Goal: Task Accomplishment & Management: Complete application form

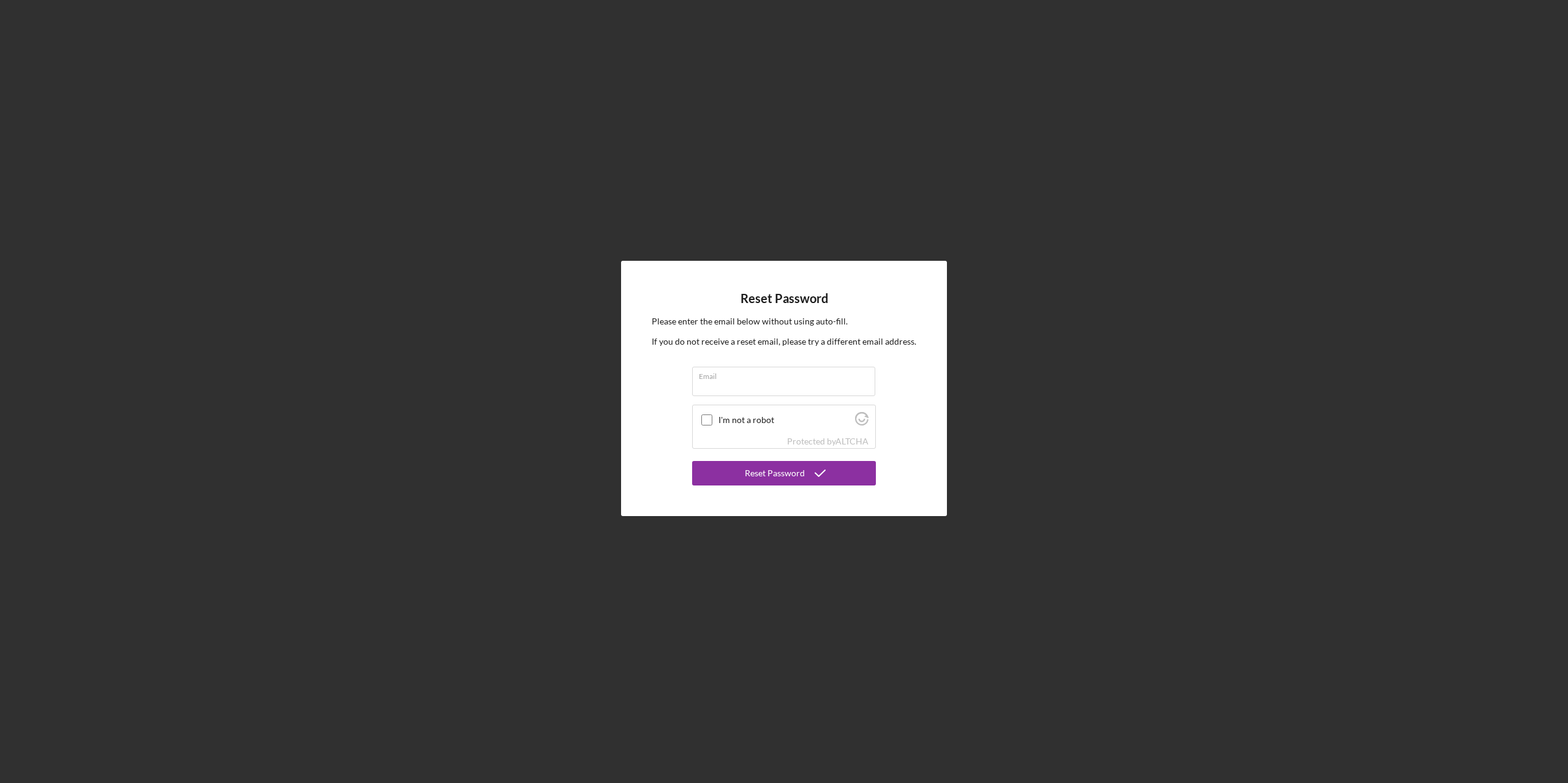
type input "[EMAIL_ADDRESS][DOMAIN_NAME]"
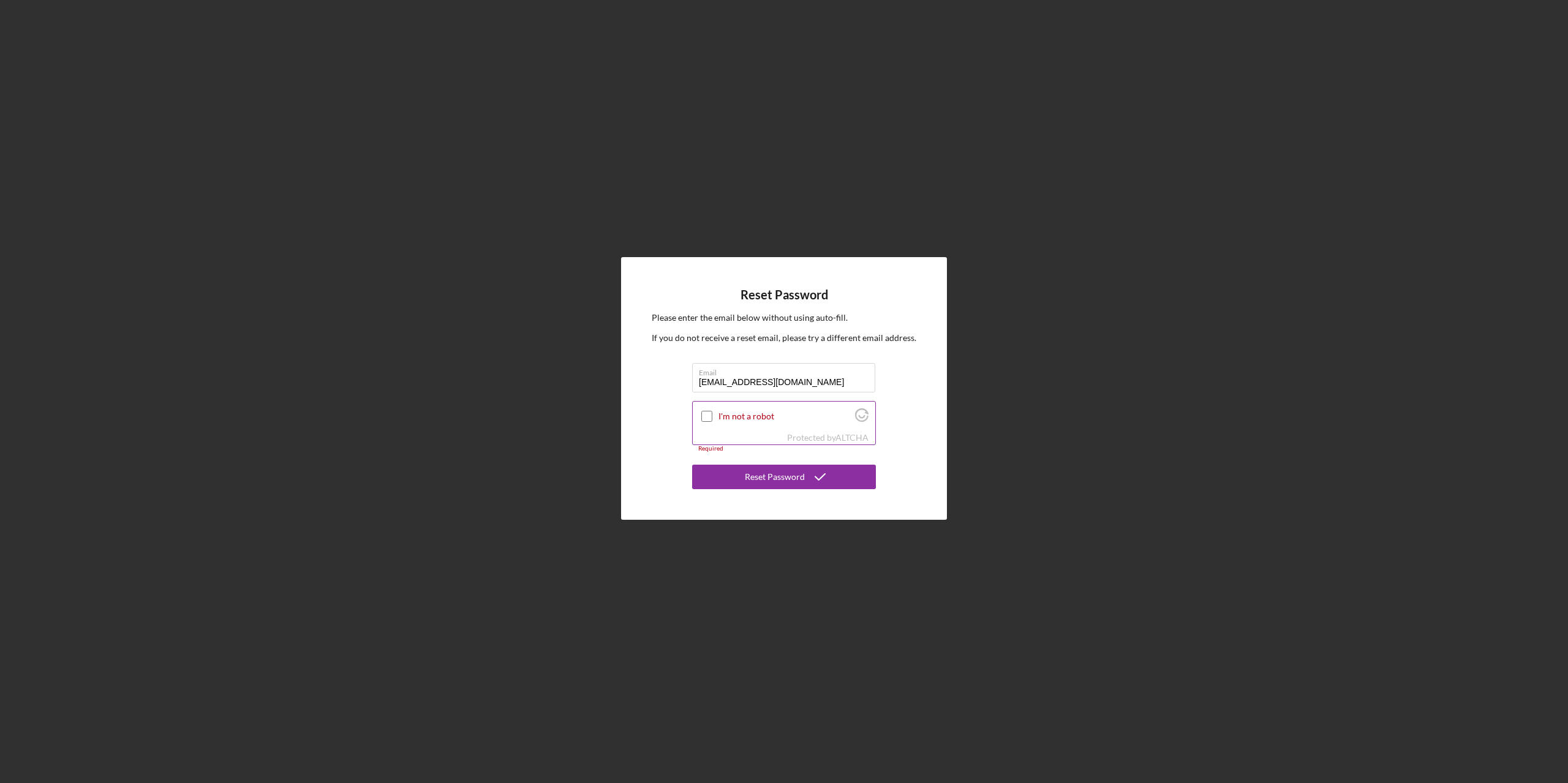
click at [730, 421] on label "I'm not a robot" at bounding box center [785, 416] width 133 height 10
click at [712, 421] on input "I'm not a robot" at bounding box center [707, 416] width 11 height 11
checkbox input "true"
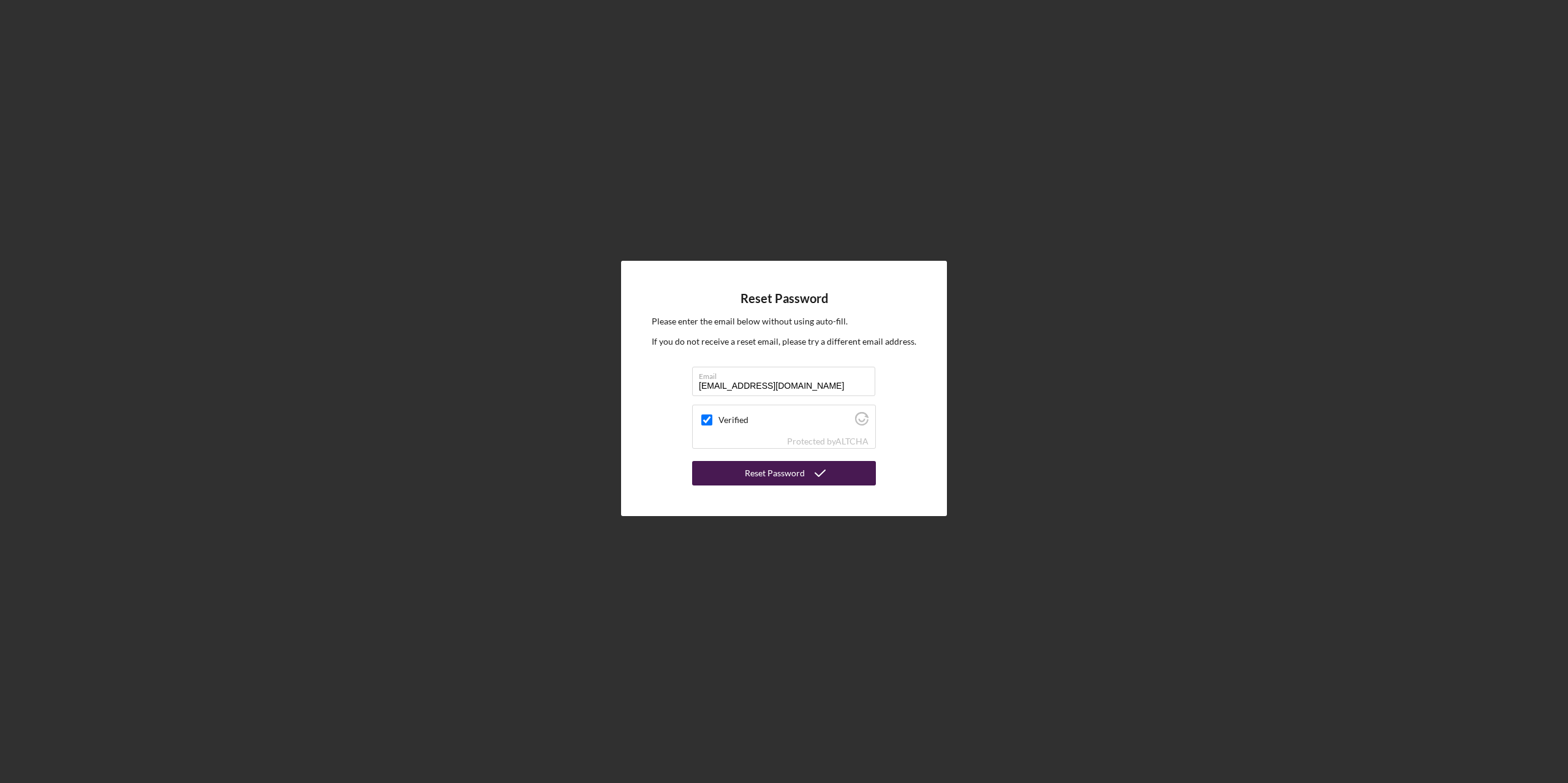
click at [774, 474] on div "Reset Password" at bounding box center [775, 473] width 60 height 24
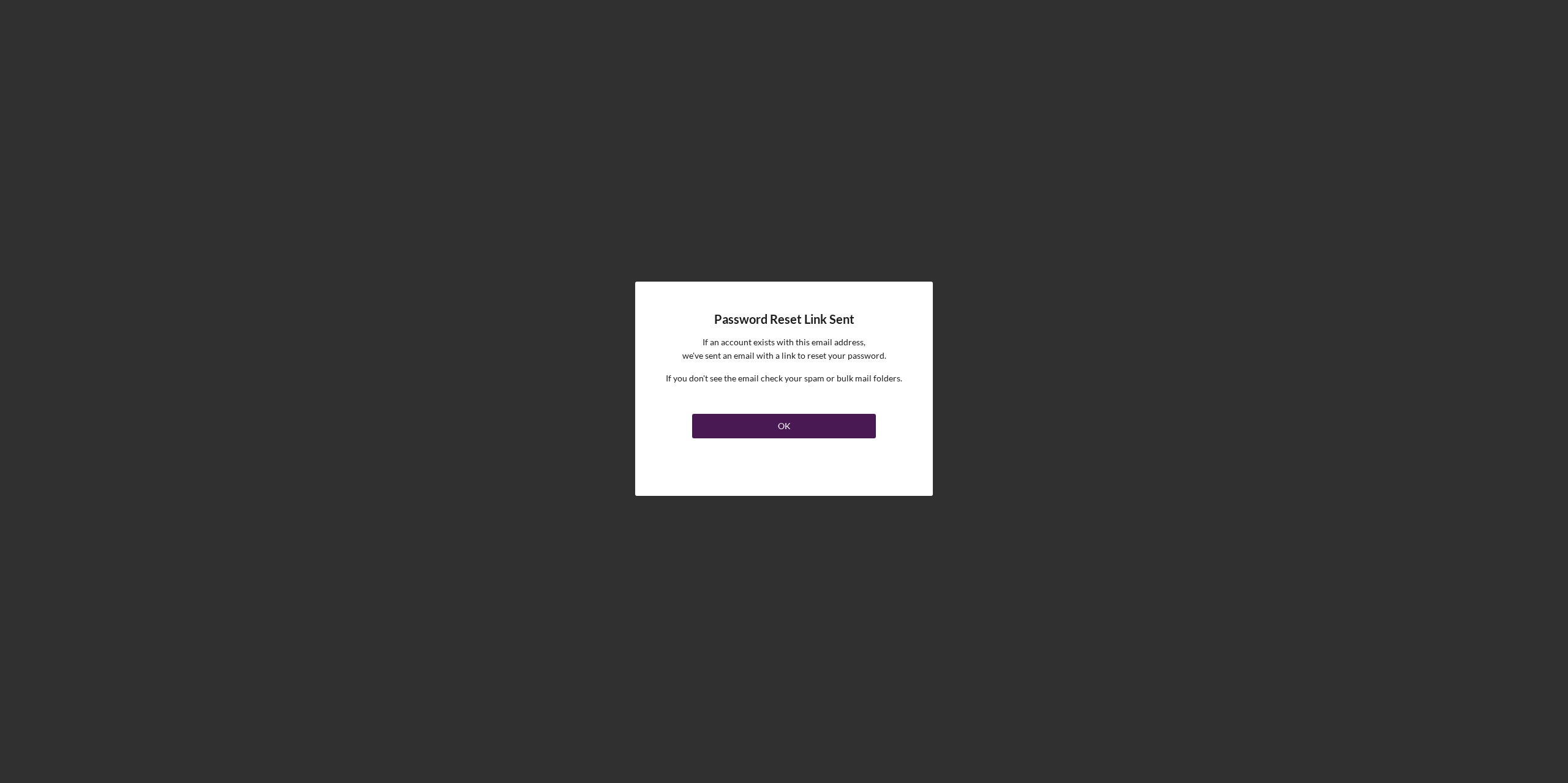
click at [770, 422] on button "OK" at bounding box center [784, 426] width 184 height 24
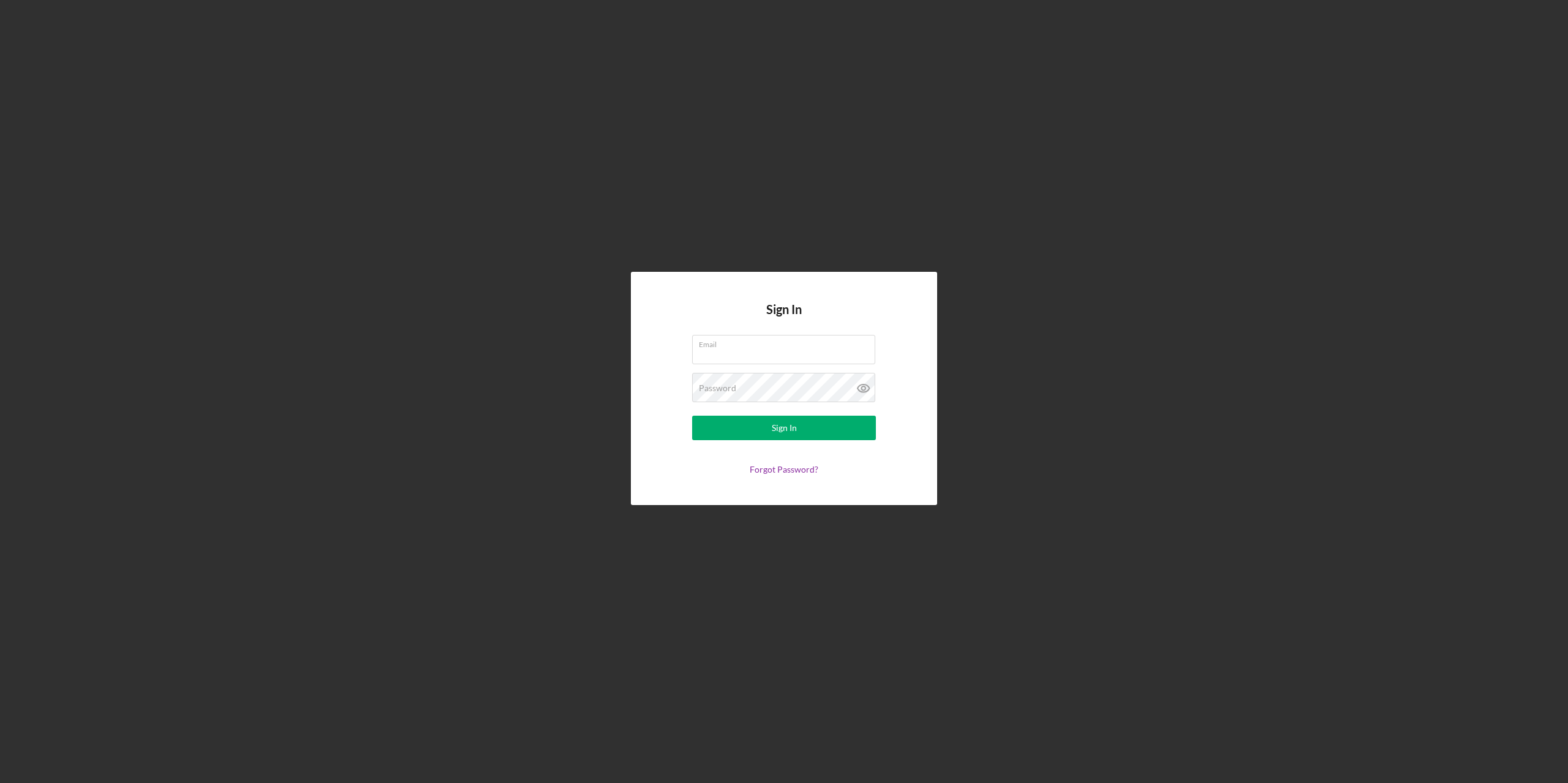
type input "[EMAIL_ADDRESS][DOMAIN_NAME]"
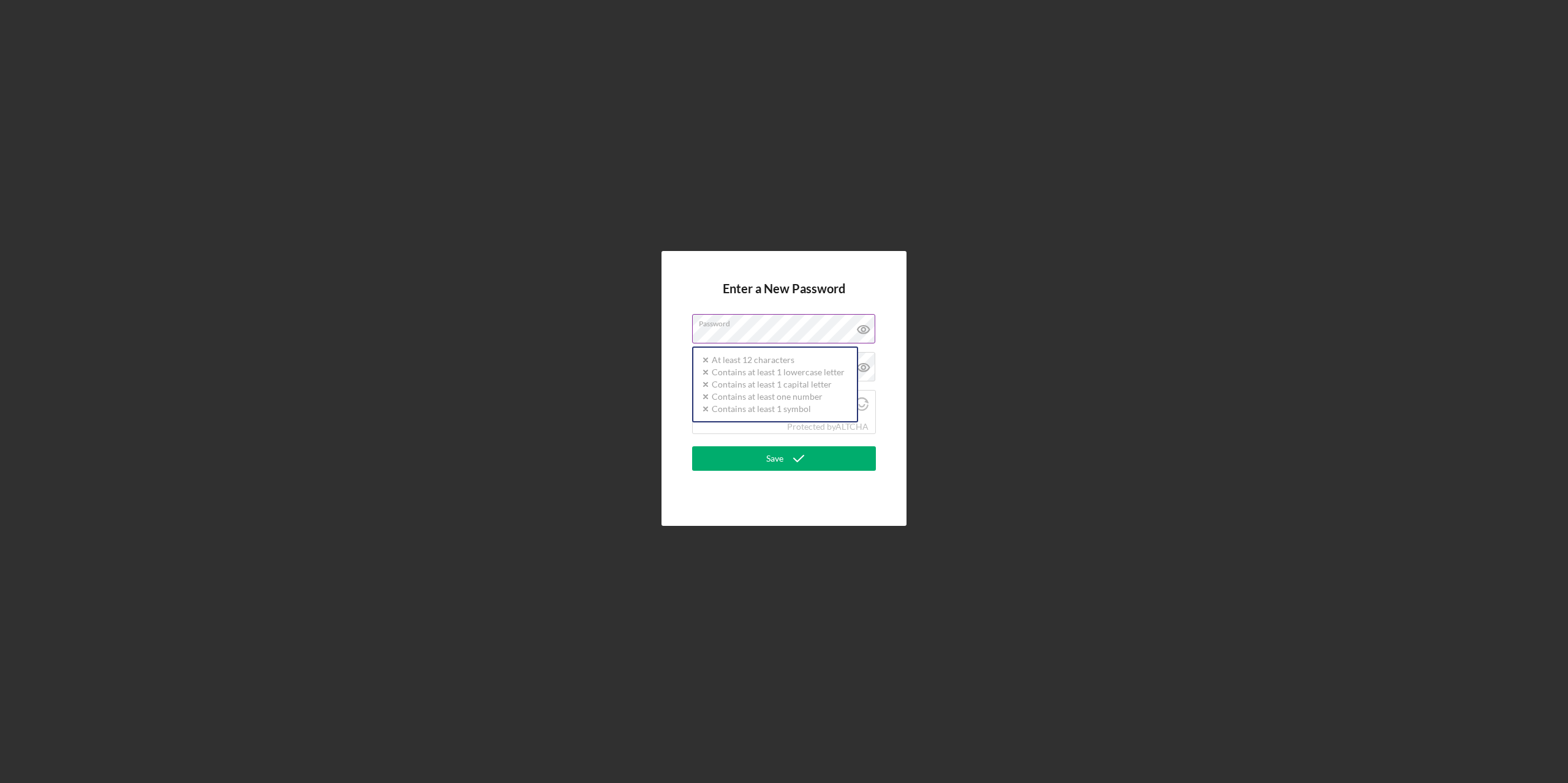
click at [712, 320] on div "Password Icon/icon-validation-no At least 12 characters Icon/icon-validation-no…" at bounding box center [784, 329] width 184 height 31
click at [1255, 372] on div "Enter a New Password Password Confirm Password I'm not a robot Protected by ALT…" at bounding box center [784, 388] width 1556 height 777
click at [810, 361] on div "Confirm Password" at bounding box center [784, 367] width 184 height 31
click at [889, 318] on div "Enter a New Password Password Icon/icon-validation-no At least 12 characters Ic…" at bounding box center [784, 388] width 245 height 275
click at [793, 323] on div "Password Icon/icon-validation-no At least 12 characters Icon/icon-validation-no…" at bounding box center [784, 329] width 184 height 31
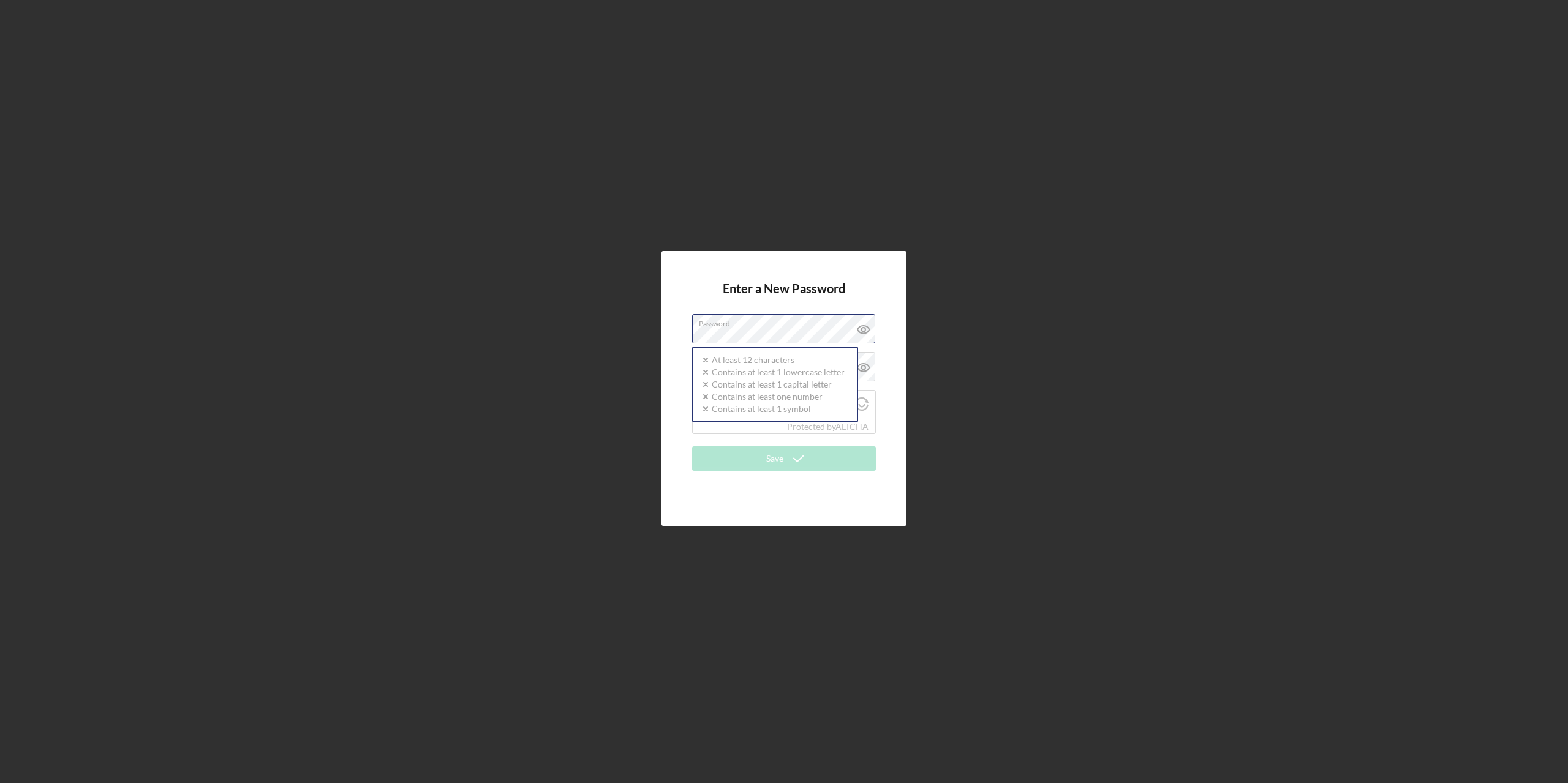
click at [845, 312] on form "Enter a New Password Password Icon/icon-validation-no At least 12 characters Ic…" at bounding box center [784, 388] width 184 height 213
click at [904, 306] on div "Enter a New Password Password Icon/icon-validation-no At least 12 characters Ic…" at bounding box center [784, 388] width 245 height 275
click at [1065, 344] on div "Enter a New Password Password Confirm Password I'm not a robot Protected by ALT…" at bounding box center [784, 388] width 1556 height 777
click at [803, 308] on h4 "Enter a New Password" at bounding box center [784, 298] width 122 height 32
drag, startPoint x: 798, startPoint y: 312, endPoint x: 765, endPoint y: 309, distance: 33.1
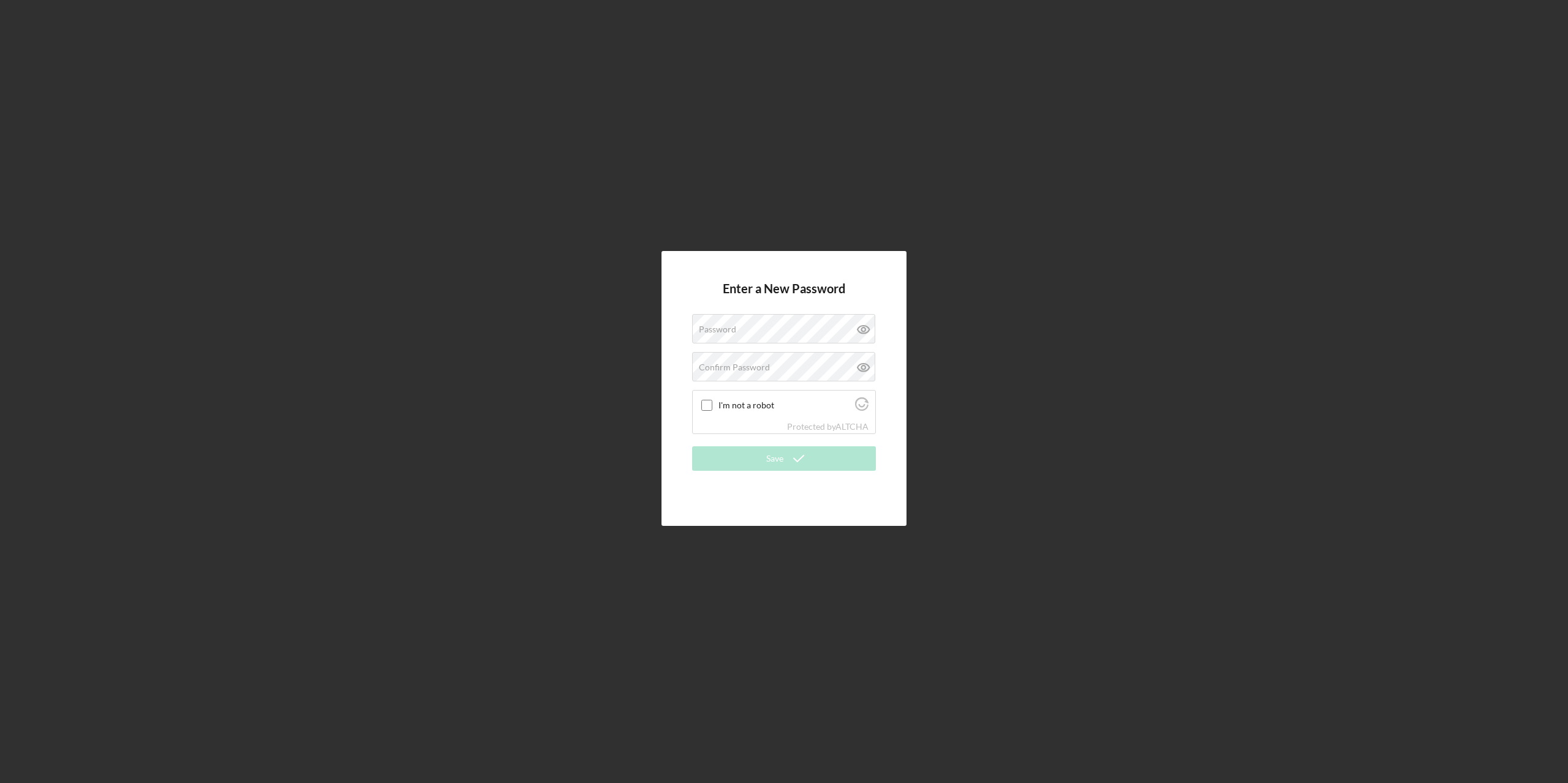
click at [798, 312] on h4 "Enter a New Password" at bounding box center [784, 298] width 122 height 32
click at [747, 311] on h4 "Enter a New Password" at bounding box center [784, 298] width 122 height 32
click at [889, 318] on div "Enter a New Password Password Confirm Password I'm not a robot Protected by ALT…" at bounding box center [784, 388] width 245 height 275
click at [727, 324] on label "Password" at bounding box center [717, 329] width 37 height 10
click at [706, 406] on input "I'm not a robot" at bounding box center [707, 402] width 11 height 11
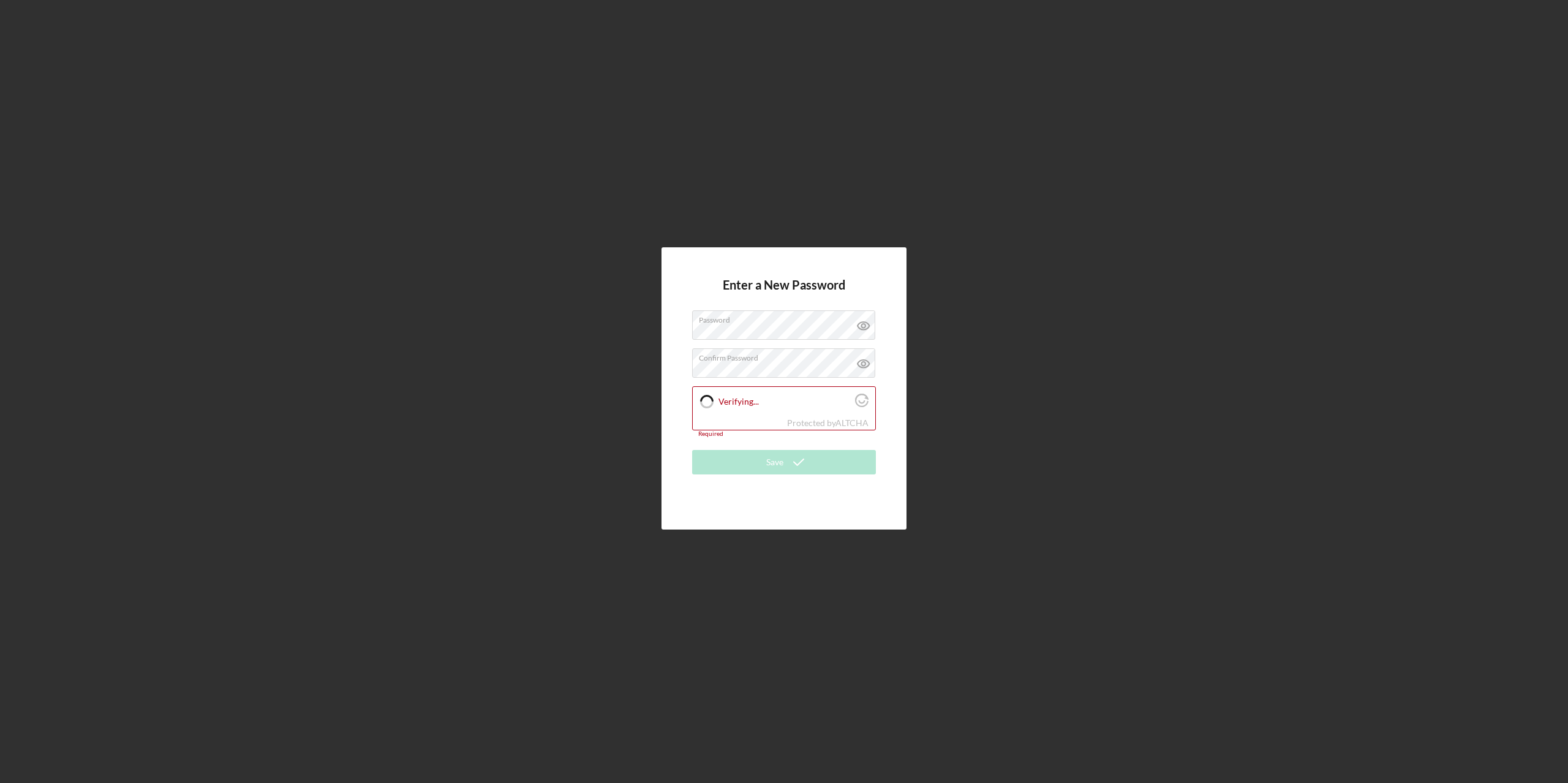
checkbox input "true"
click at [730, 460] on button "Save" at bounding box center [784, 458] width 184 height 24
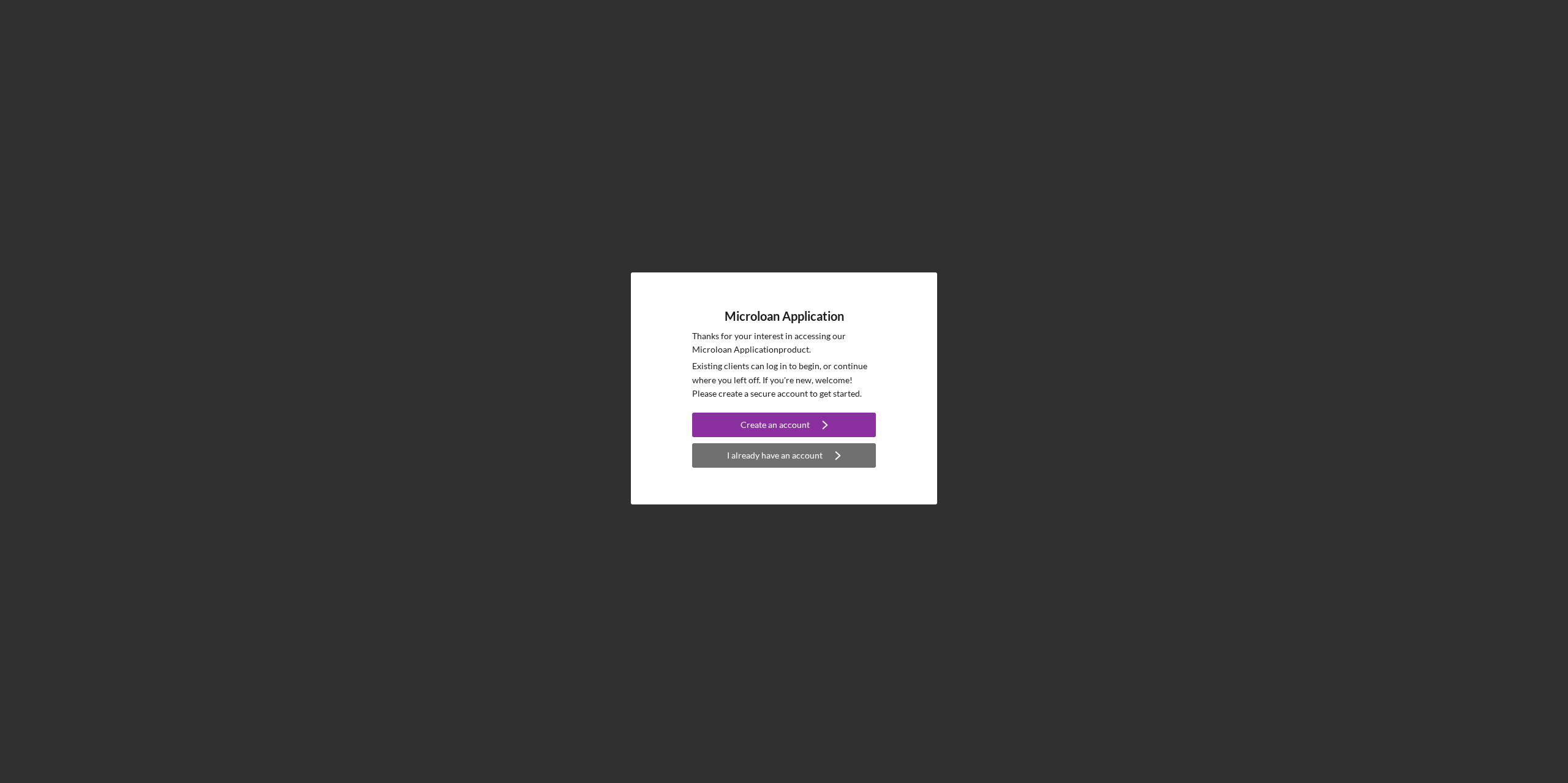
click at [760, 458] on div "I already have an account" at bounding box center [775, 455] width 96 height 24
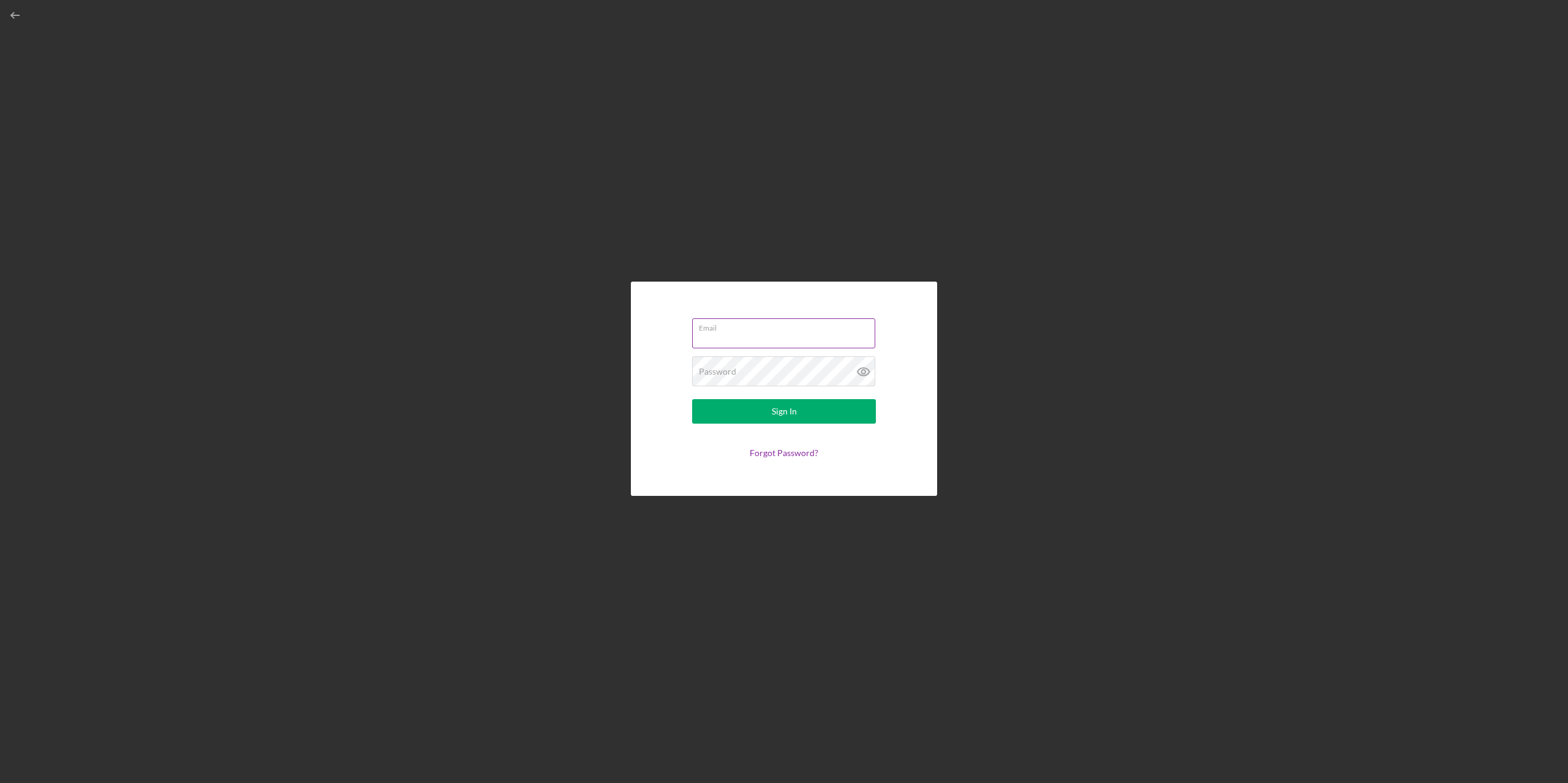
click at [740, 340] on input "Email" at bounding box center [783, 333] width 183 height 29
type input "[EMAIL_ADDRESS][DOMAIN_NAME]"
click at [793, 414] on div "Sign In" at bounding box center [784, 411] width 25 height 24
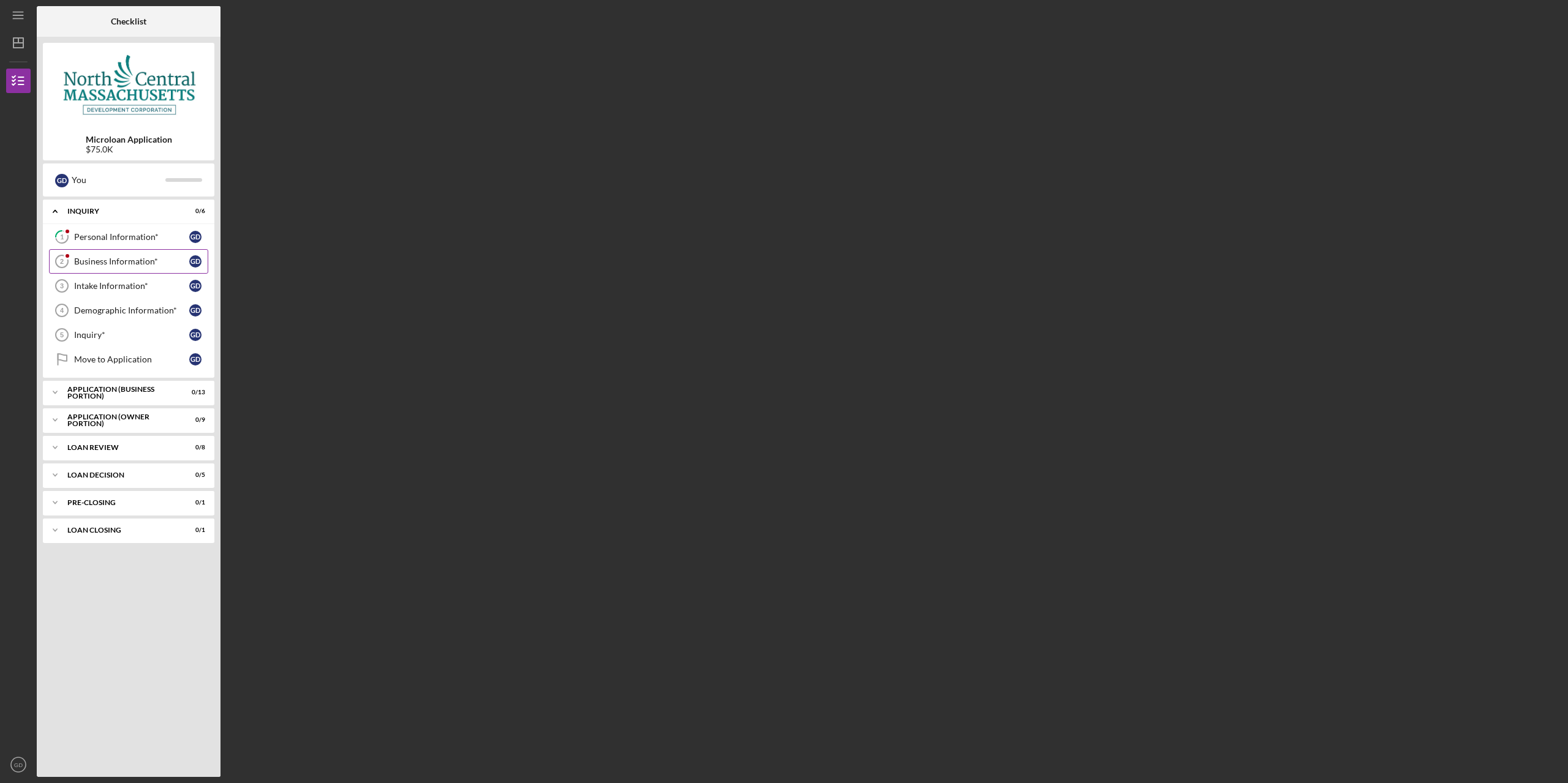
click at [67, 246] on icon "Business Information* 2" at bounding box center [62, 261] width 31 height 31
click at [96, 238] on div "Personal Information*" at bounding box center [132, 237] width 115 height 10
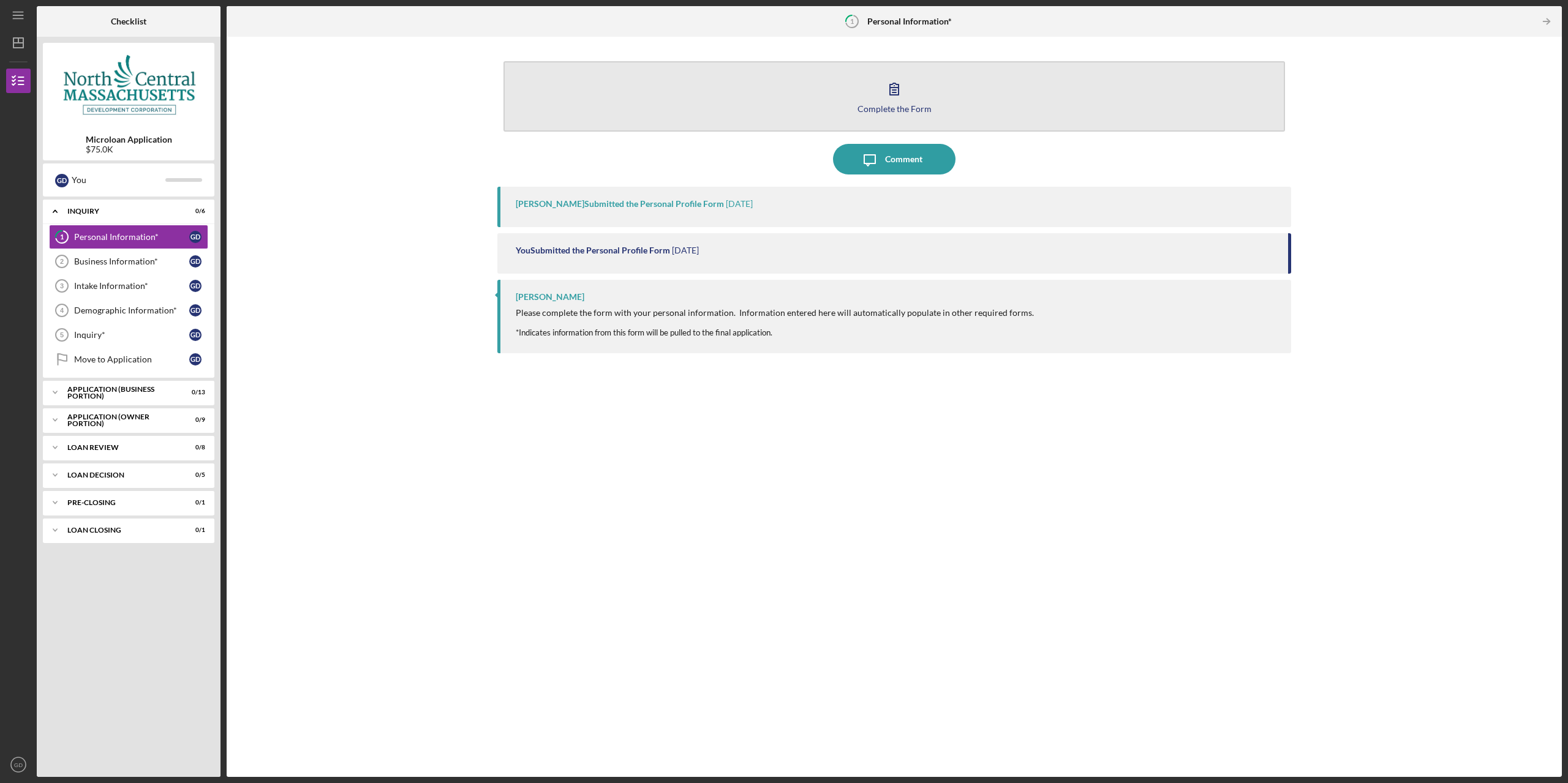
click at [728, 111] on button "Complete the Form Form" at bounding box center [894, 96] width 782 height 71
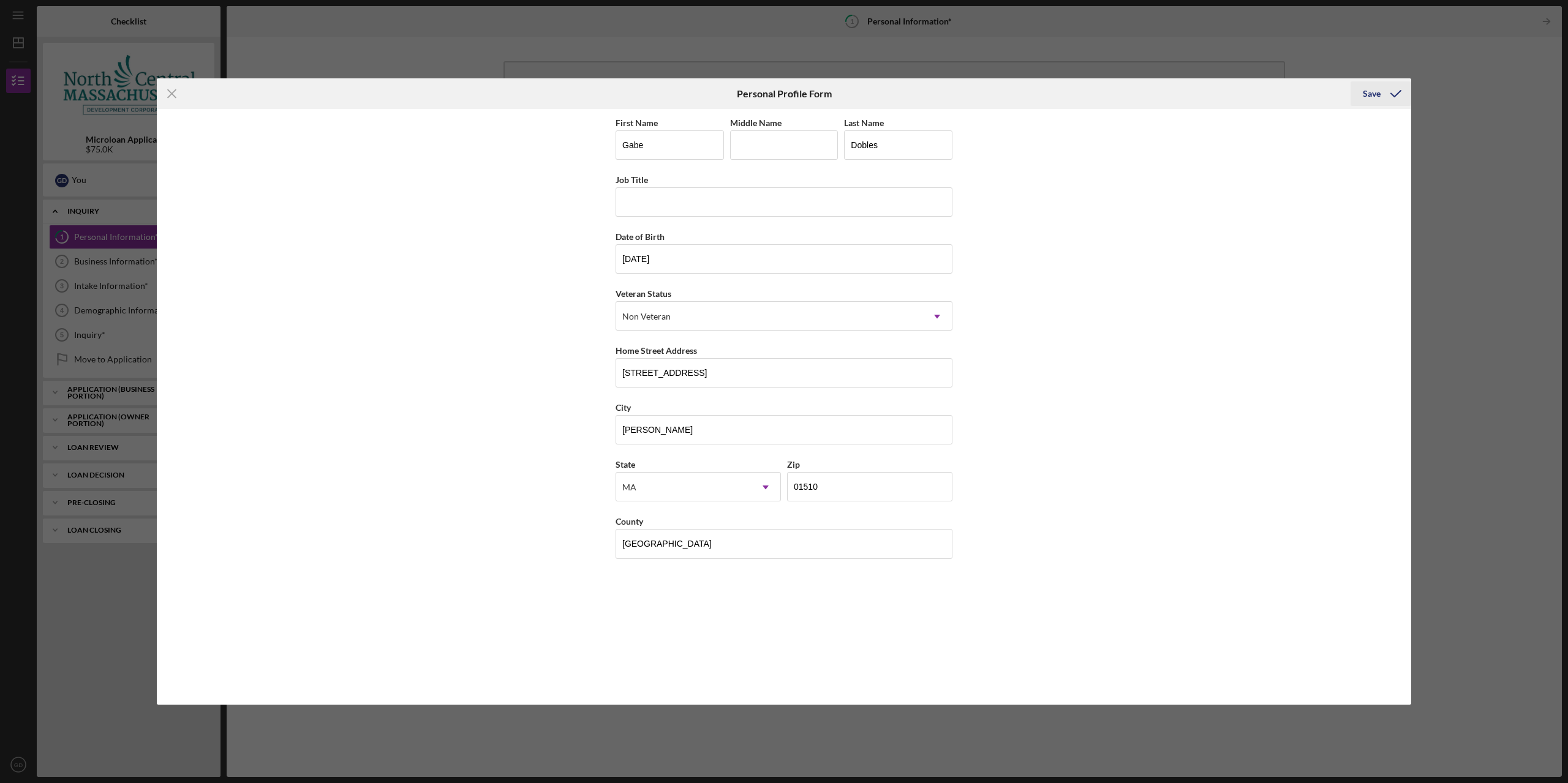
click at [1401, 102] on icon "submit" at bounding box center [1395, 94] width 31 height 31
click at [1473, 187] on div "Icon/Menu Close Personal Profile Form Saving First Name [PERSON_NAME] Middle Na…" at bounding box center [784, 391] width 1568 height 783
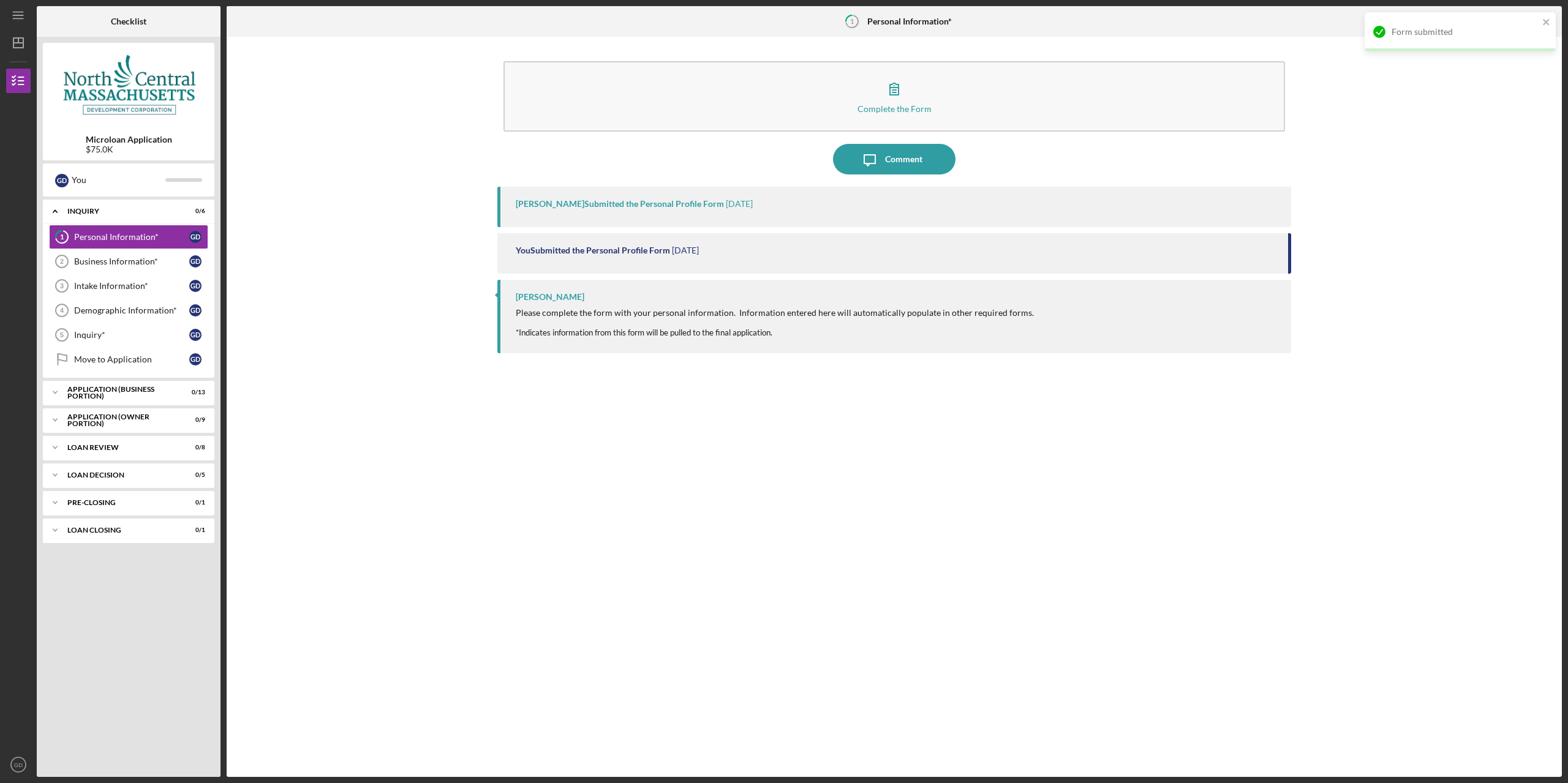
click at [1193, 27] on div "Icon/Table Pagination Arrow" at bounding box center [1339, 21] width 445 height 31
click at [1456, 97] on div "Complete the Form Form Icon/Message Comment [PERSON_NAME] Submitted the Persona…" at bounding box center [894, 407] width 1323 height 728
click at [1551, 20] on div "Form submitted" at bounding box center [1460, 32] width 191 height 39
click at [157, 270] on link "Business Information* 2 Business Information* G D" at bounding box center [128, 261] width 159 height 24
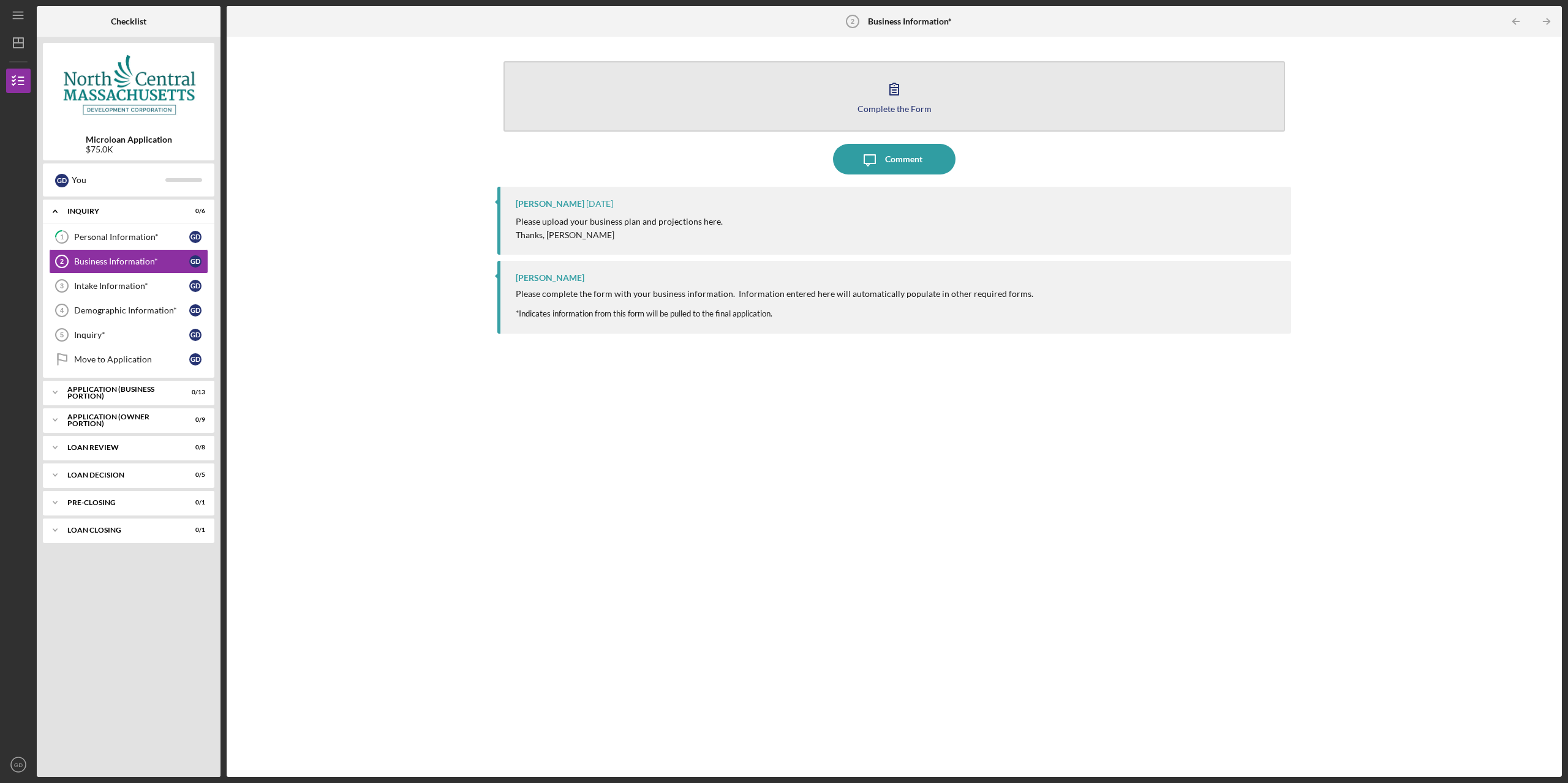
click at [720, 108] on button "Complete the Form Form" at bounding box center [894, 96] width 782 height 71
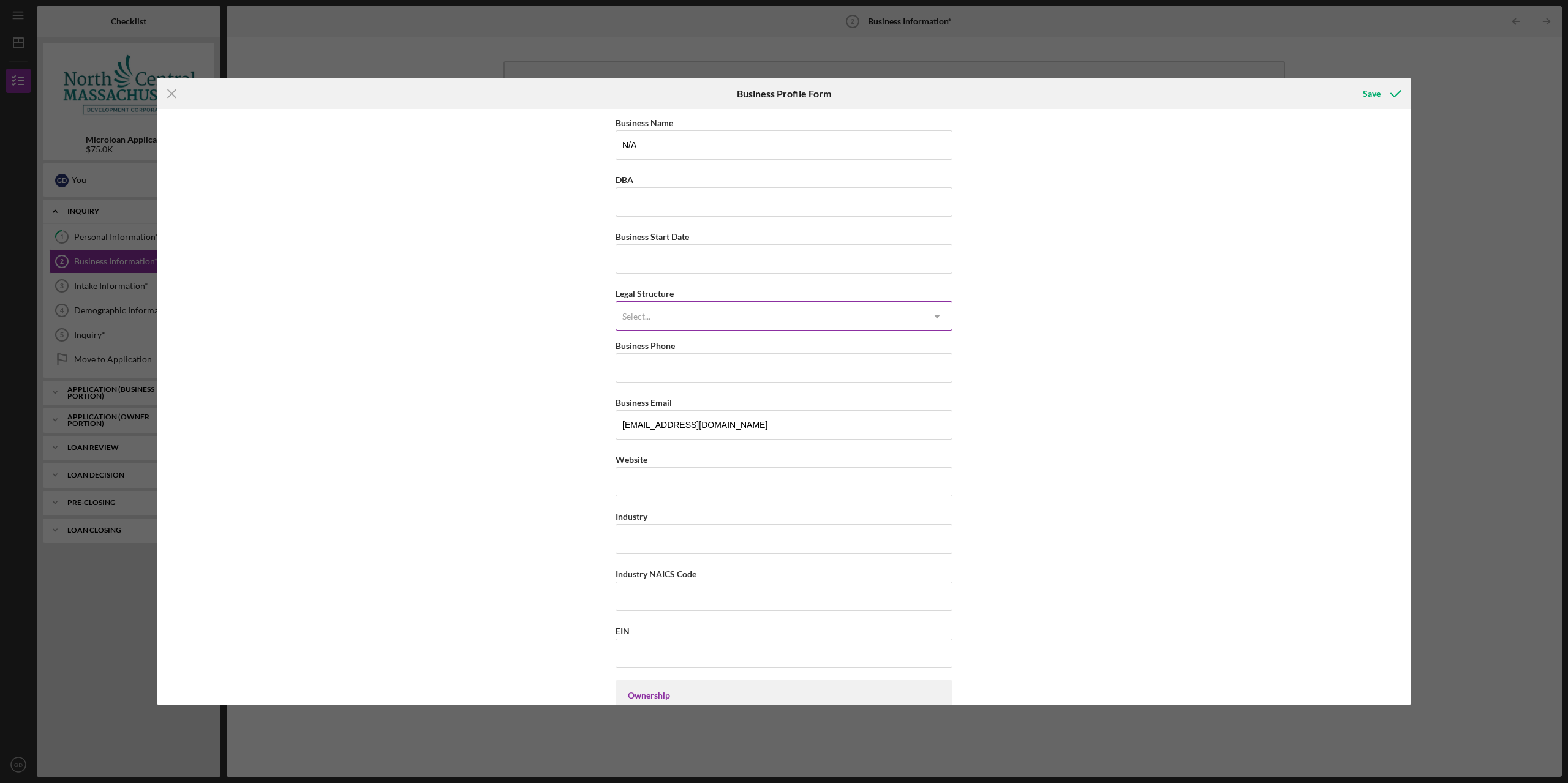
click at [692, 310] on div "Select..." at bounding box center [769, 316] width 306 height 28
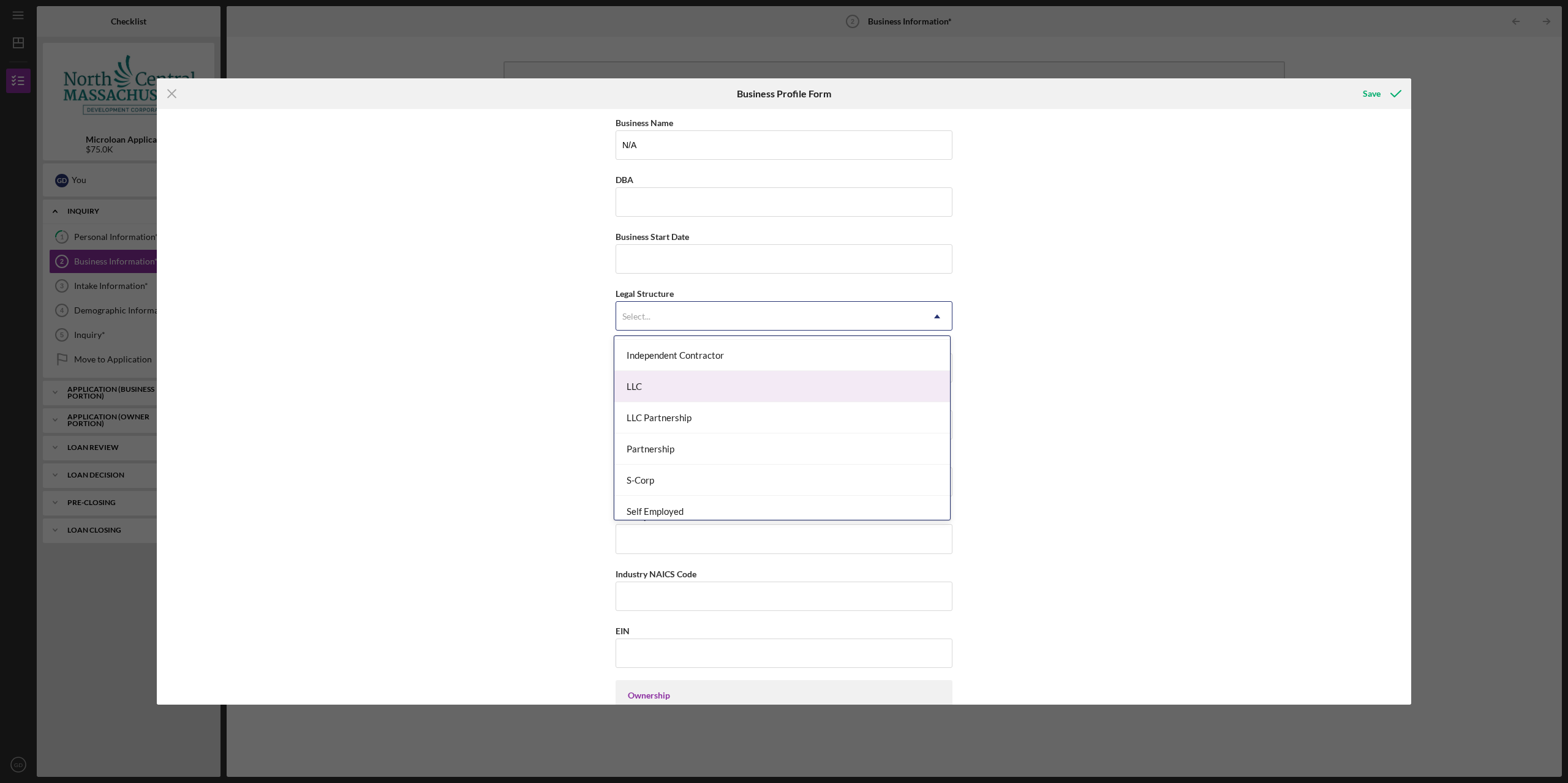
click at [684, 394] on div "LLC" at bounding box center [782, 387] width 336 height 31
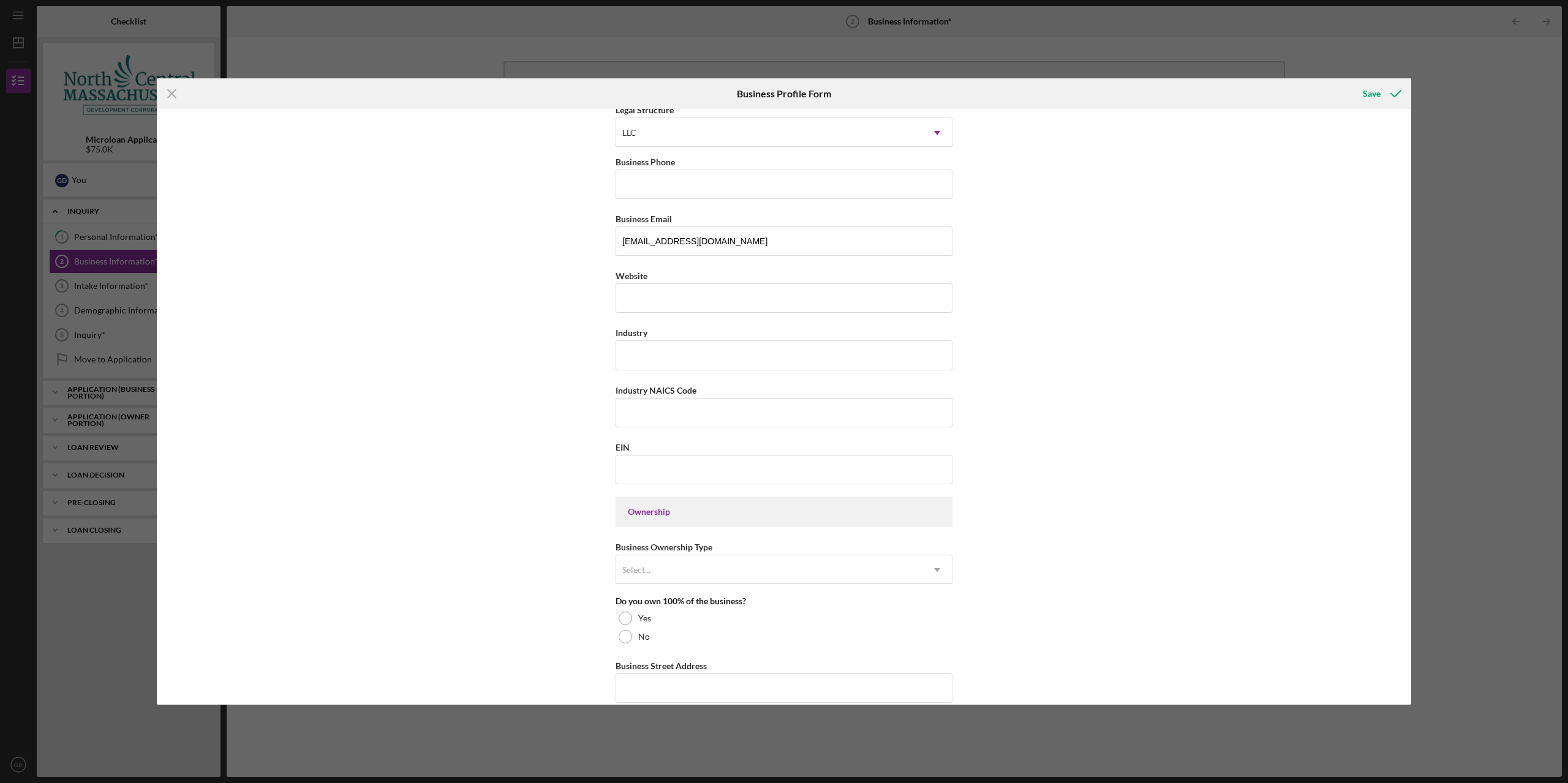
scroll to position [122, 0]
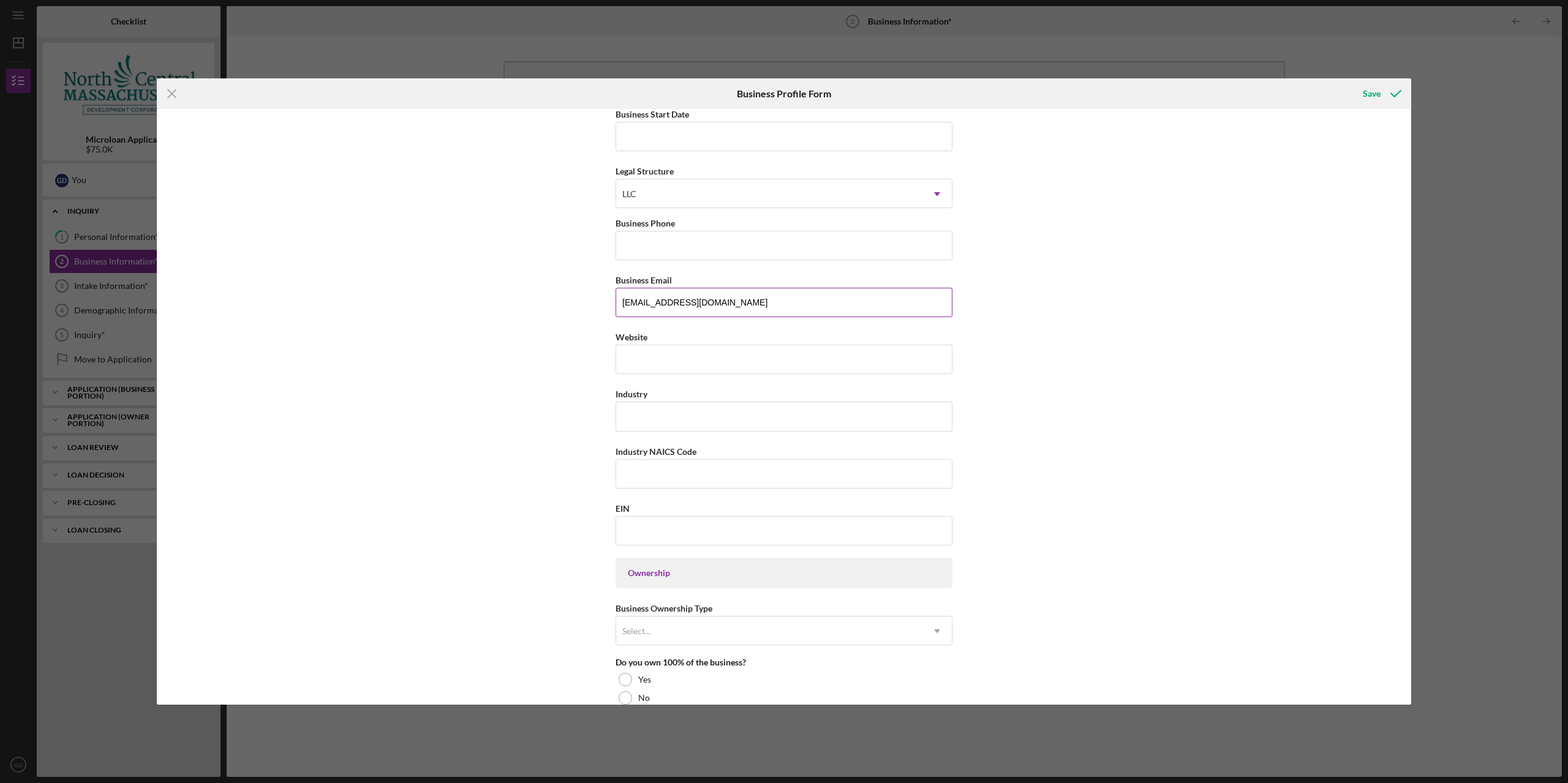
click at [689, 307] on input "[EMAIL_ADDRESS][DOMAIN_NAME]" at bounding box center [784, 302] width 337 height 29
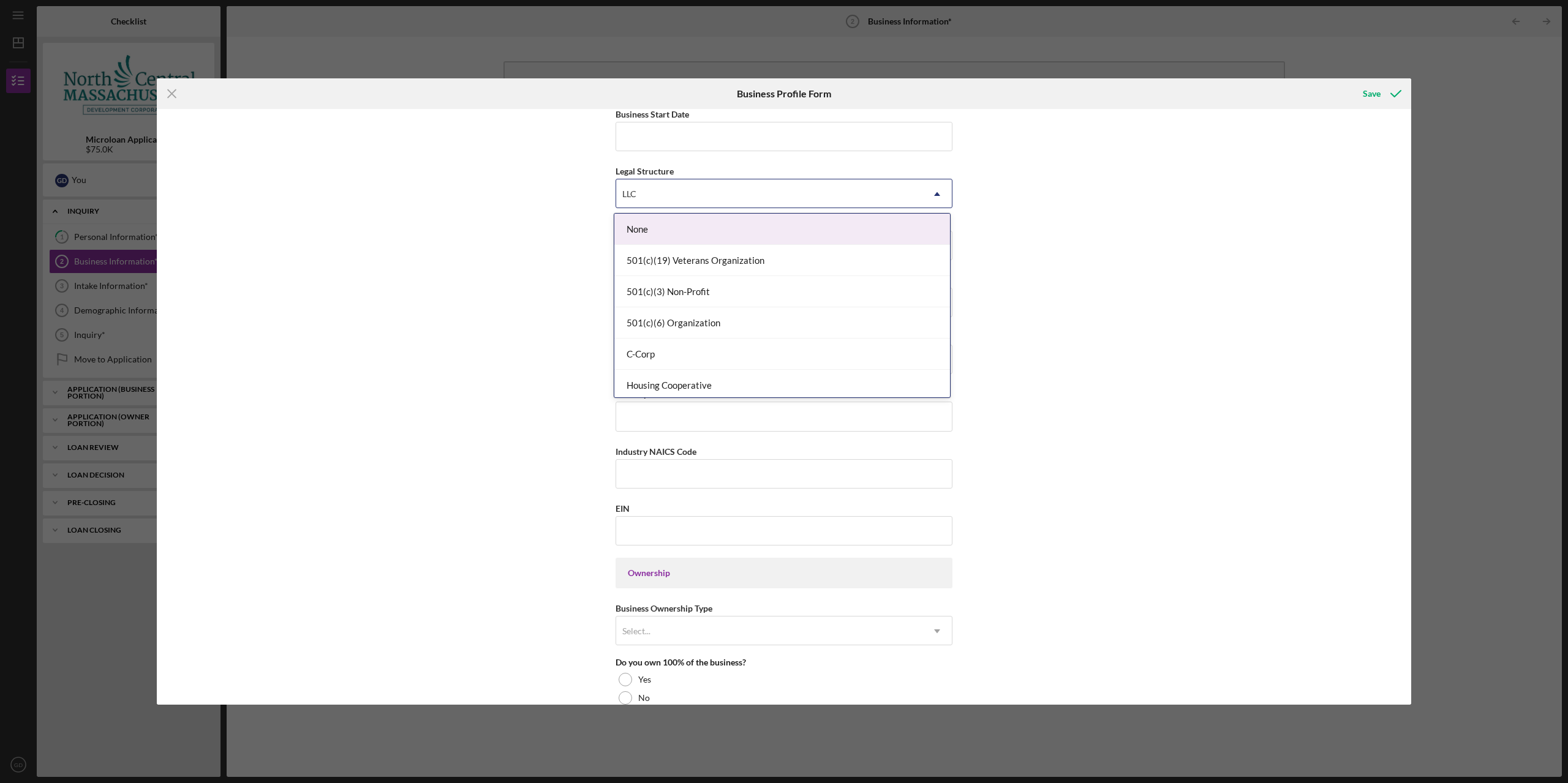
click at [652, 199] on div "LLC" at bounding box center [769, 193] width 306 height 28
click at [651, 226] on div "None" at bounding box center [782, 229] width 336 height 31
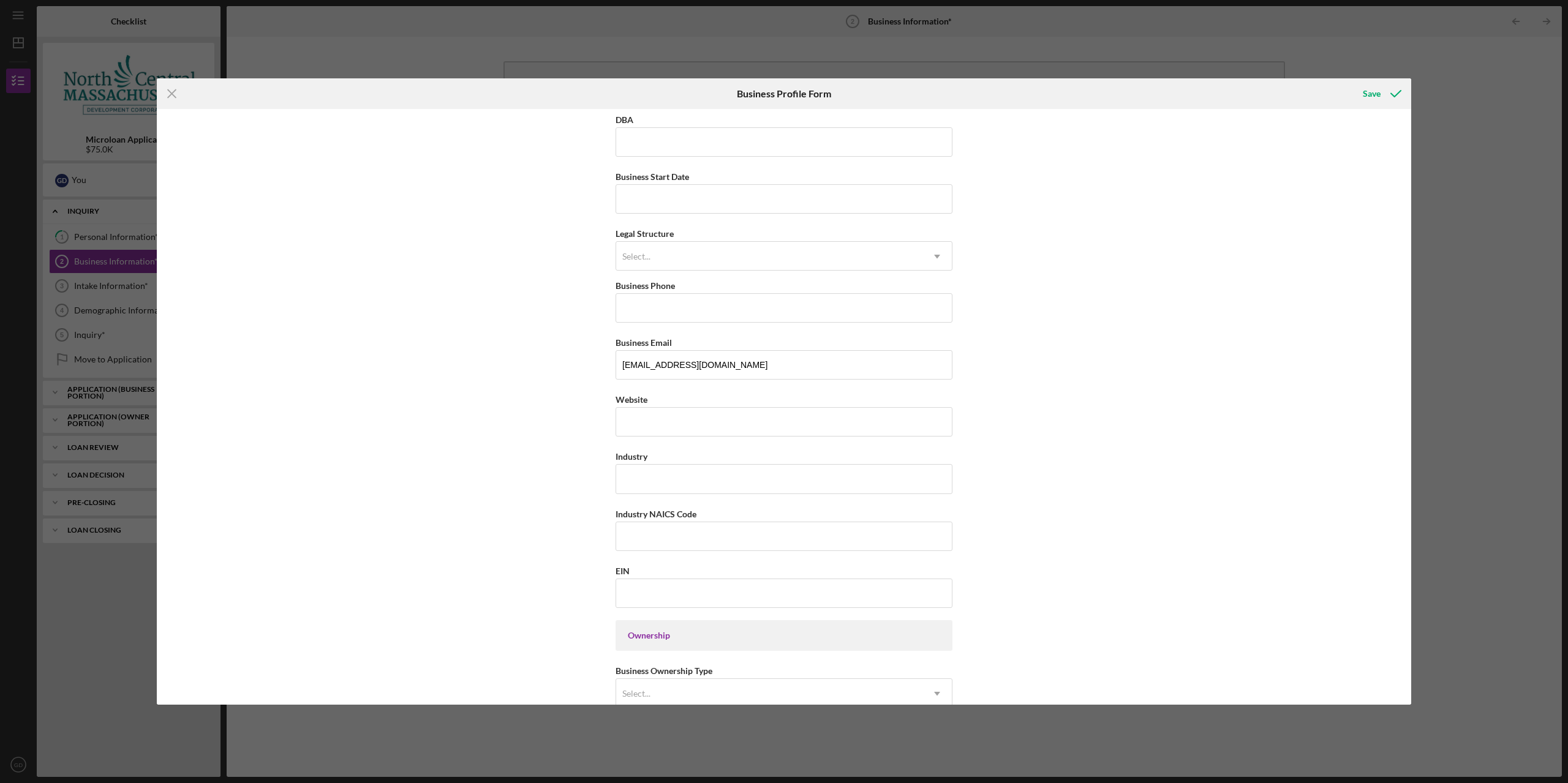
scroll to position [0, 0]
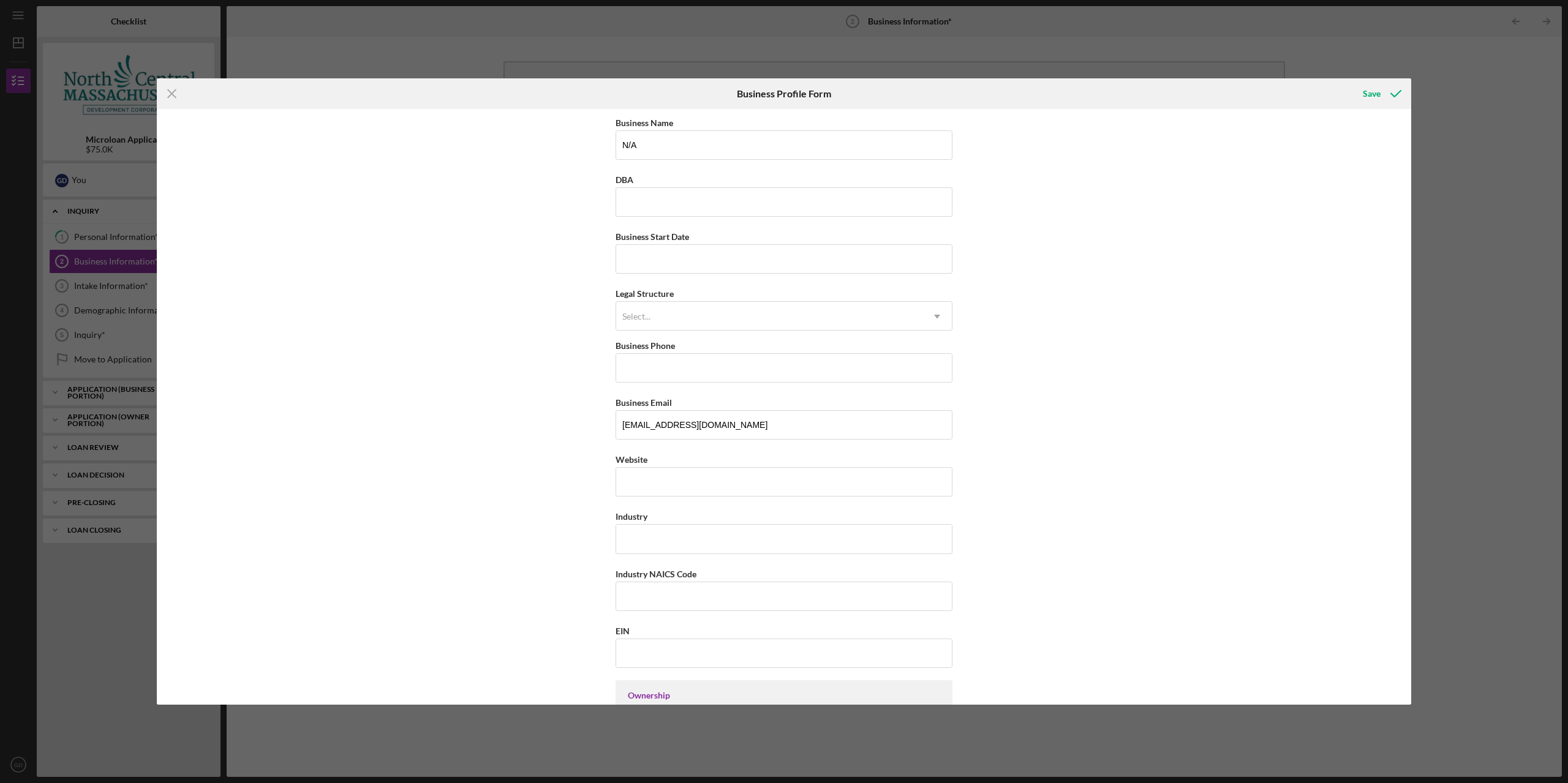
click at [534, 306] on div "Business Name N/A DBA Business Start Date Legal Structure option None, selected…" at bounding box center [783, 407] width 1254 height 596
click at [650, 148] on input "N/A" at bounding box center [784, 145] width 337 height 29
click at [1061, 270] on div "Business Name N/A DBA Business Start Date Legal Structure Select... Icon/Dropdo…" at bounding box center [783, 407] width 1254 height 596
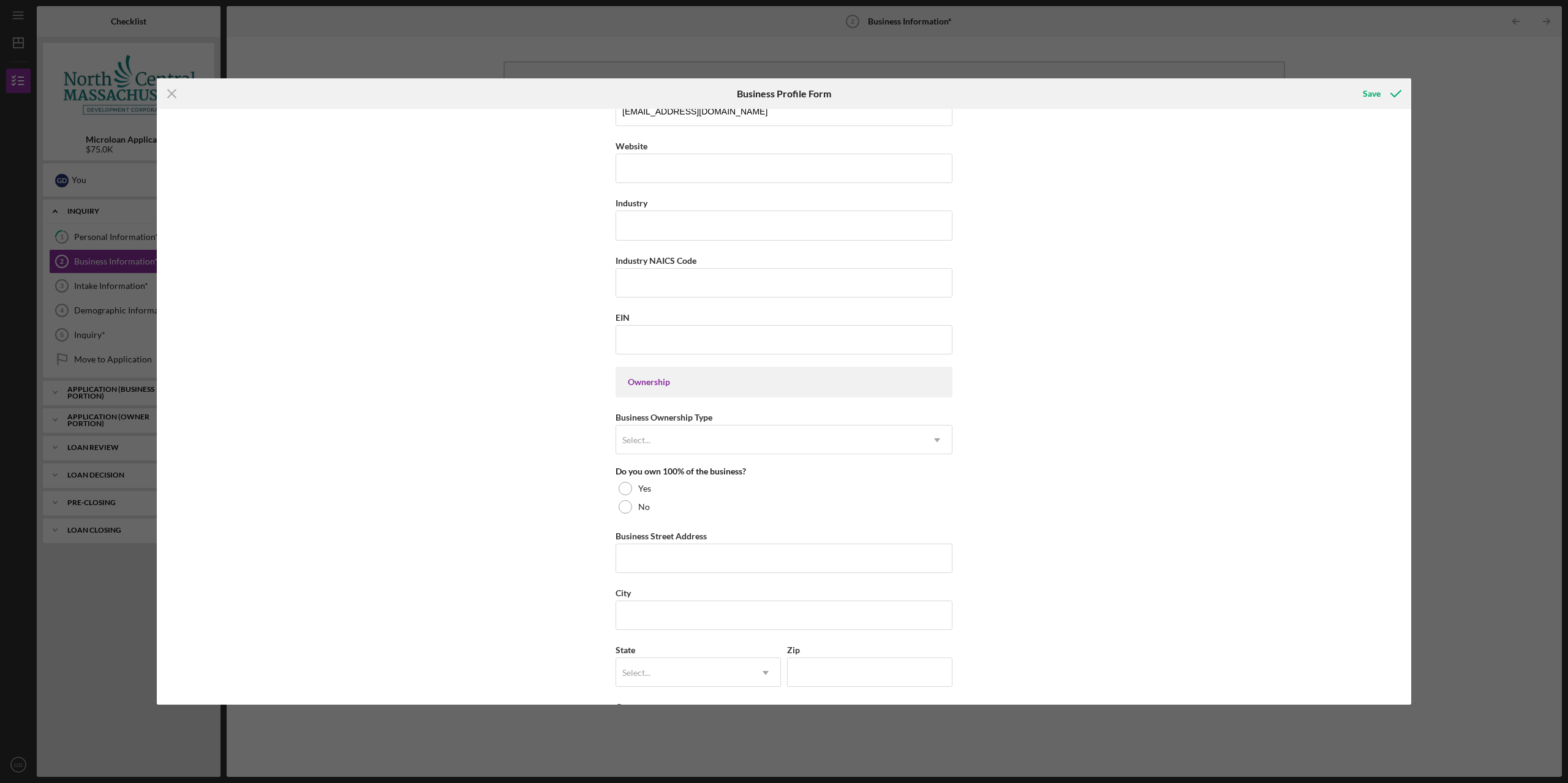
scroll to position [551, 0]
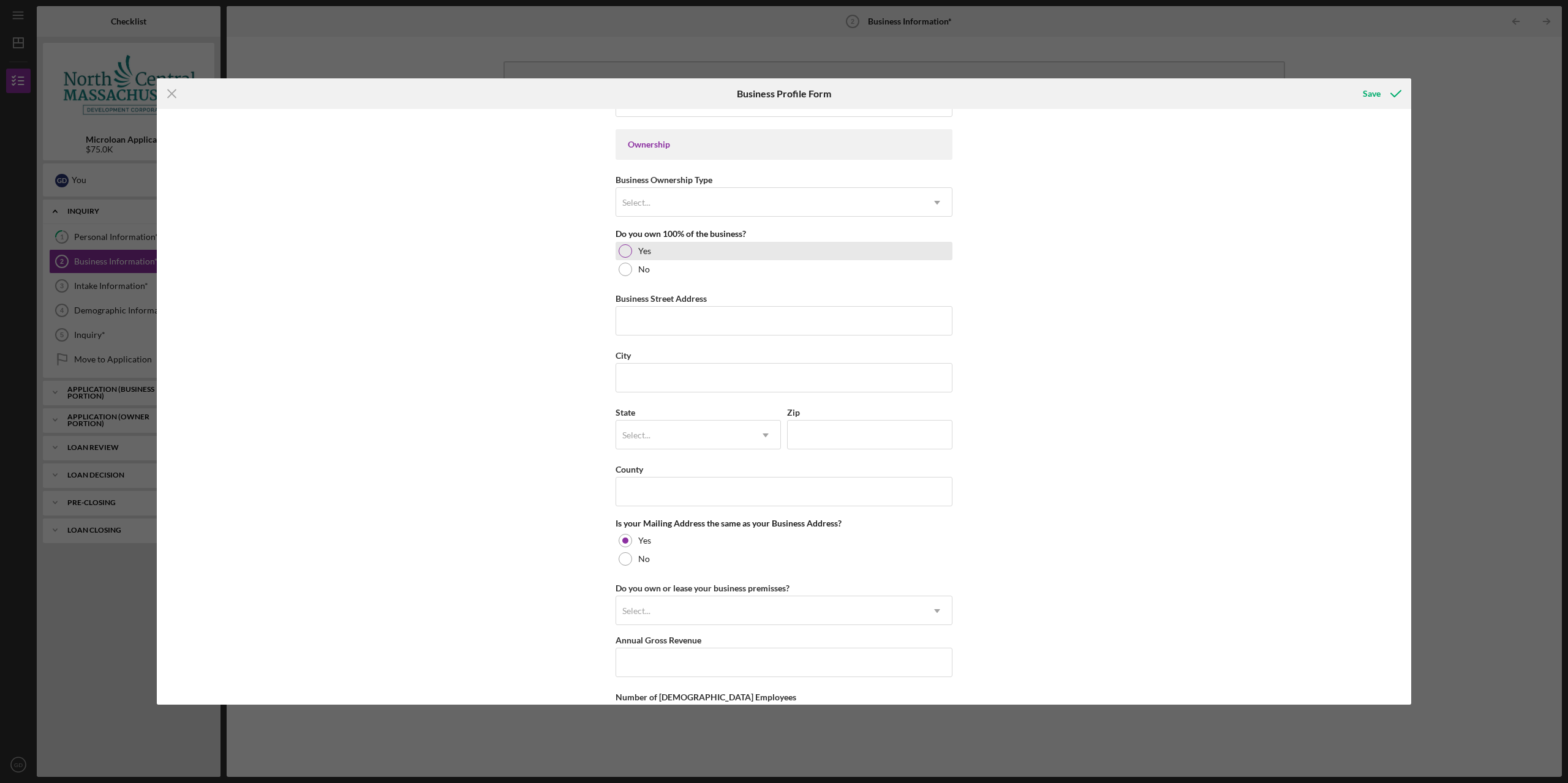
click at [622, 247] on div at bounding box center [625, 251] width 14 height 14
click at [675, 327] on input "Business Street Address" at bounding box center [784, 321] width 337 height 29
click at [1110, 318] on div "Business Name N/A DBA Business Start Date Legal Structure Select... Icon/Dropdo…" at bounding box center [783, 407] width 1254 height 596
click at [1198, 458] on div "Business Name N/A DBA Business Start Date Legal Structure Select... Icon/Dropdo…" at bounding box center [783, 407] width 1254 height 596
click at [684, 306] on input "Business Street Address" at bounding box center [784, 321] width 337 height 29
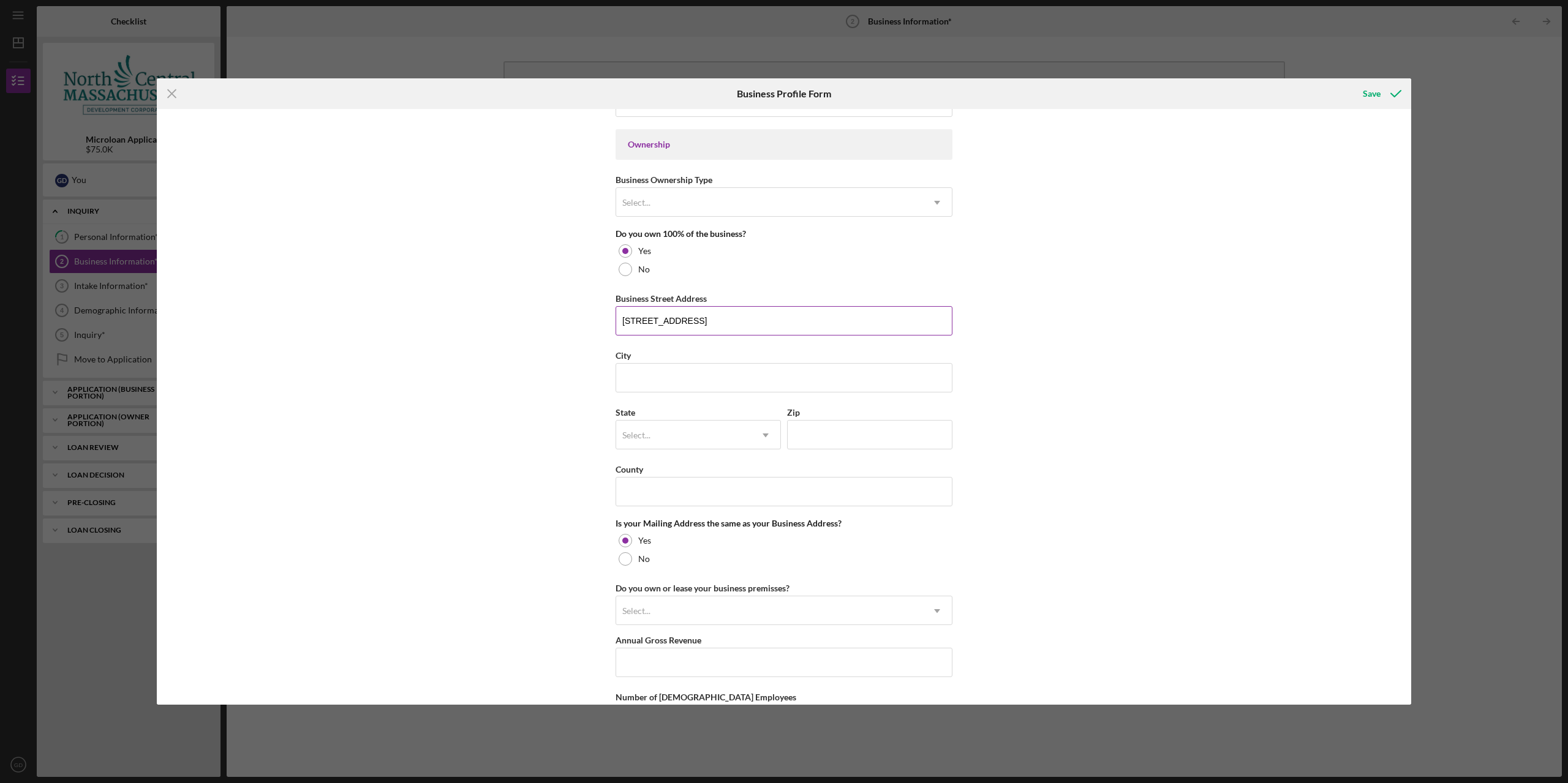
type input "526 Main St"
type input "Worcester"
click at [709, 427] on div "Select..." at bounding box center [684, 435] width 135 height 28
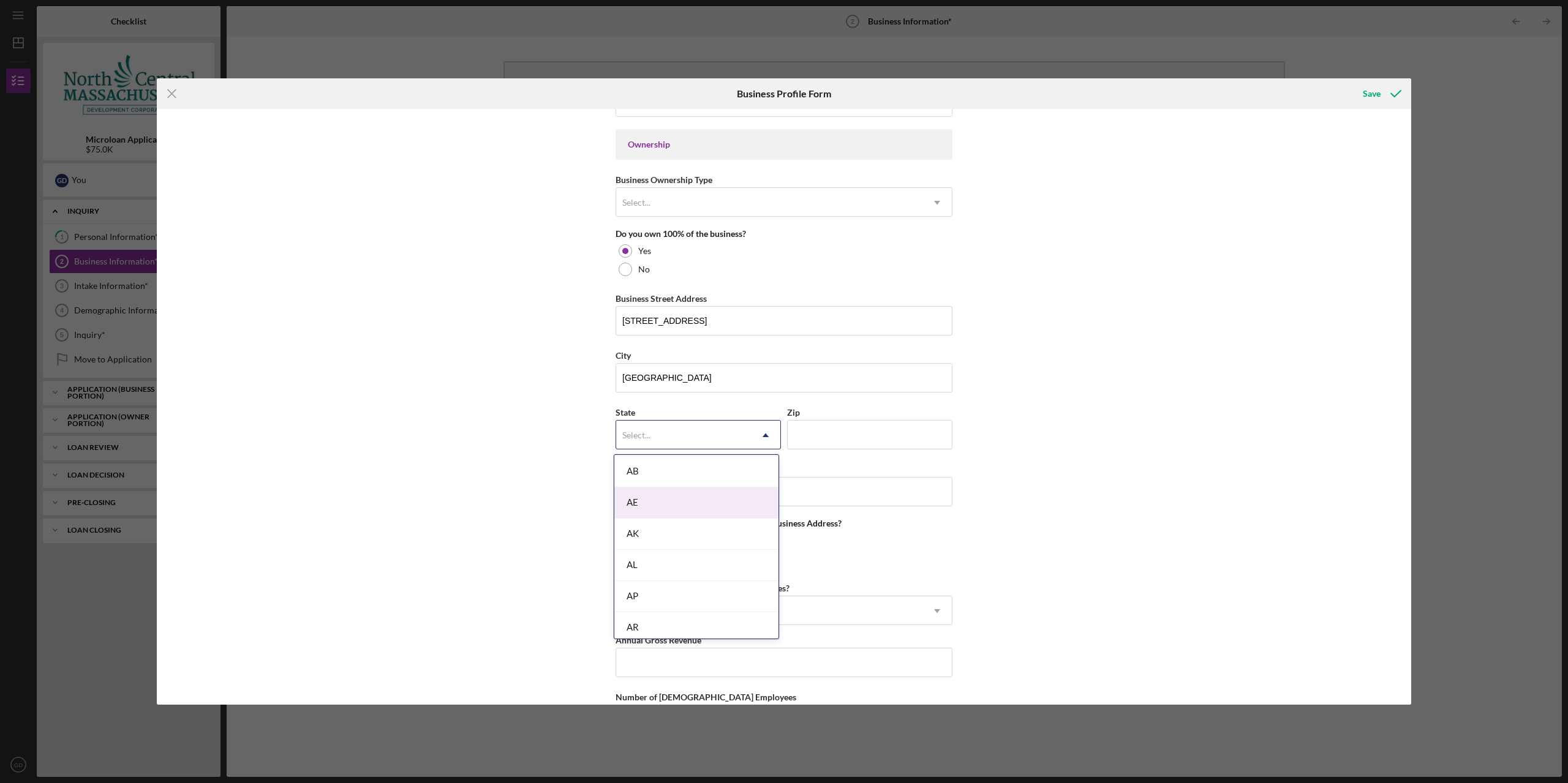
scroll to position [0, 0]
type input "MA"
type input "(774) 312-1066"
type input "01510"
type input "MA"
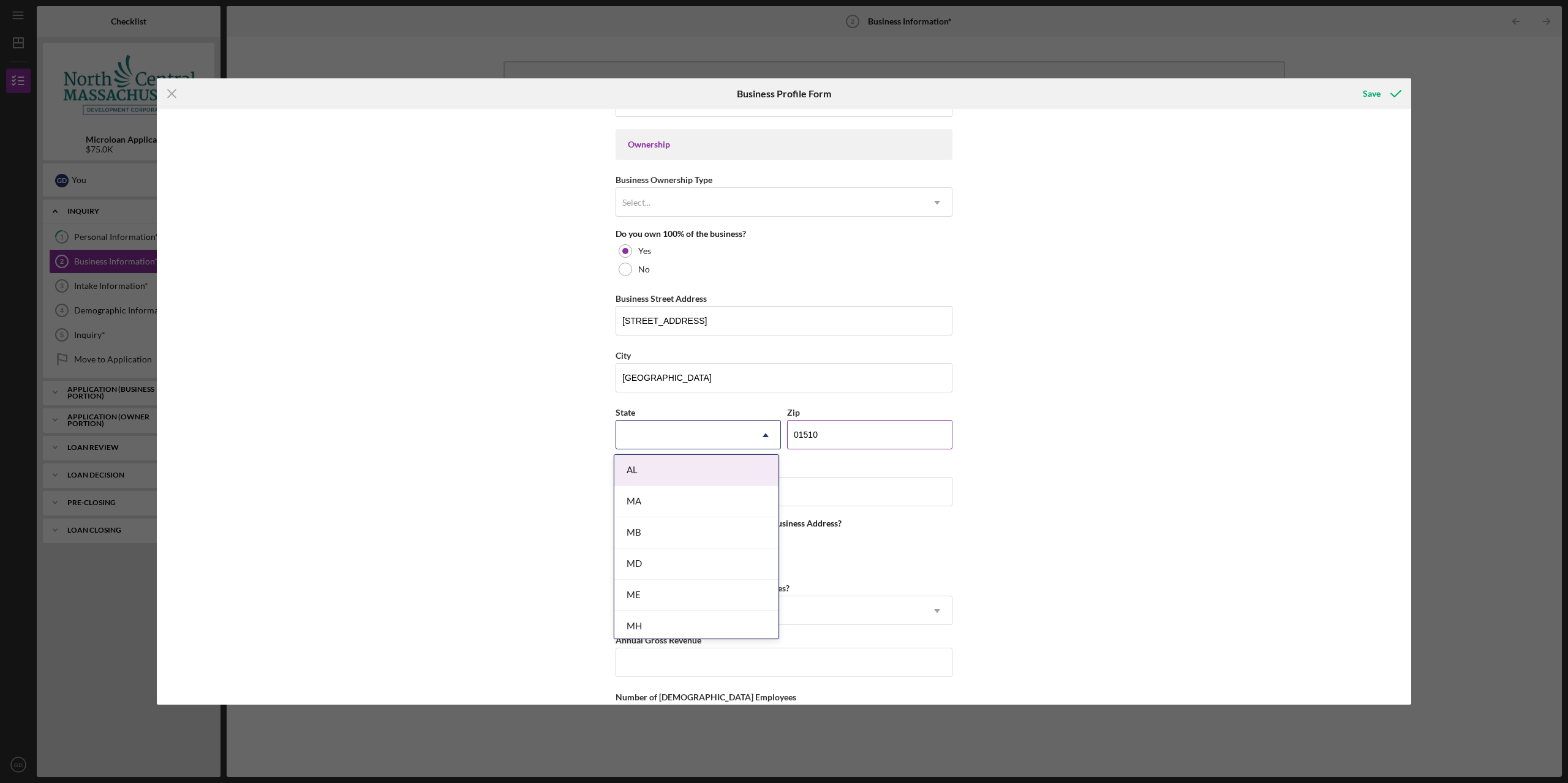
click at [858, 439] on input "01510" at bounding box center [870, 434] width 165 height 29
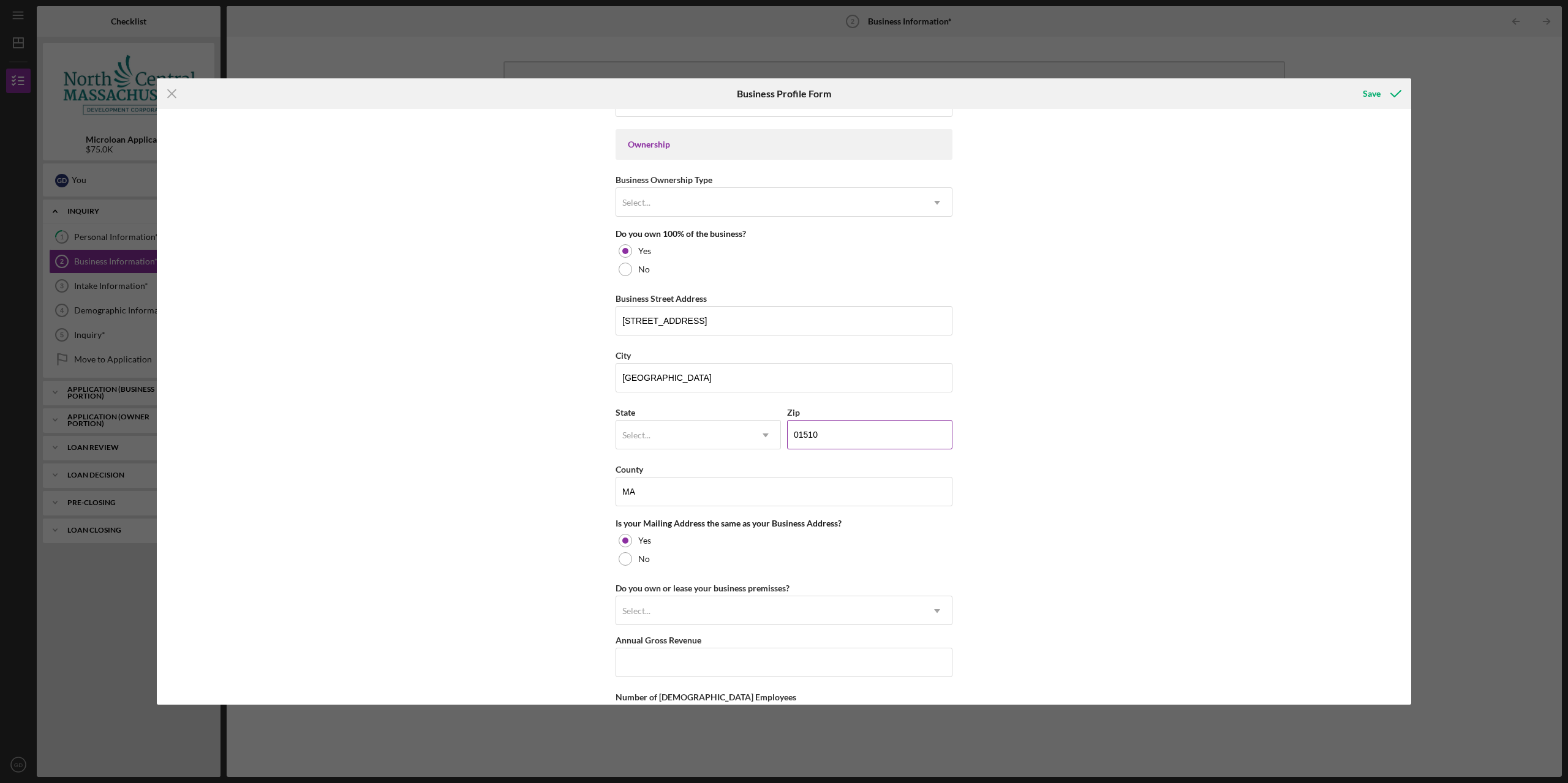
drag, startPoint x: 868, startPoint y: 460, endPoint x: 868, endPoint y: 443, distance: 17.0
click at [868, 459] on div "State Select... Icon/Dropdown Arrow Zip 01510" at bounding box center [784, 432] width 337 height 57
click at [868, 443] on input "01510" at bounding box center [870, 434] width 165 height 29
type input "01608"
click at [1100, 430] on div "Business Name N/A DBA Business Start Date Legal Structure Select... Icon/Dropdo…" at bounding box center [783, 407] width 1254 height 596
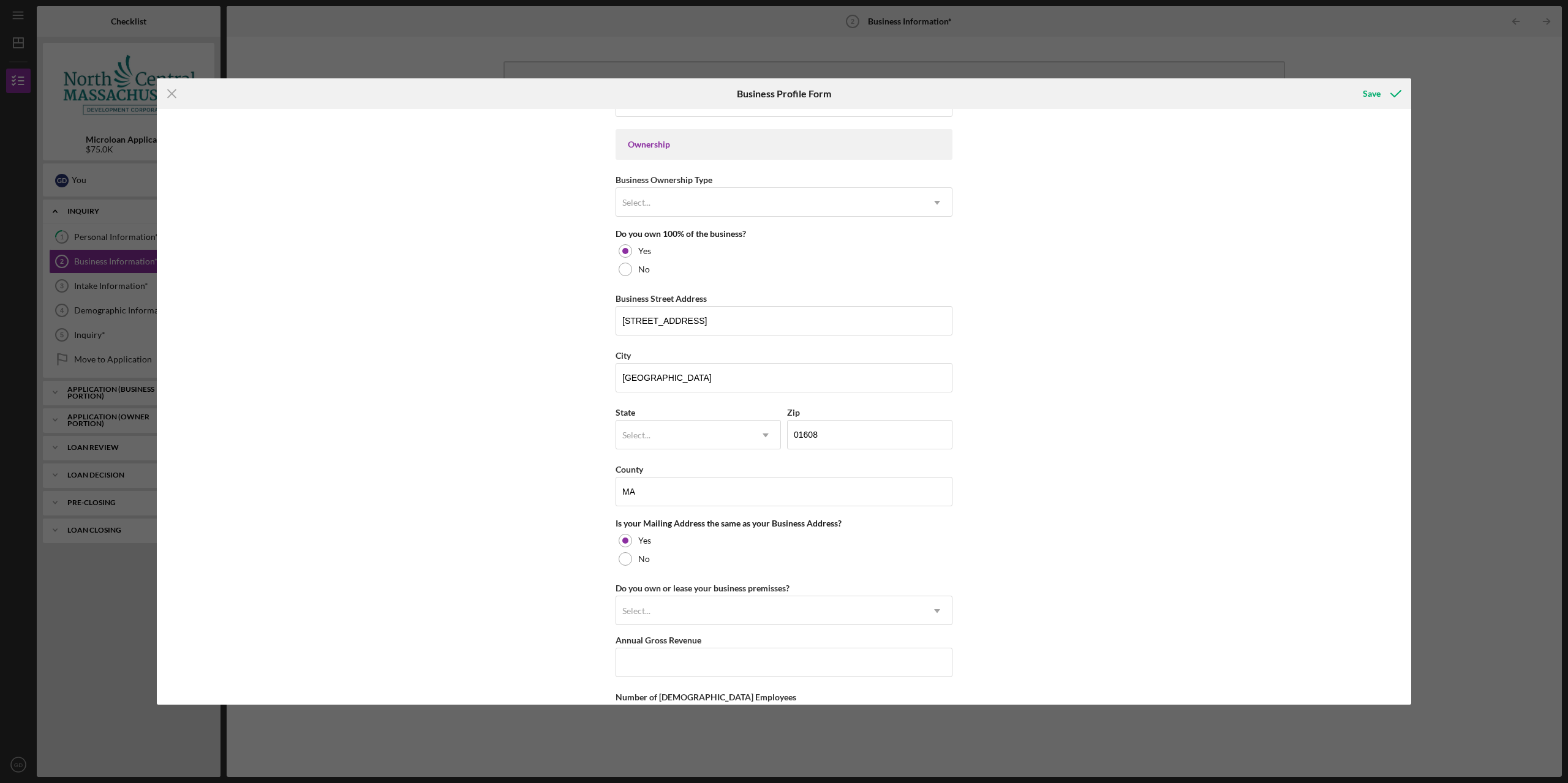
click at [1204, 497] on div "Business Name N/A DBA Business Start Date Legal Structure Select... Icon/Dropdo…" at bounding box center [783, 407] width 1254 height 596
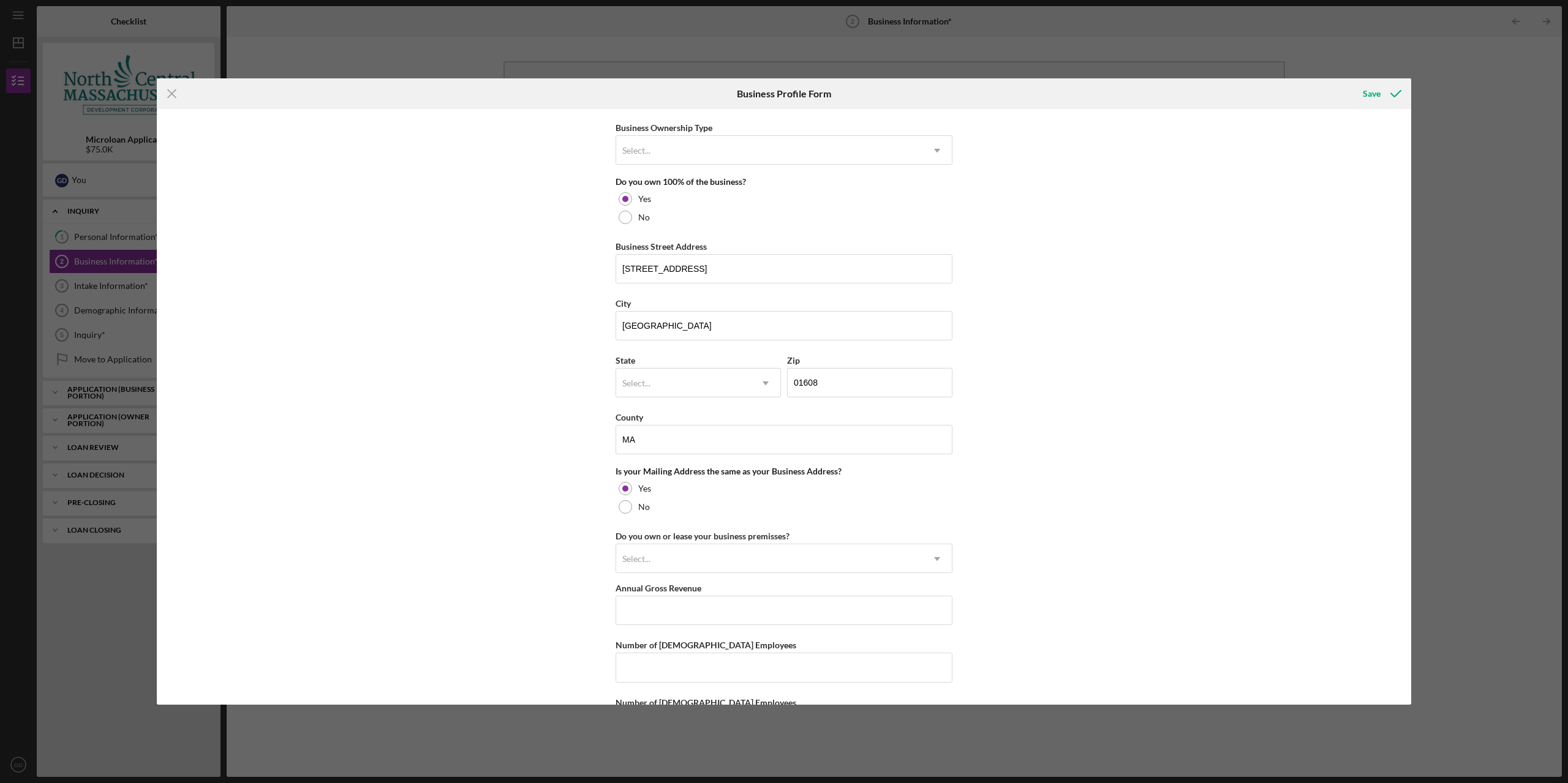
scroll to position [656, 0]
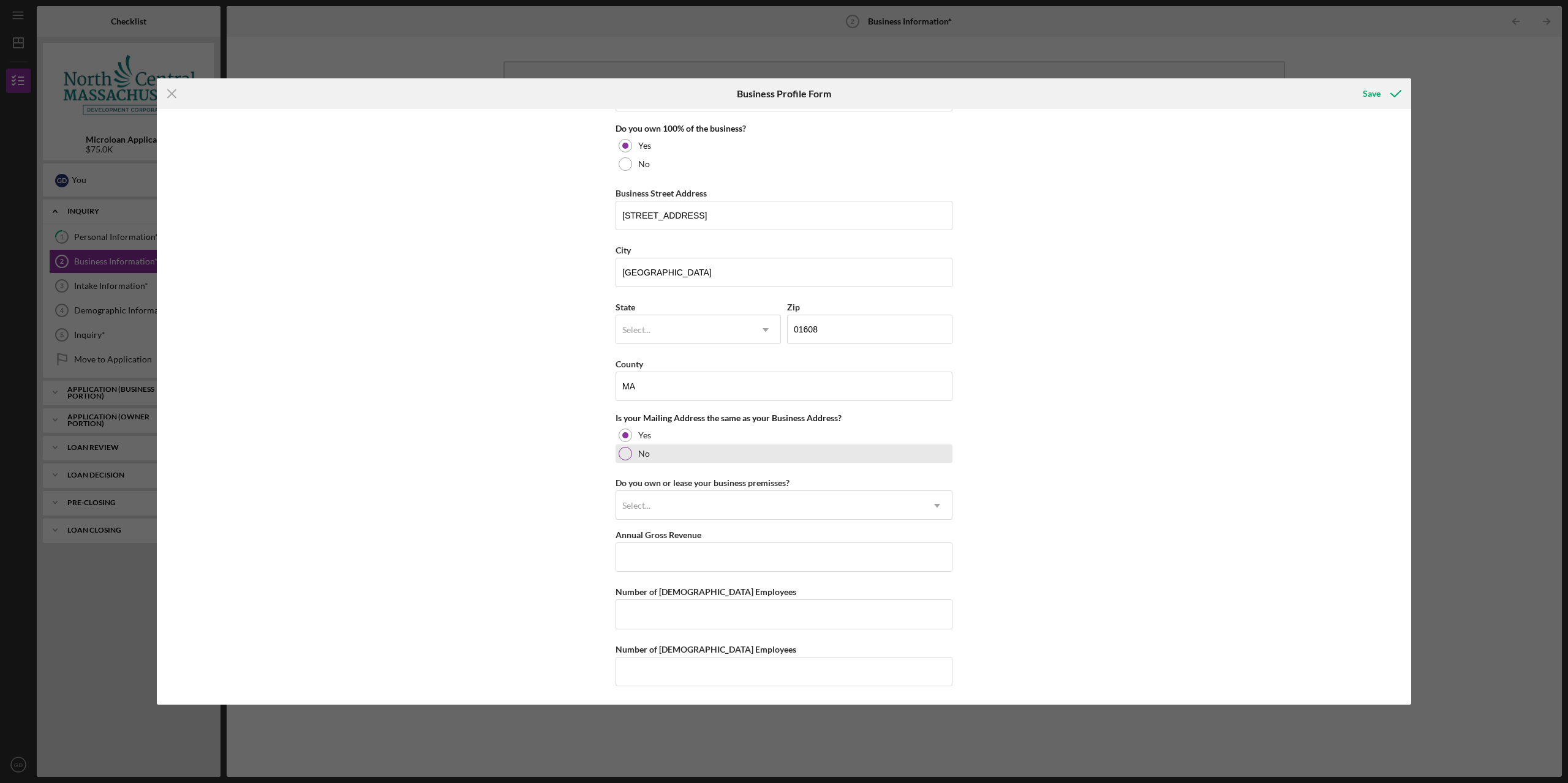
click at [629, 451] on div at bounding box center [625, 454] width 14 height 14
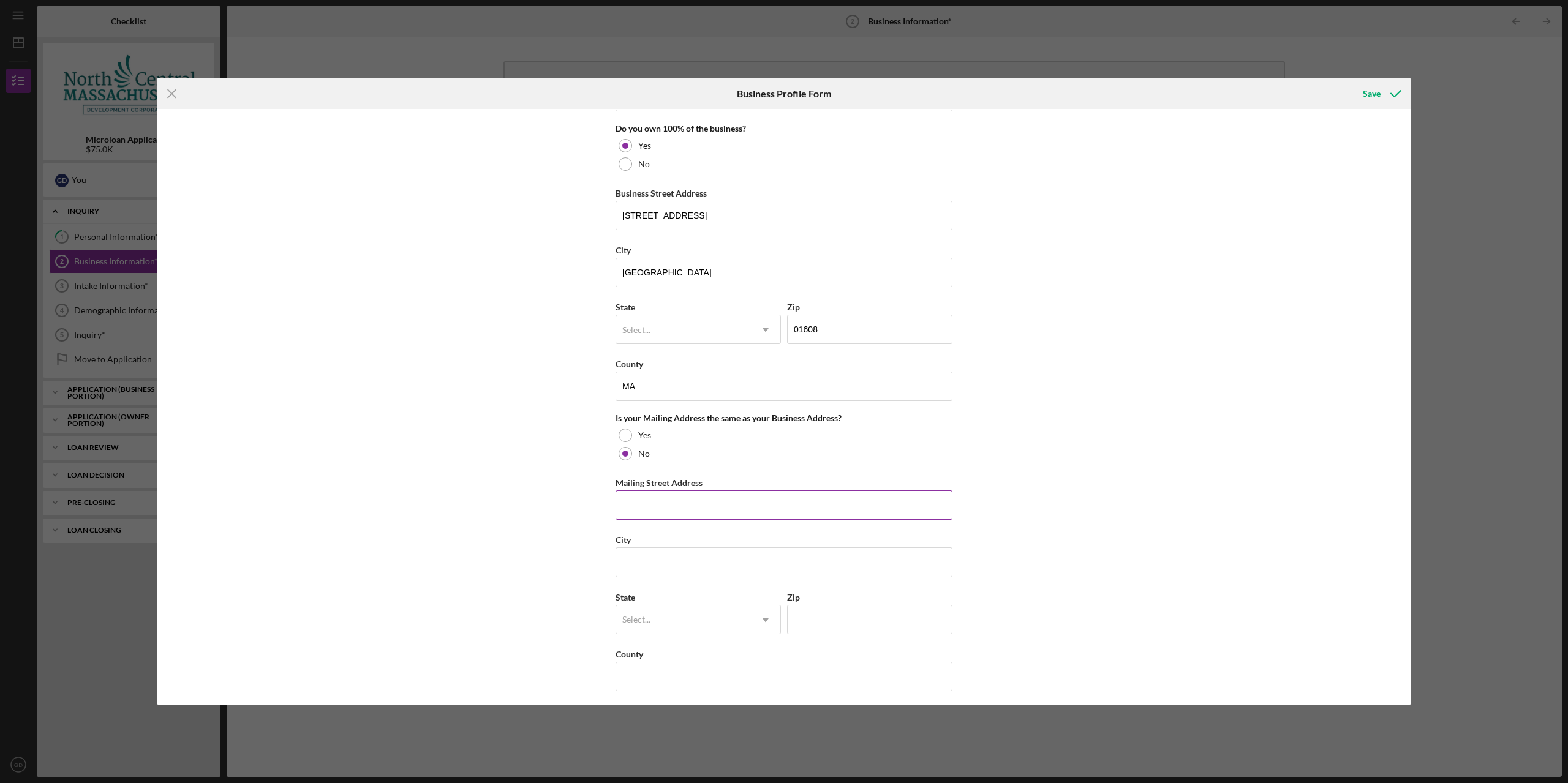
click at [708, 507] on input "Mailing Street Address" at bounding box center [784, 505] width 337 height 29
type input "73 South Main St"
type input "CLINTON"
type input "01510"
type input "MA"
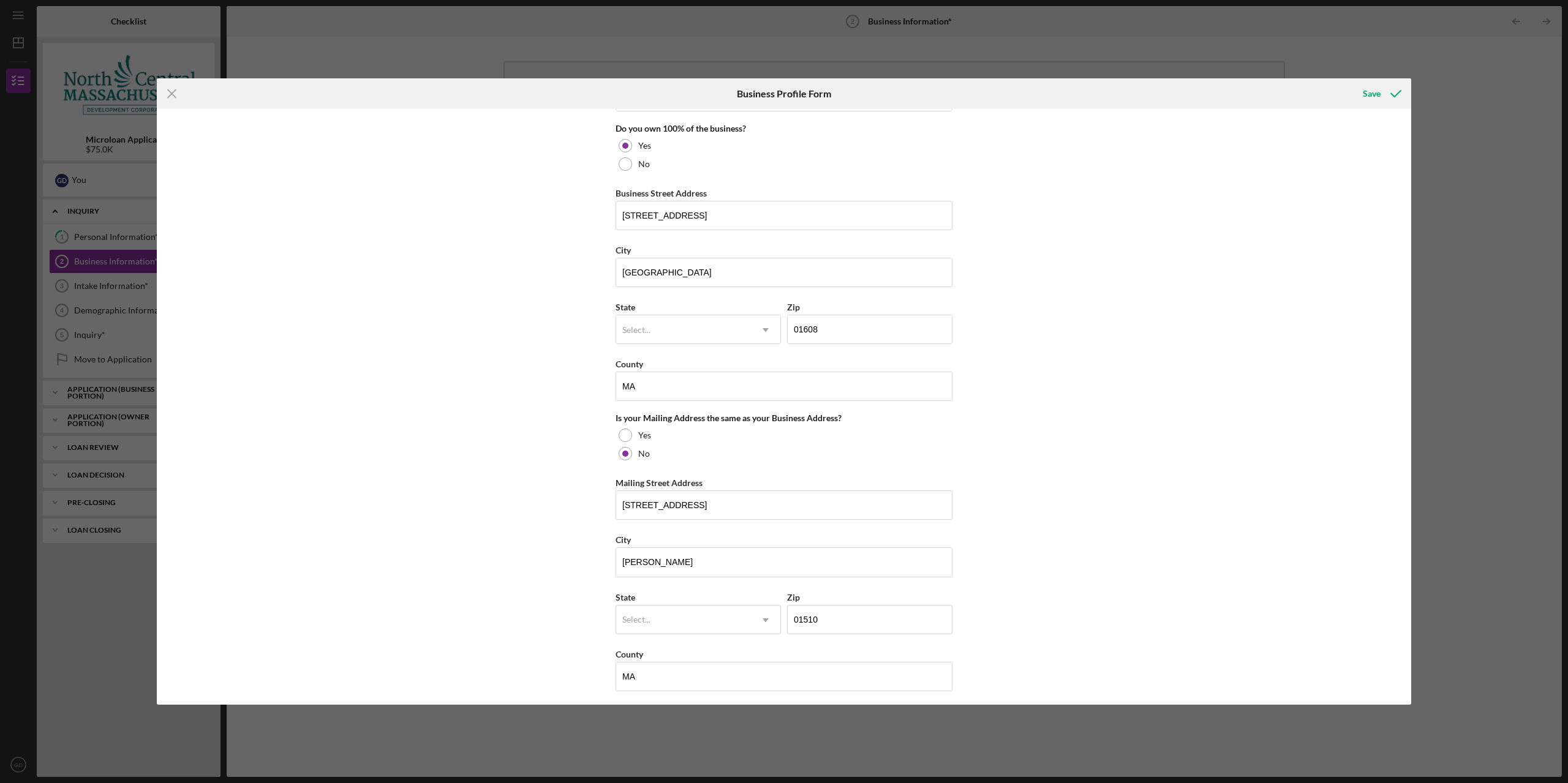
type input "1"
click at [1215, 492] on div "Business Name N/A DBA Business Start Date Legal Structure Select... Icon/Dropdo…" at bounding box center [783, 407] width 1254 height 596
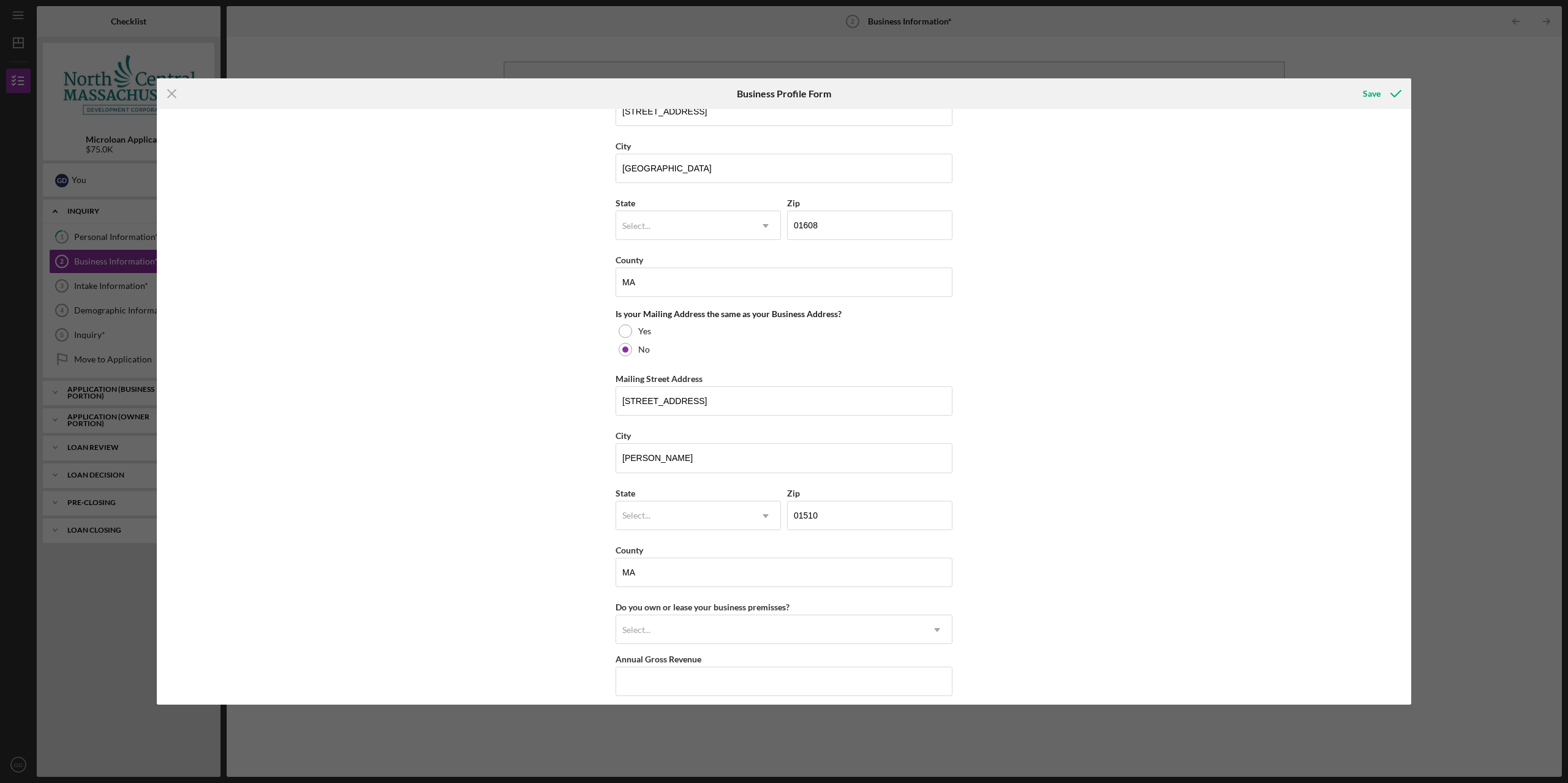
scroll to position [884, 0]
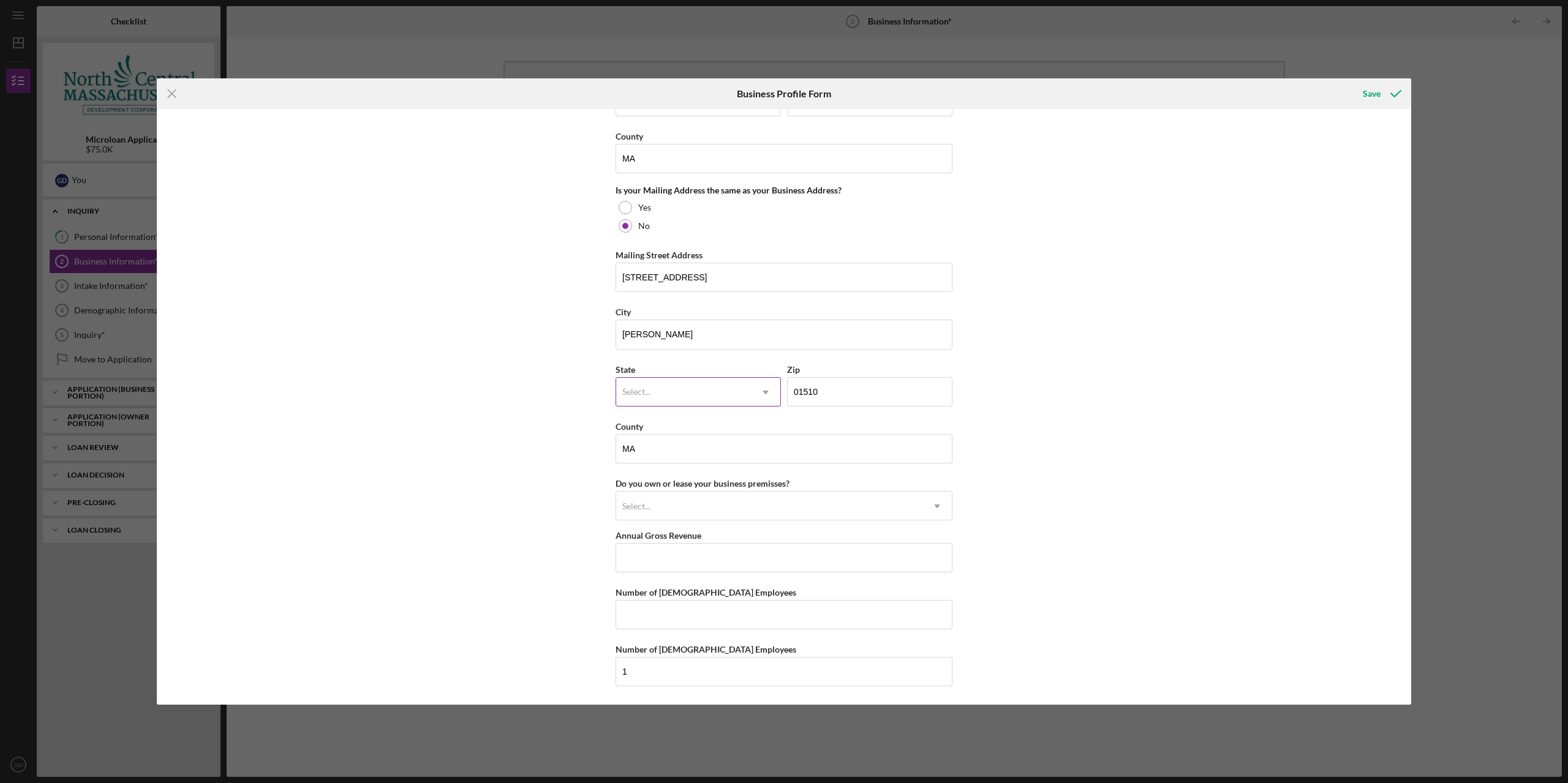
drag, startPoint x: 717, startPoint y: 412, endPoint x: 720, endPoint y: 392, distance: 20.2
click at [717, 410] on div "State Select... Icon/Dropdown Arrow" at bounding box center [698, 390] width 165 height 57
click at [720, 391] on div "Select..." at bounding box center [684, 392] width 135 height 28
click at [722, 396] on div "Select..." at bounding box center [684, 392] width 135 height 28
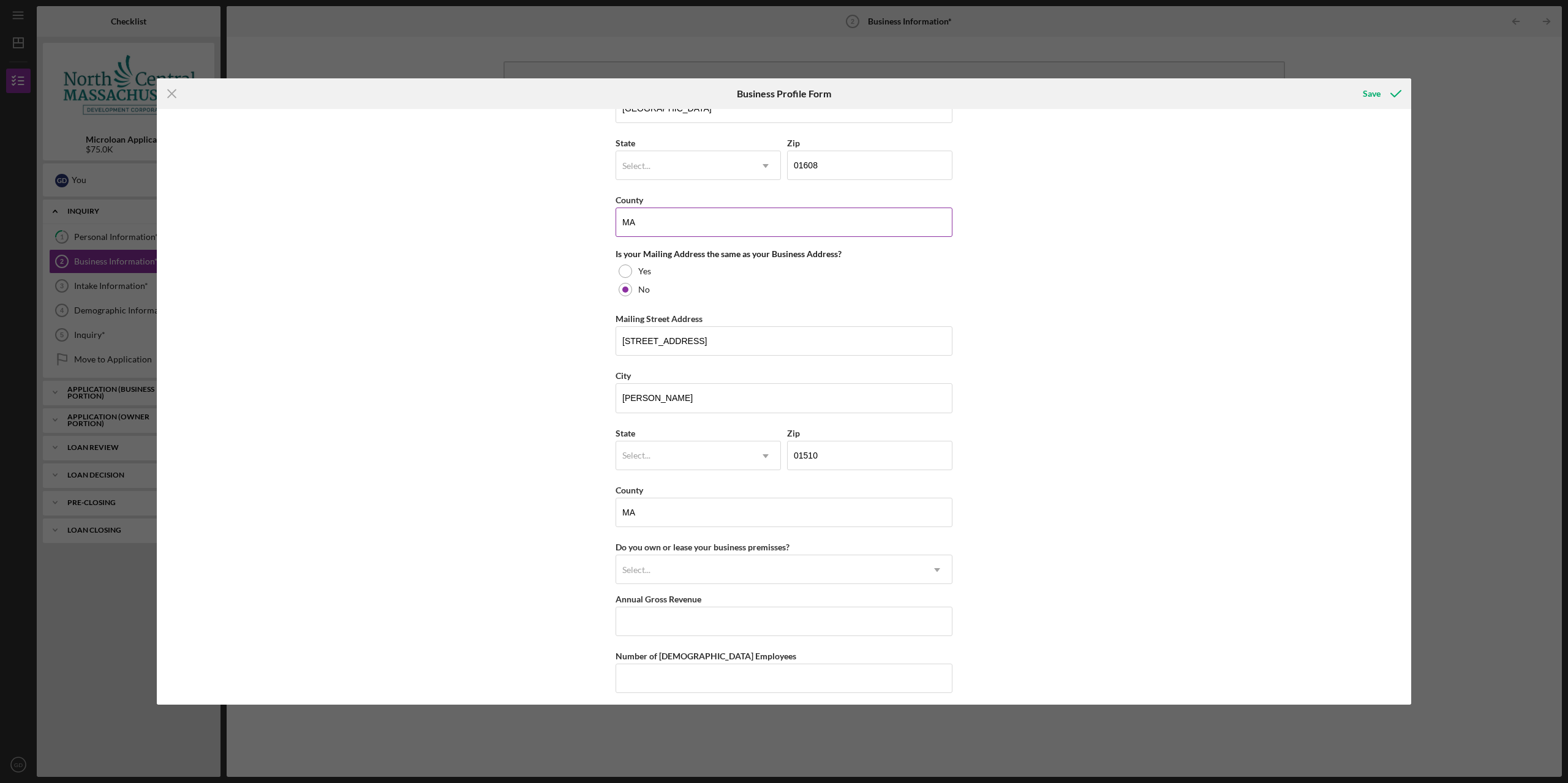
scroll to position [700, 0]
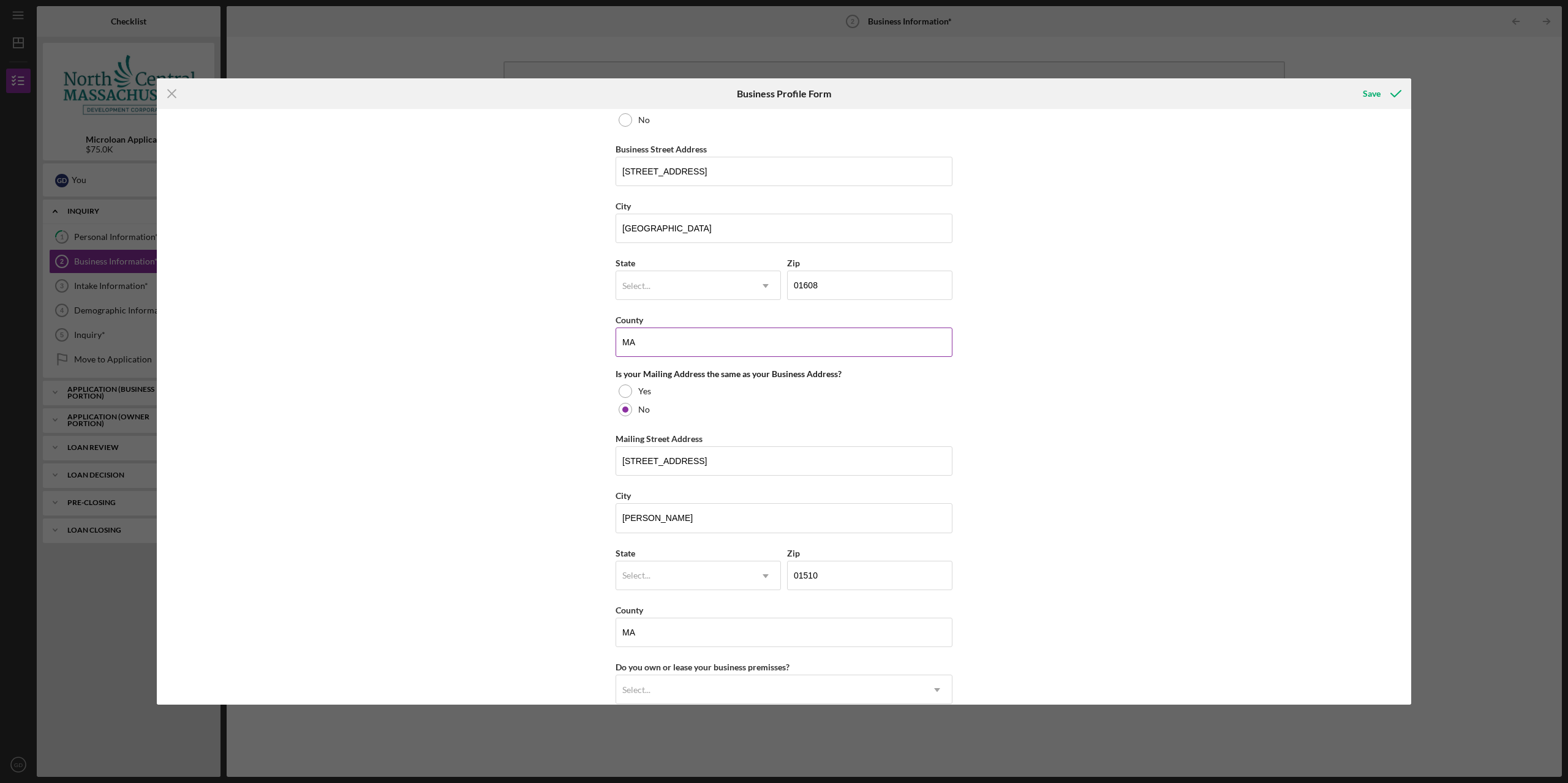
click at [682, 346] on input "MA" at bounding box center [784, 342] width 337 height 29
type input "Worcester"
click at [522, 368] on div "Business Name N/A DBA Business Start Date Legal Structure Select... Icon/Dropdo…" at bounding box center [783, 407] width 1254 height 596
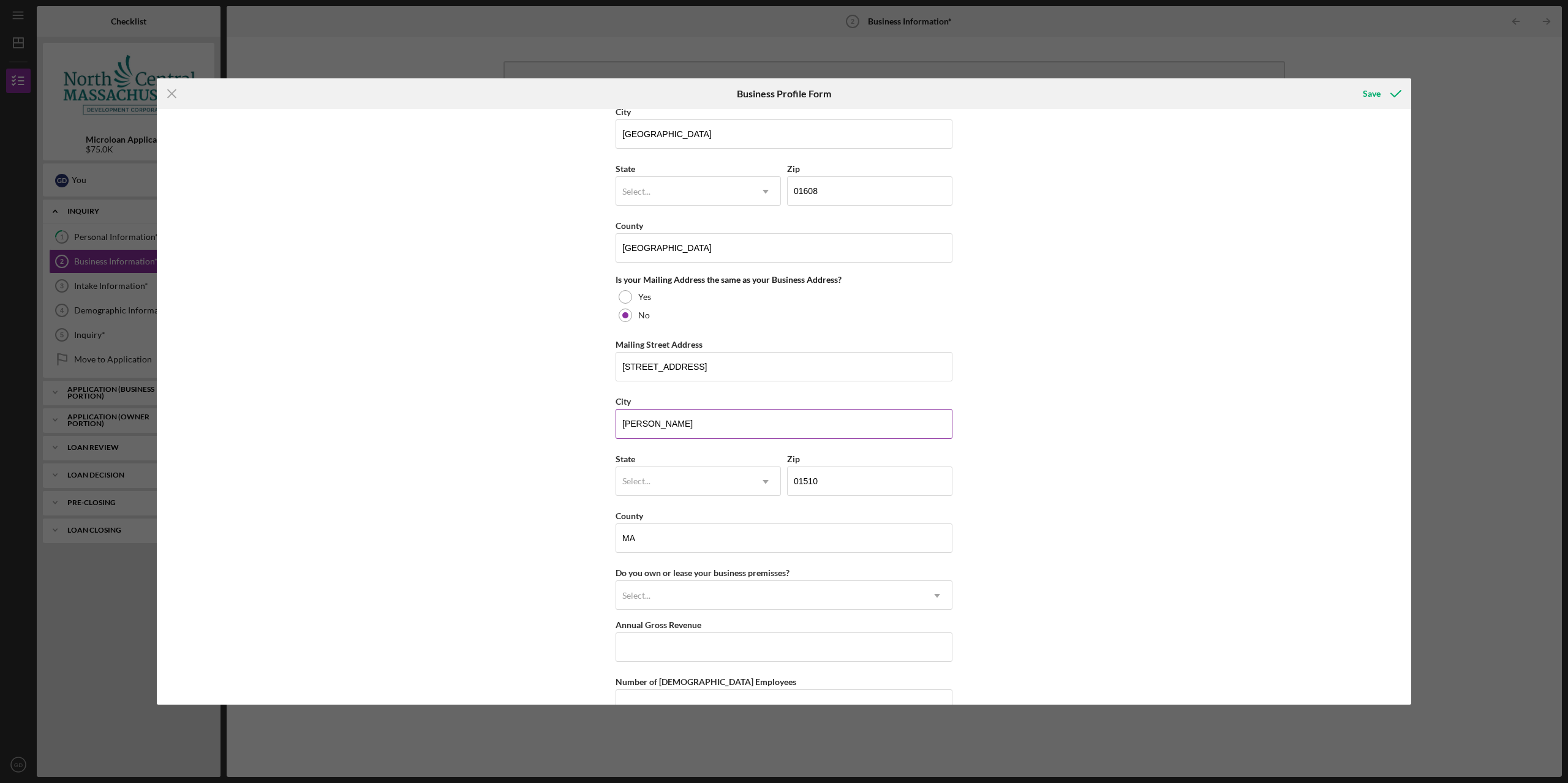
scroll to position [884, 0]
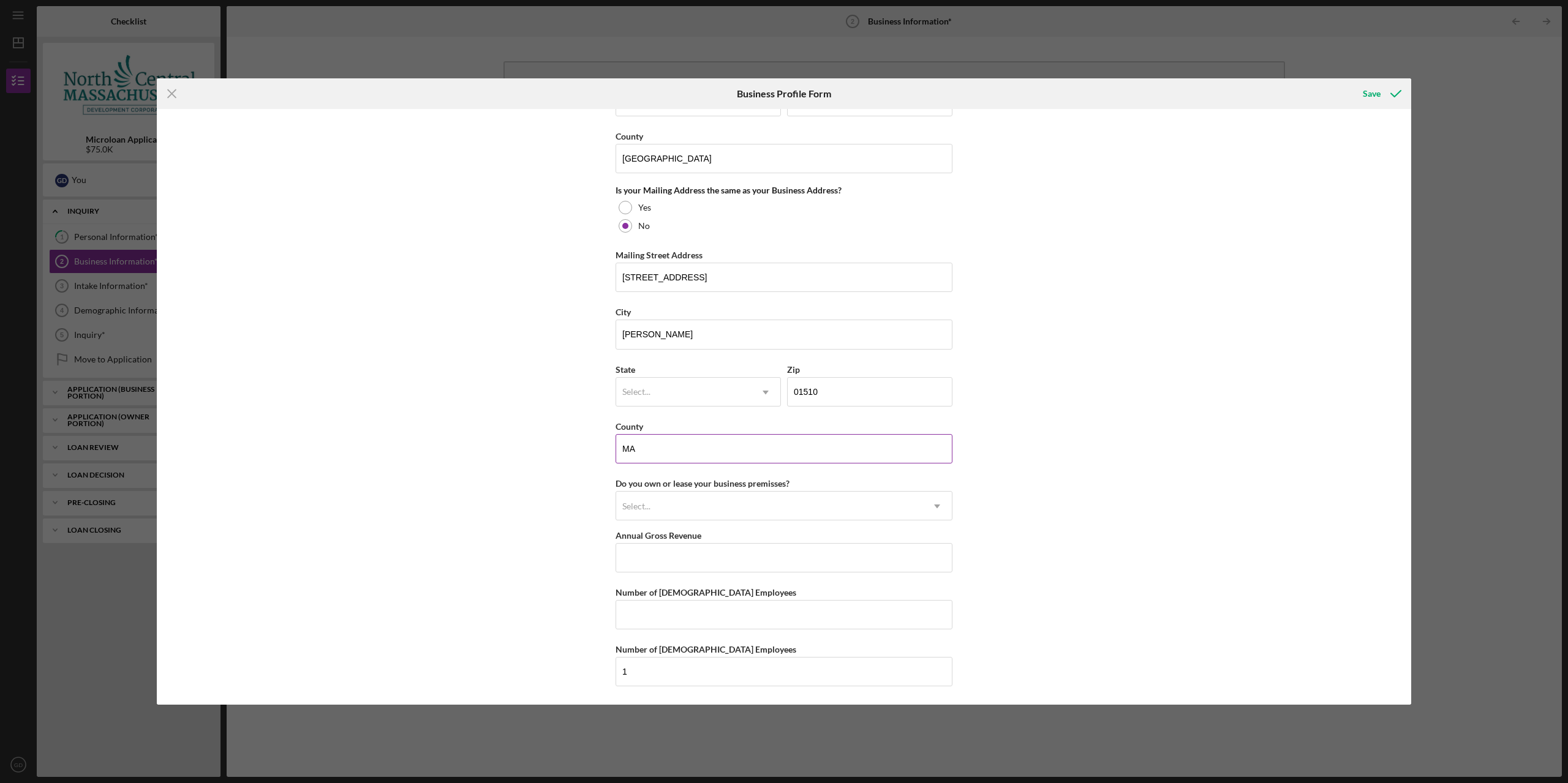
click at [680, 435] on input "MA" at bounding box center [784, 449] width 337 height 29
type input "Worcester"
click at [677, 393] on div "Select..." at bounding box center [684, 392] width 135 height 28
type input "ma"
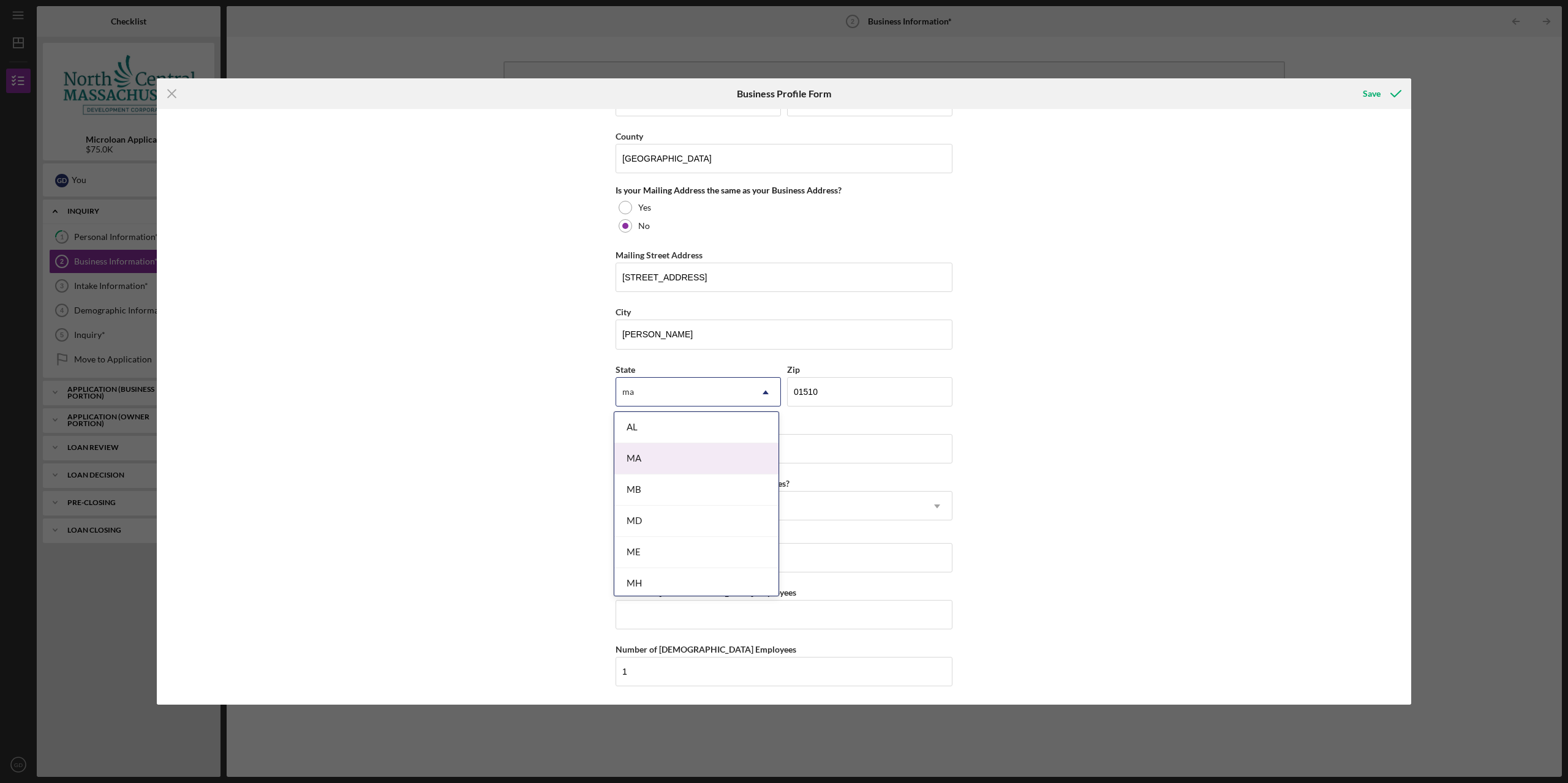
click at [665, 471] on div "MA" at bounding box center [696, 459] width 164 height 31
click at [742, 498] on div "Select..." at bounding box center [769, 506] width 306 height 28
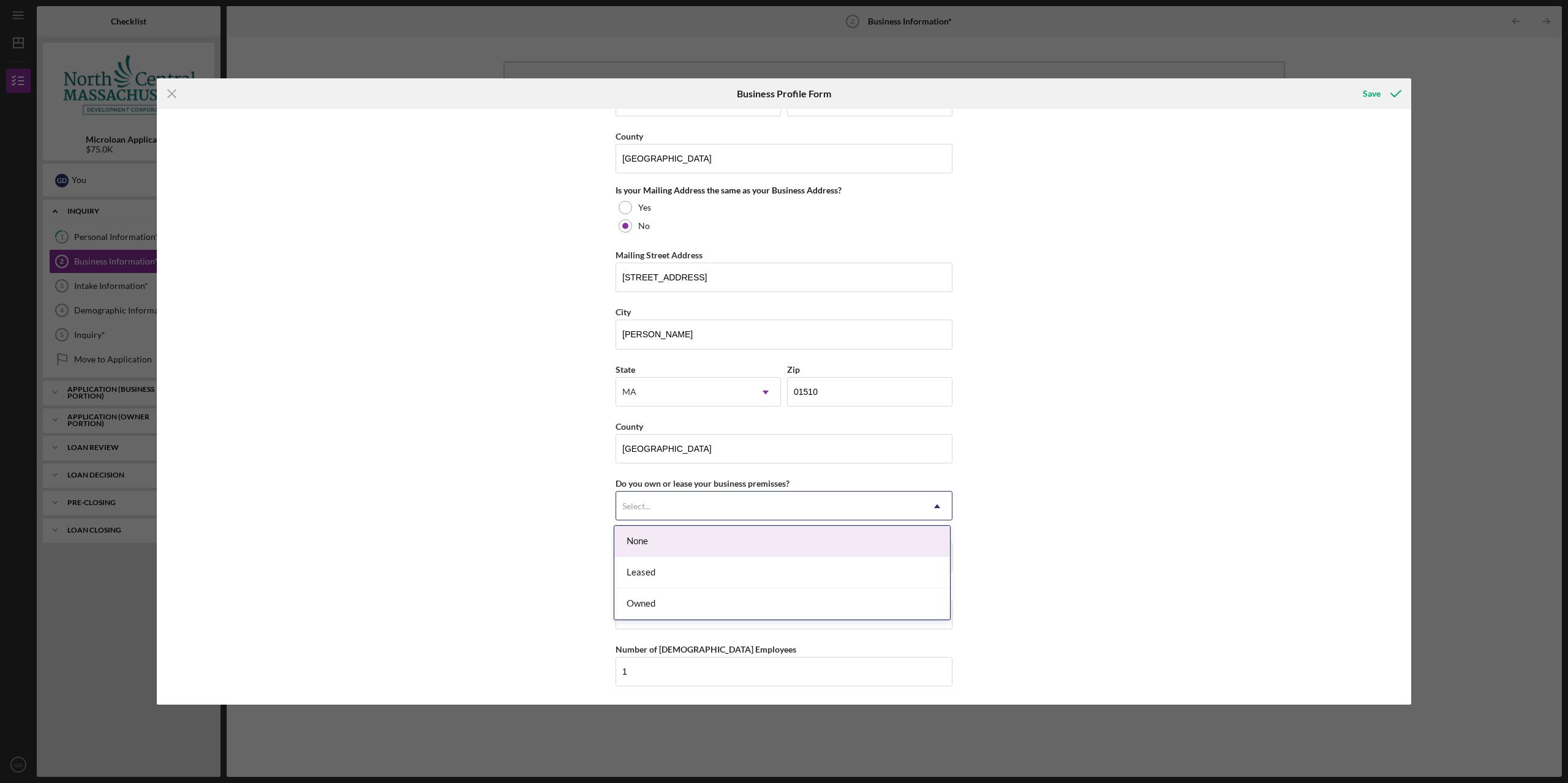
click at [720, 567] on div "Leased" at bounding box center [782, 573] width 336 height 31
click at [551, 528] on div "Business Name N/A DBA Business Start Date Legal Structure Select... Icon/Dropdo…" at bounding box center [783, 407] width 1254 height 596
click at [709, 626] on input "Number of Full-Time Employees" at bounding box center [784, 614] width 337 height 29
click at [675, 663] on input "1" at bounding box center [784, 671] width 337 height 29
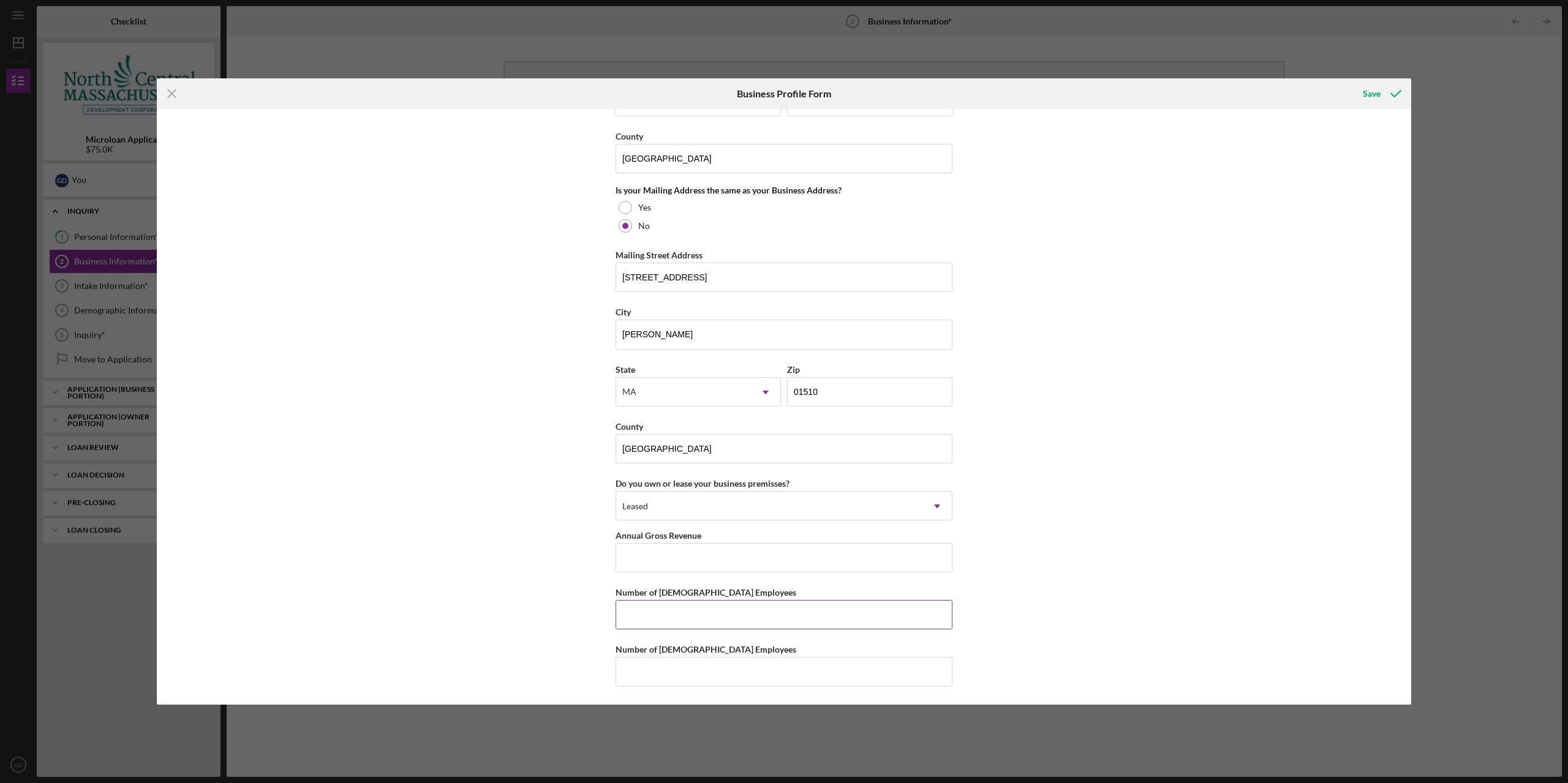
click at [649, 605] on input "Number of Full-Time Employees" at bounding box center [784, 614] width 337 height 29
click at [1182, 508] on div "Business Name N/A DBA Business Start Date Legal Structure Select... Icon/Dropdo…" at bounding box center [783, 407] width 1254 height 596
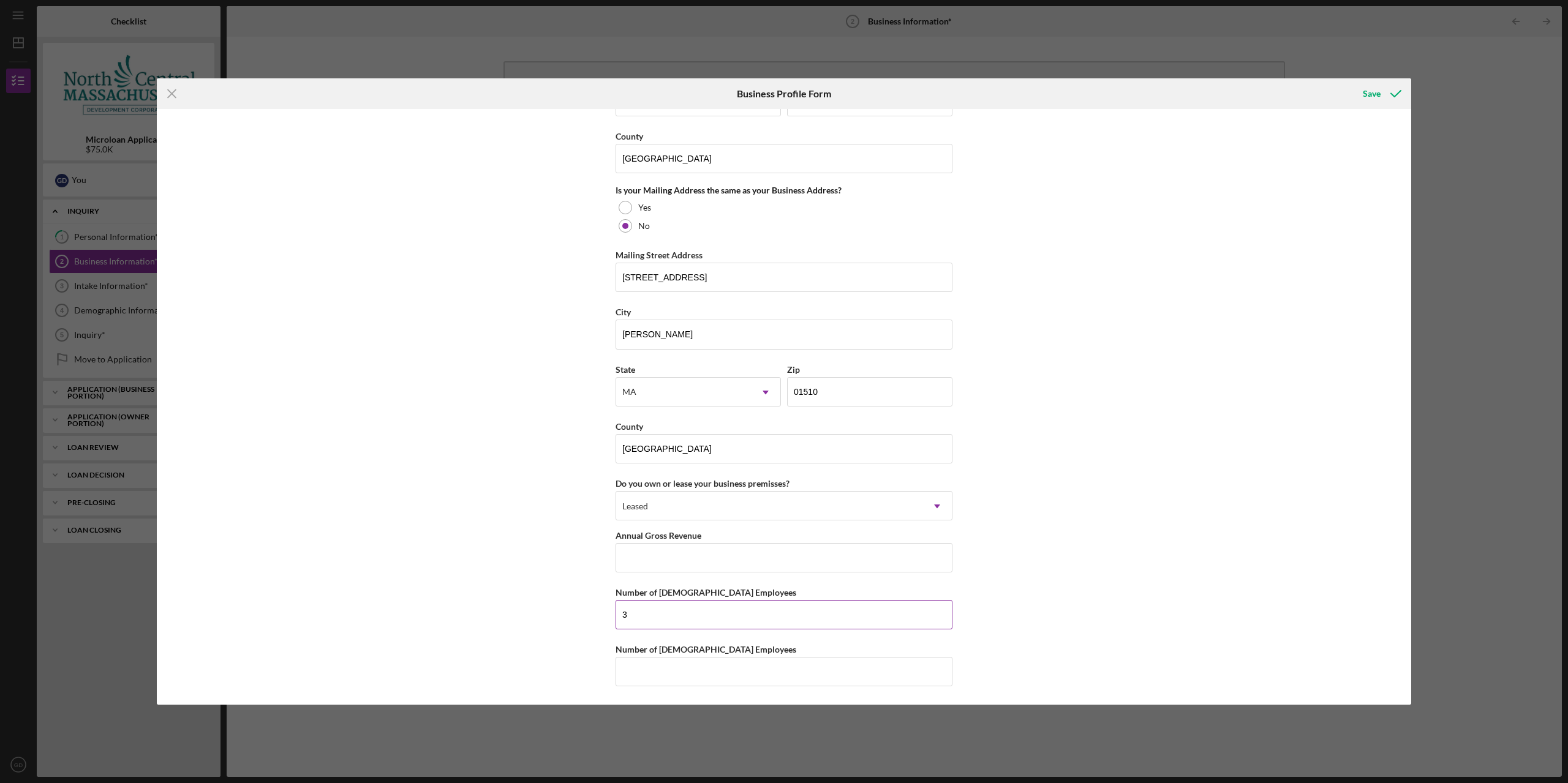
click at [755, 622] on input "3" at bounding box center [784, 614] width 337 height 29
type input "0"
click at [1036, 487] on div "Business Name N/A DBA Business Start Date Legal Structure Select... Icon/Dropdo…" at bounding box center [783, 407] width 1254 height 596
click at [750, 623] on input "Number of Full-Time Employees" at bounding box center [784, 614] width 337 height 29
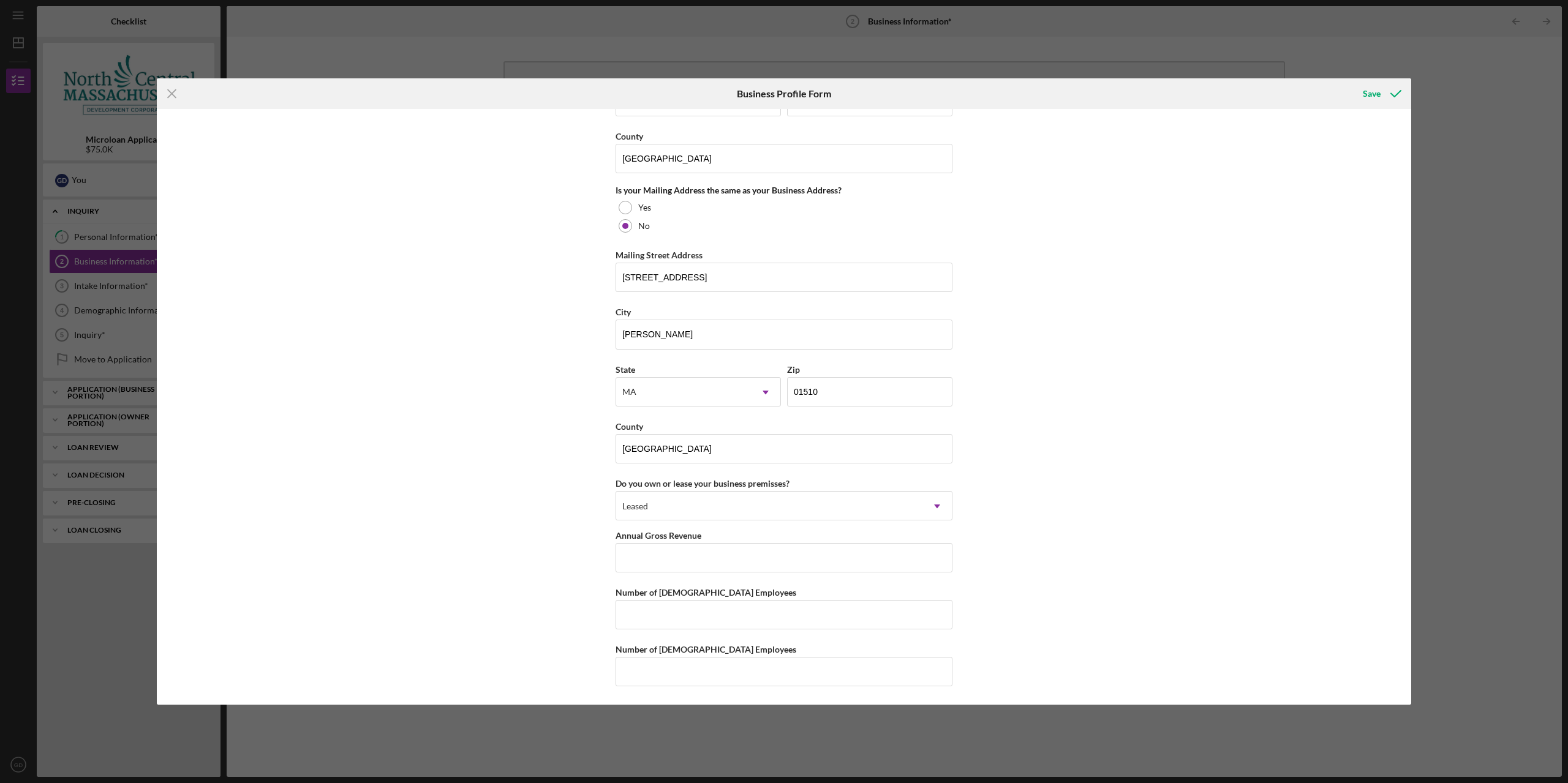
click at [1077, 656] on div "Business Name N/A DBA Business Start Date Legal Structure Select... Icon/Dropdo…" at bounding box center [783, 407] width 1254 height 596
drag, startPoint x: 779, startPoint y: 685, endPoint x: 723, endPoint y: 689, distance: 56.1
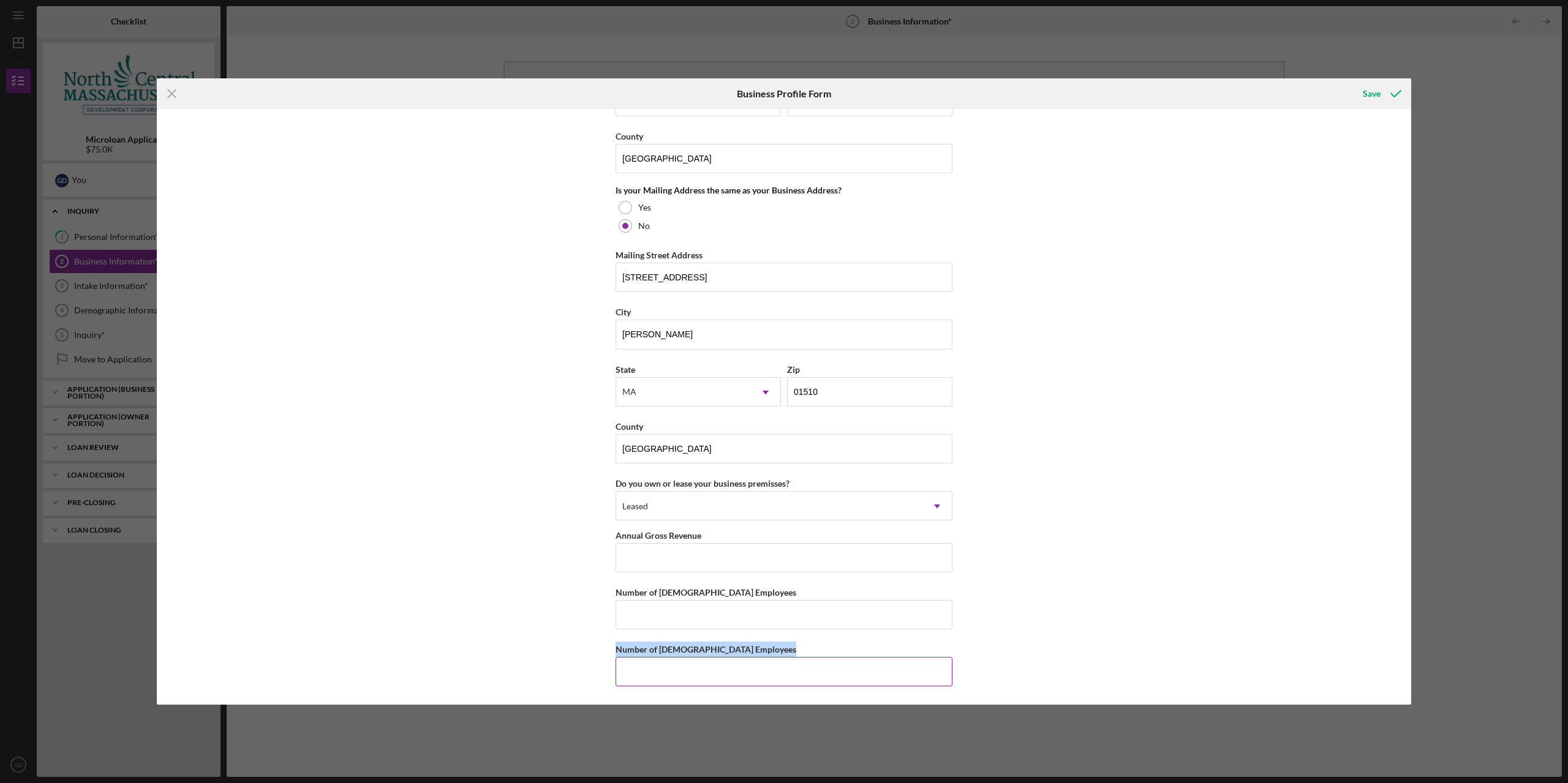
click at [722, 683] on input "Number of Part-Time Employees" at bounding box center [784, 671] width 337 height 29
type input "1"
click at [1207, 636] on div "Business Name N/A DBA Business Start Date Legal Structure Select... Icon/Dropdo…" at bounding box center [783, 407] width 1254 height 596
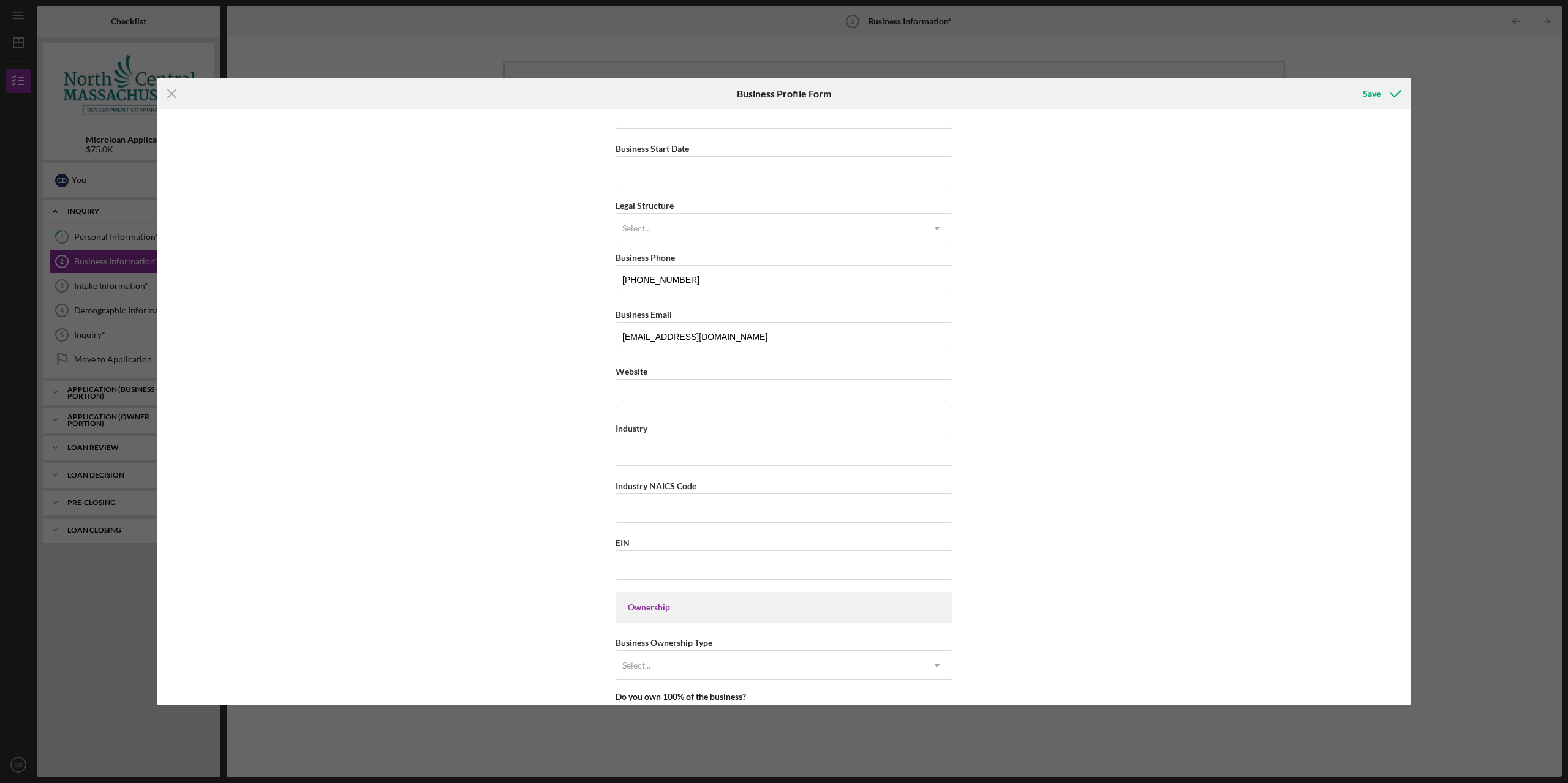
scroll to position [0, 0]
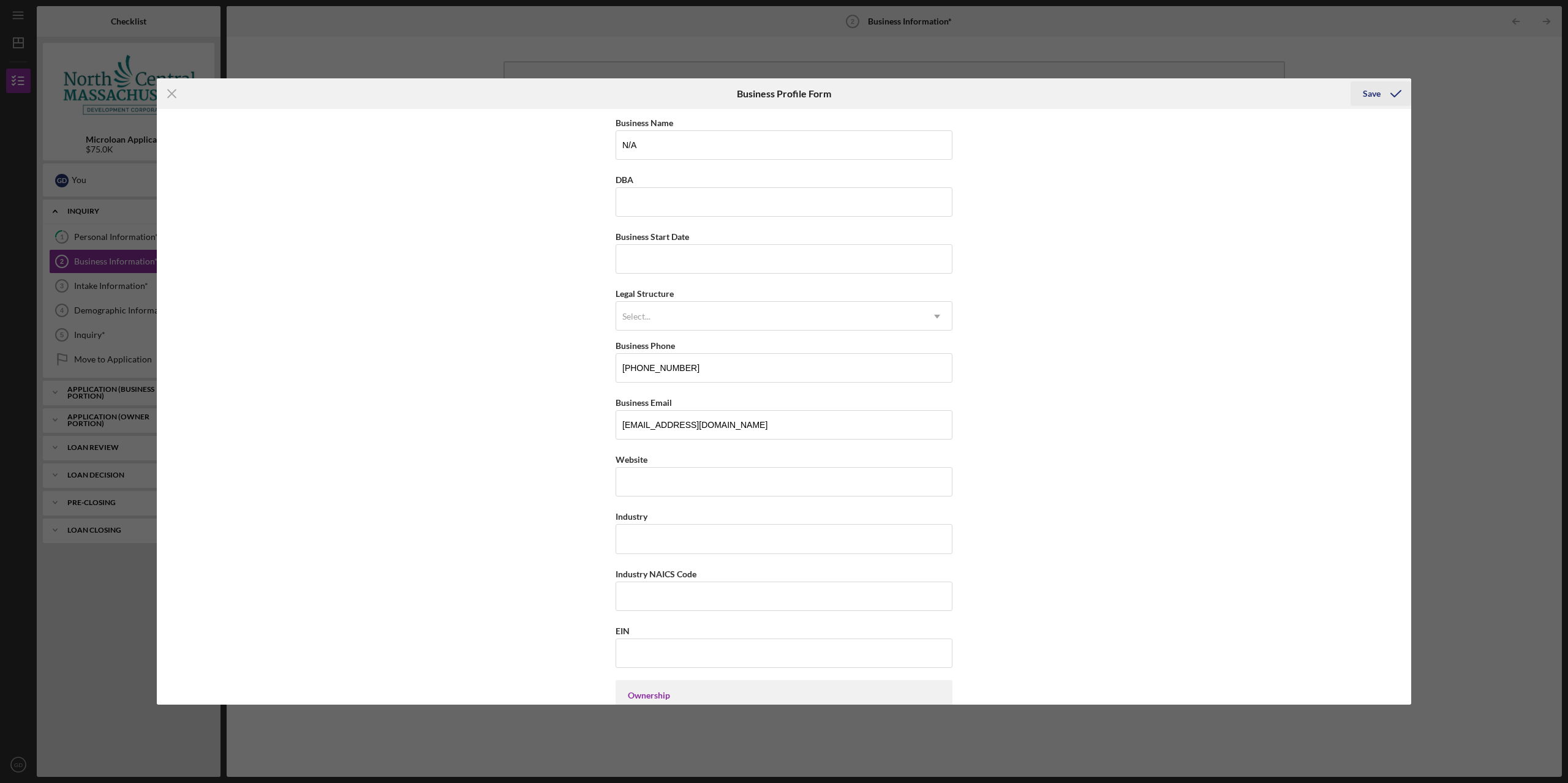
click at [1363, 86] on button "Save" at bounding box center [1380, 93] width 61 height 24
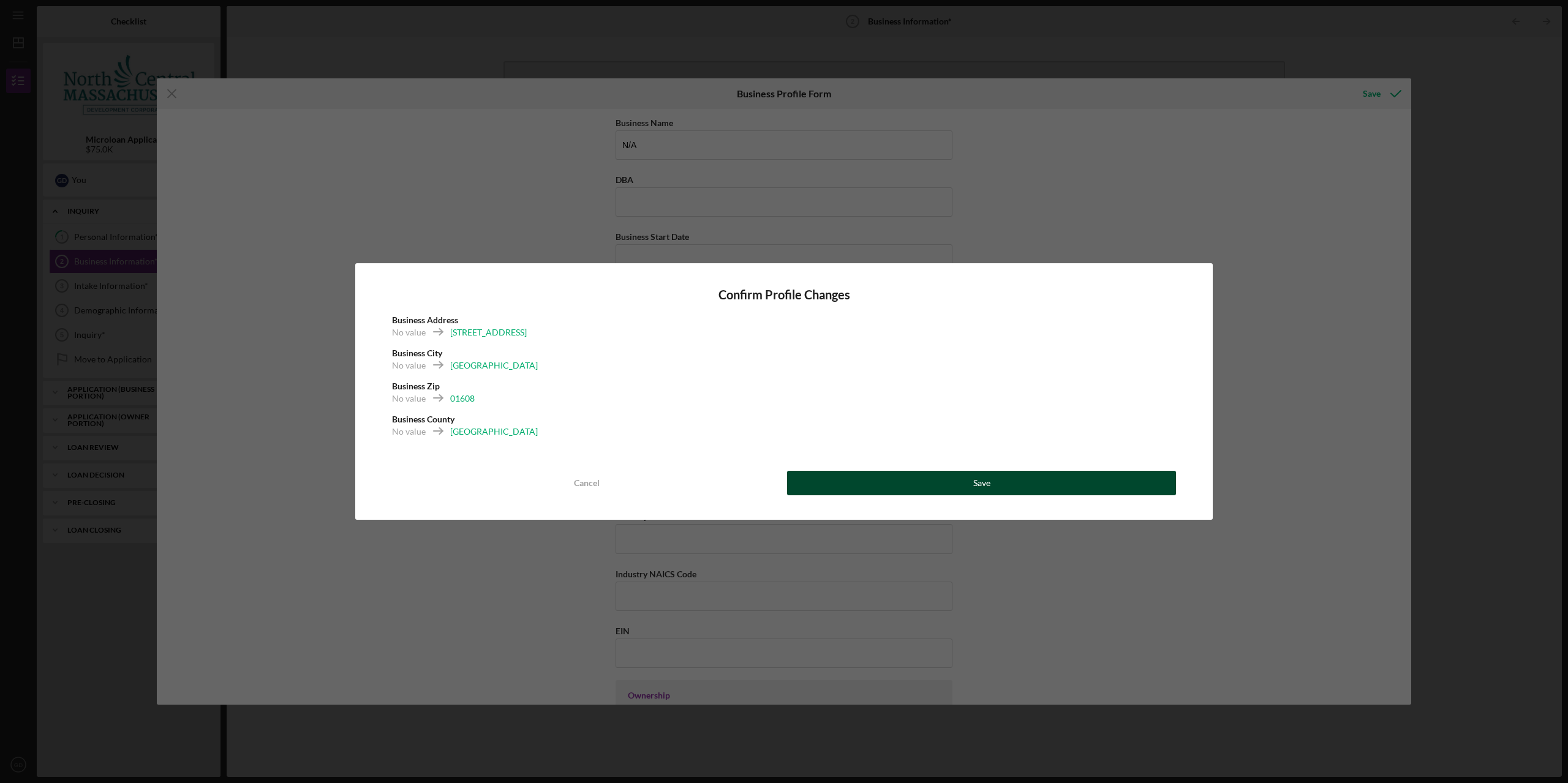
click at [935, 490] on button "Save" at bounding box center [981, 482] width 389 height 24
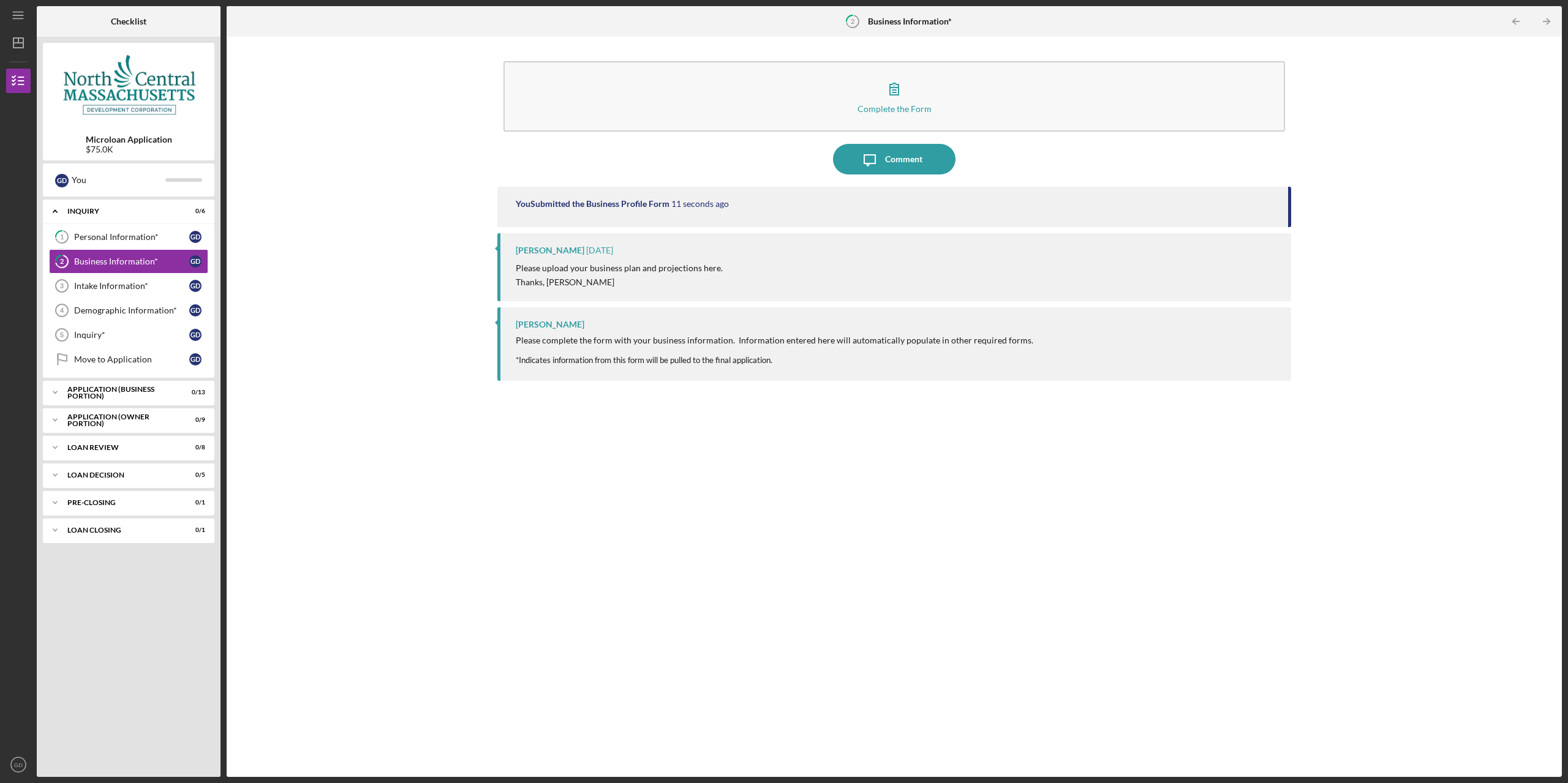
click at [893, 22] on b "Business Information*" at bounding box center [909, 21] width 84 height 10
click at [903, 145] on div "Comment" at bounding box center [904, 159] width 37 height 31
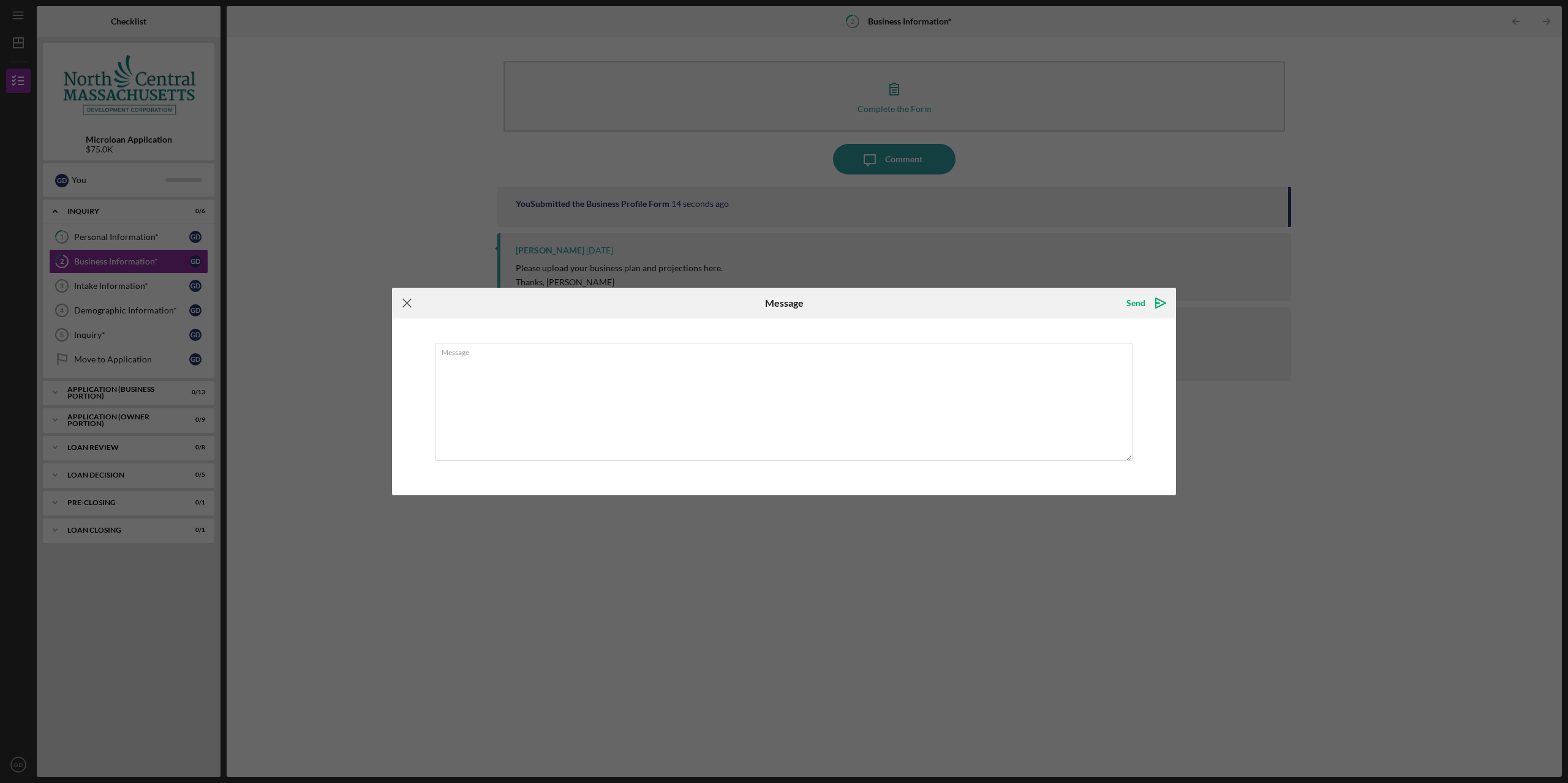
click at [403, 297] on icon "Icon/Menu Close" at bounding box center [407, 303] width 31 height 31
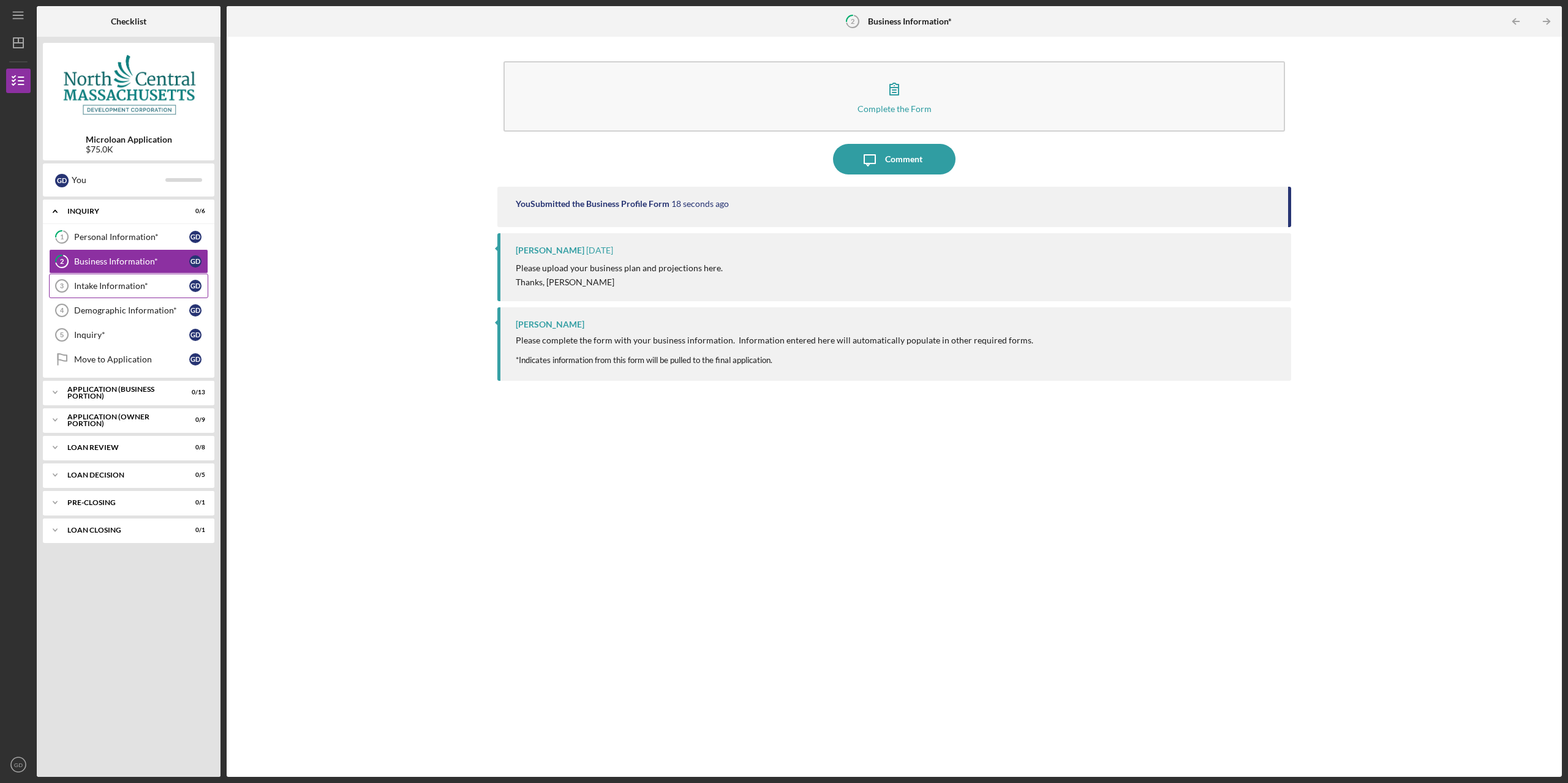
click at [139, 293] on link "Intake Information* 3 Intake Information* G D" at bounding box center [128, 286] width 159 height 24
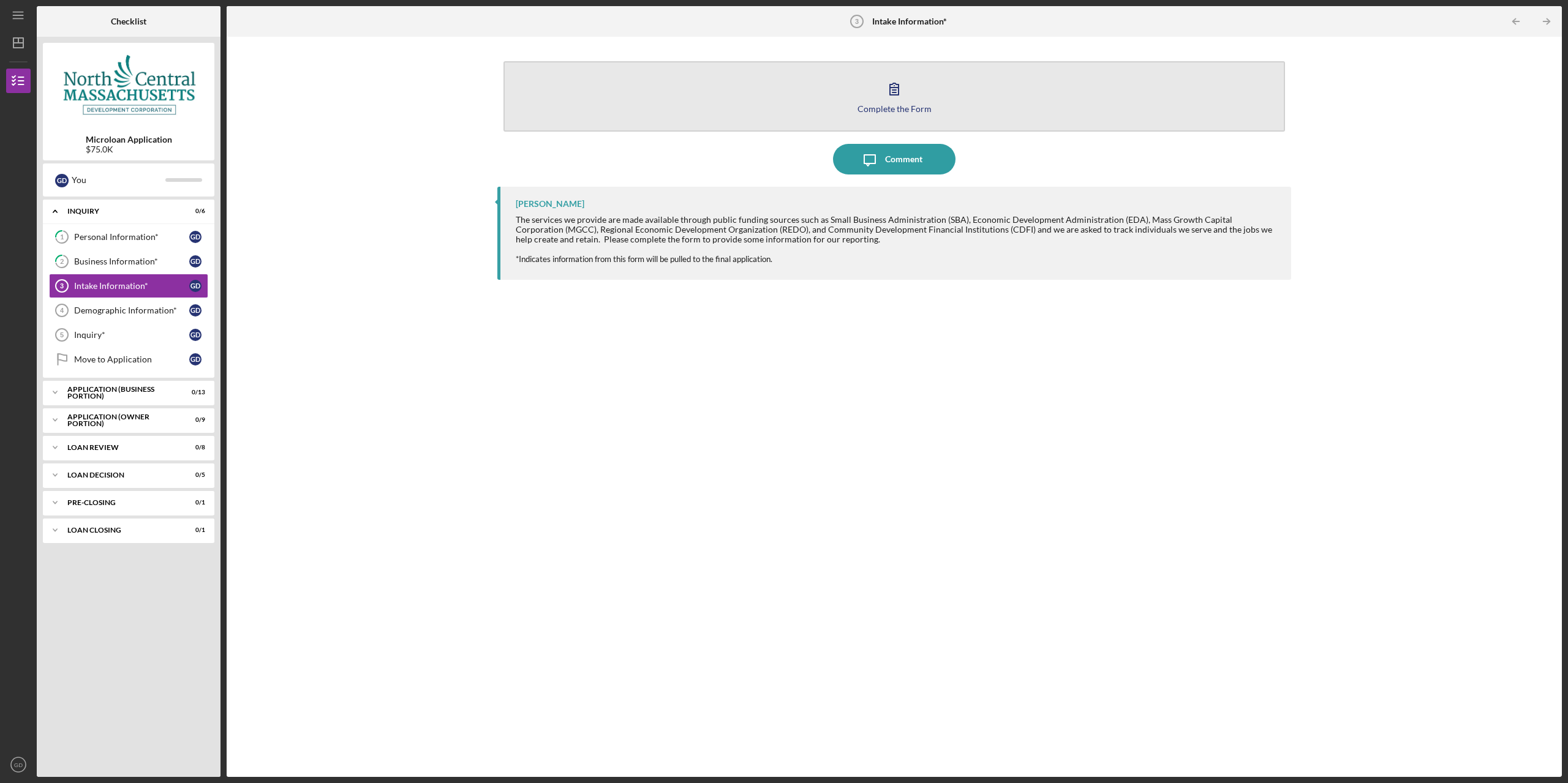
click at [748, 105] on button "Complete the Form Form" at bounding box center [894, 96] width 782 height 71
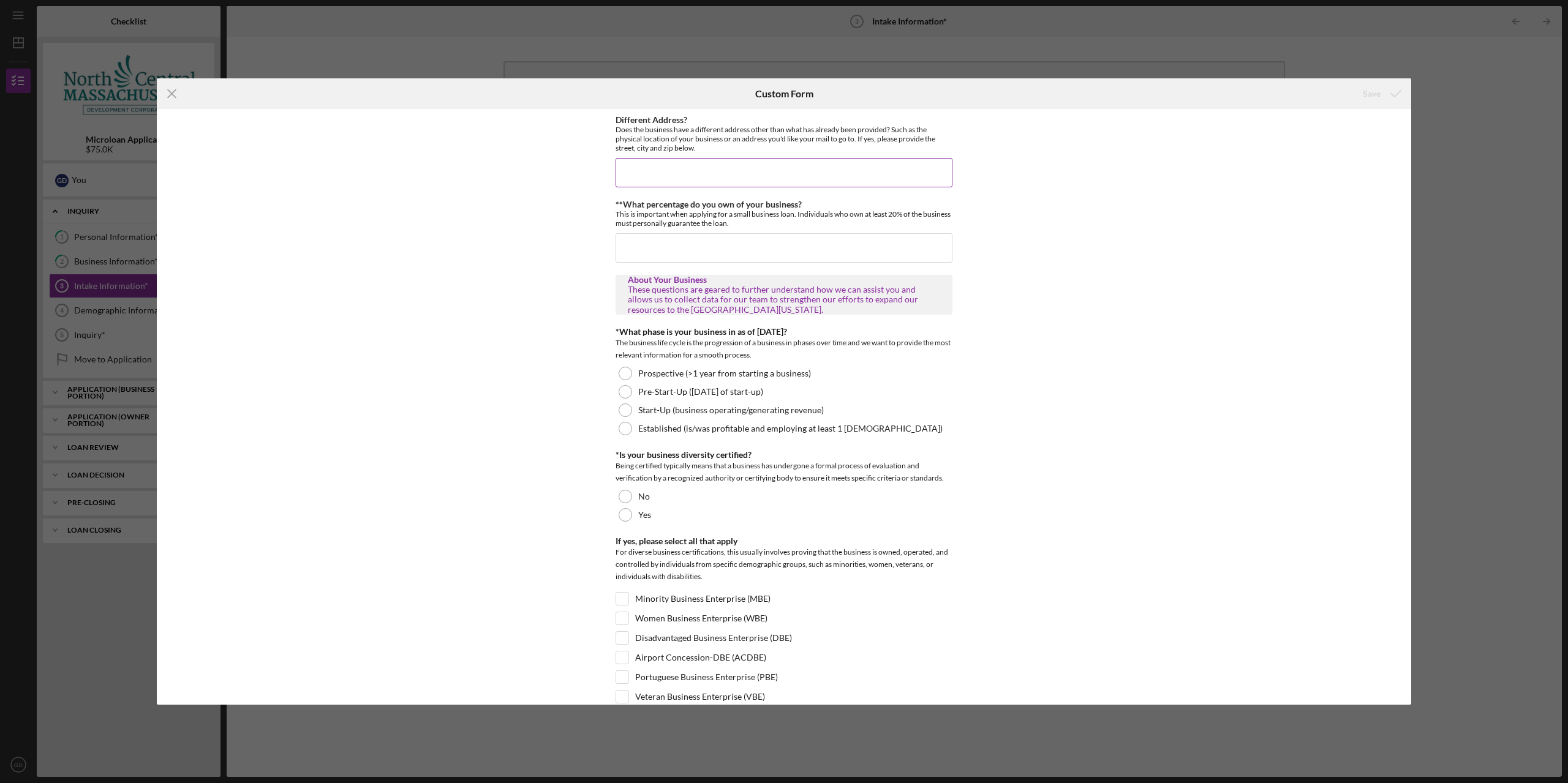
click at [669, 160] on input "Different Address?" at bounding box center [784, 172] width 337 height 29
type input "No"
click at [664, 245] on input "**What percentage do you own of your business?" at bounding box center [784, 248] width 337 height 29
click at [678, 172] on input "No" at bounding box center [784, 172] width 337 height 29
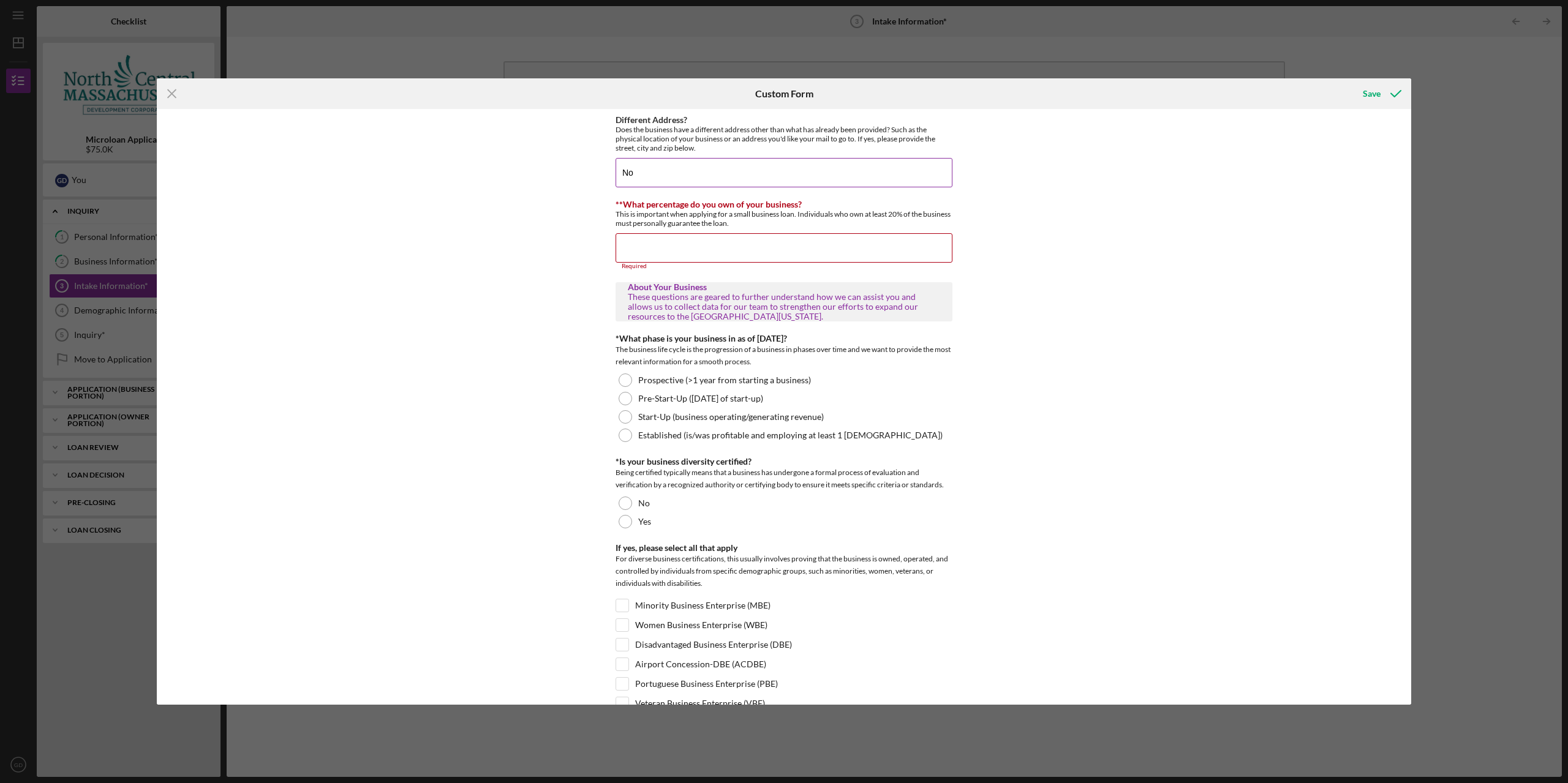
click at [678, 172] on input "No" at bounding box center [784, 172] width 337 height 29
click at [676, 229] on div "**What percentage do you own of your business? This is important when applying …" at bounding box center [784, 235] width 337 height 71
click at [675, 238] on input "**What percentage do you own of your business?" at bounding box center [784, 248] width 337 height 29
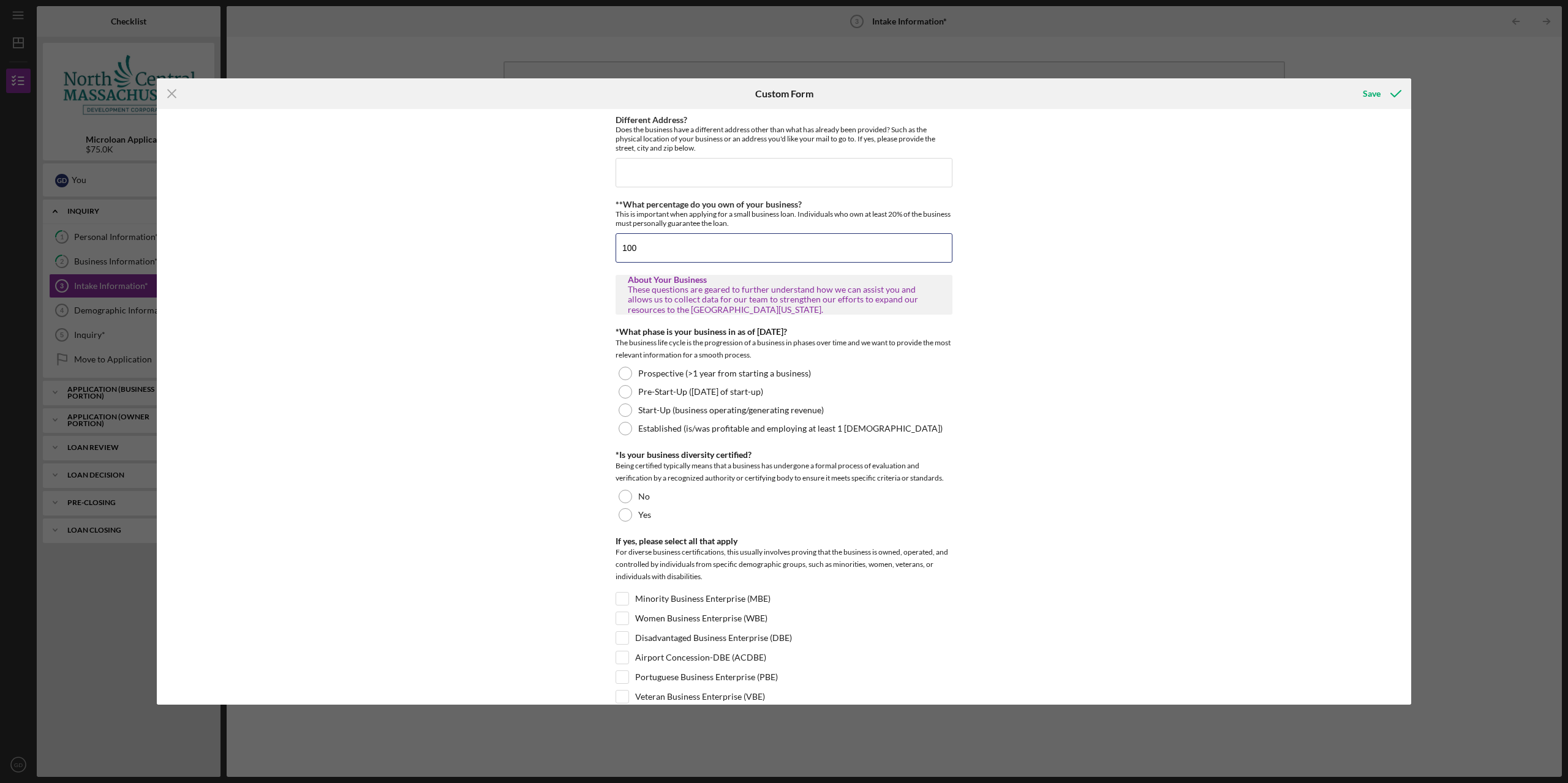
type input "100"
click at [924, 338] on div "The business life cycle is the progression of a business in phases over time an…" at bounding box center [784, 349] width 337 height 24
click at [908, 359] on div "The business life cycle is the progression of a business in phases over time an…" at bounding box center [784, 349] width 337 height 24
click at [916, 347] on div "The business life cycle is the progression of a business in phases over time an…" at bounding box center [784, 349] width 337 height 24
click at [779, 379] on div "Prospective (>1 year from starting a business)" at bounding box center [784, 373] width 337 height 18
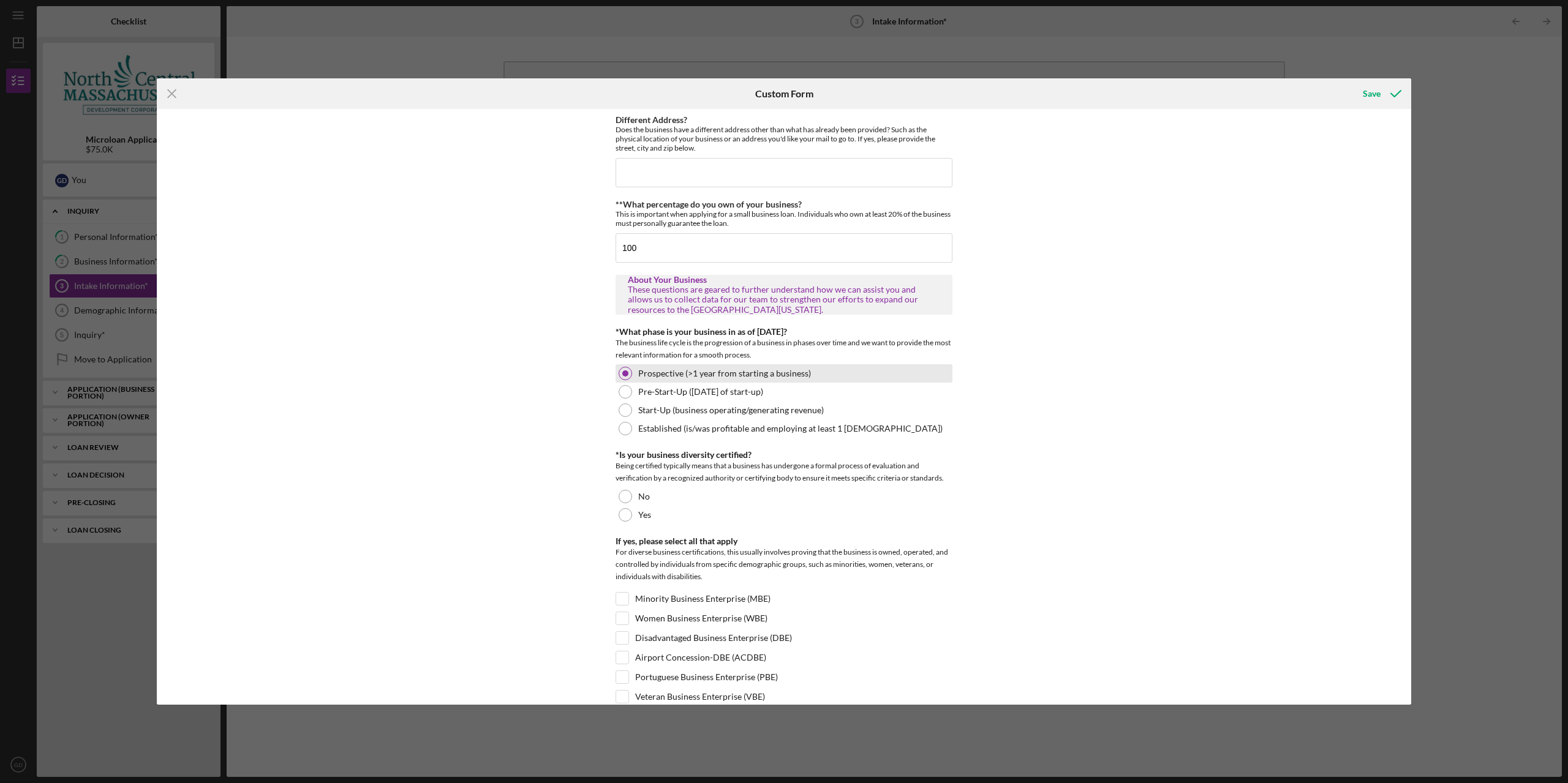
click at [785, 370] on label "Prospective (>1 year from starting a business)" at bounding box center [724, 374] width 173 height 10
click at [780, 398] on div "Pre-Start-Up (within 1 year of start-up)" at bounding box center [784, 391] width 337 height 18
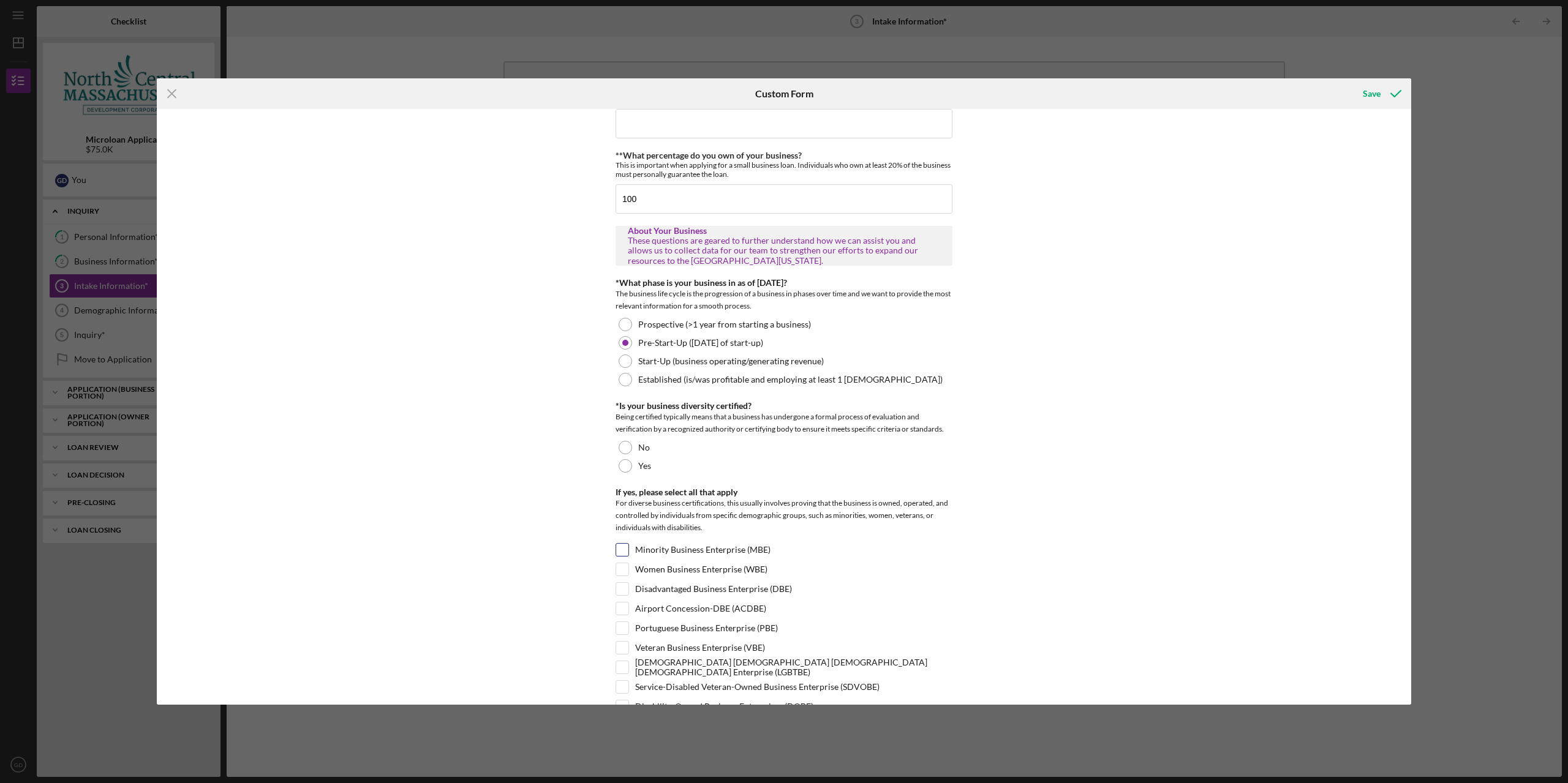
scroll to position [122, 0]
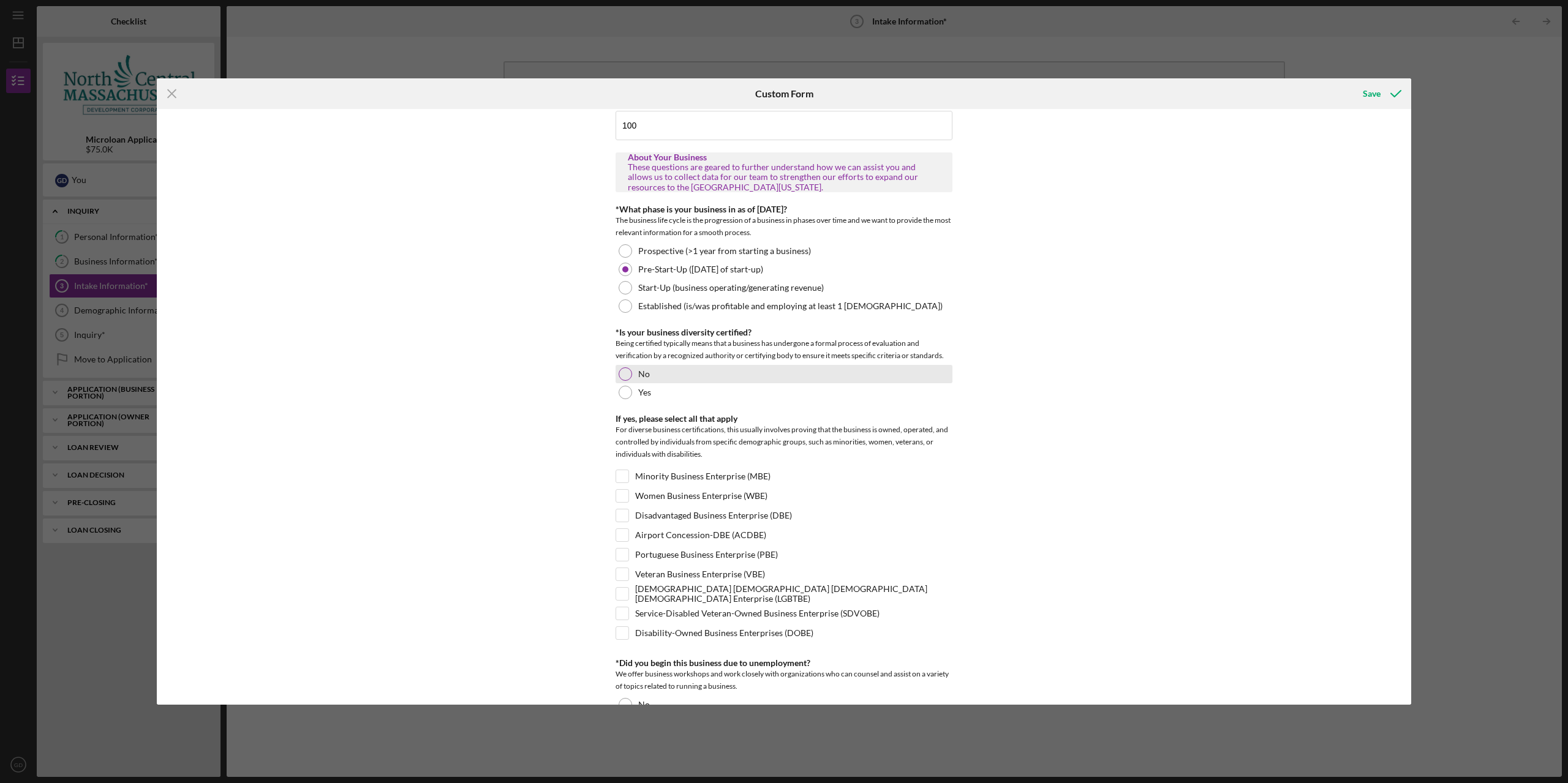
click at [632, 370] on div "No" at bounding box center [784, 374] width 337 height 18
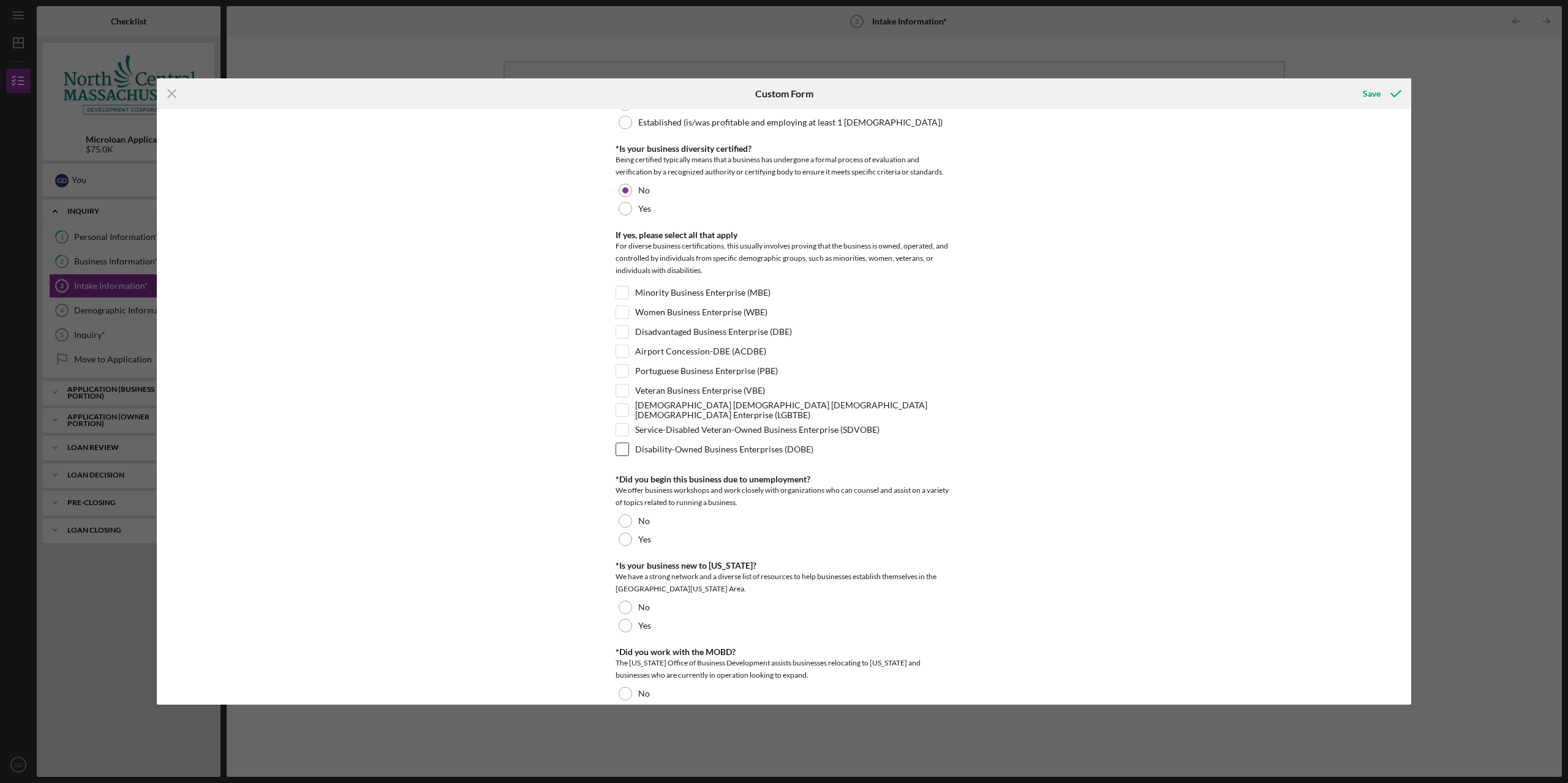
scroll to position [490, 0]
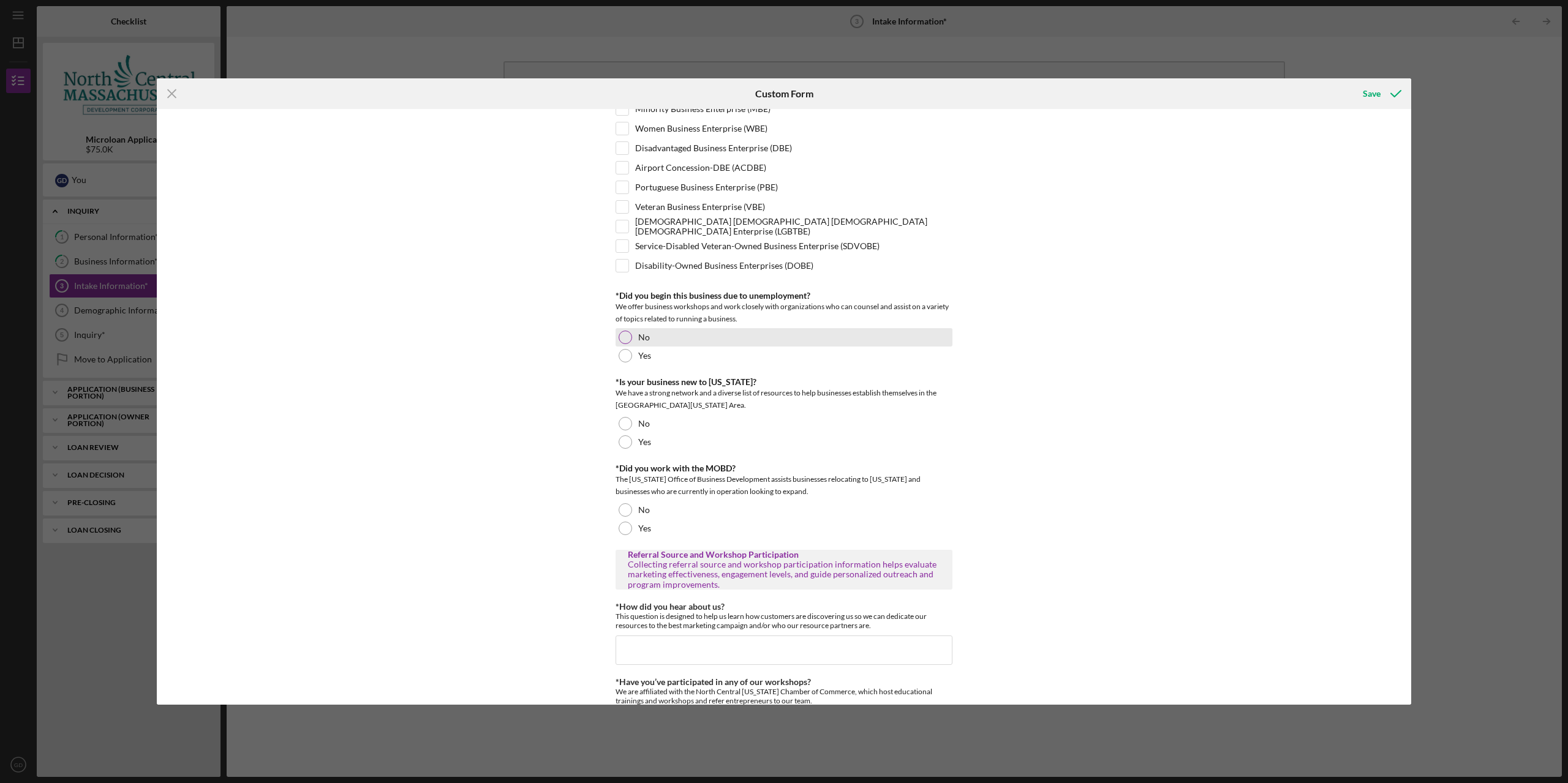
click at [664, 334] on div "No" at bounding box center [784, 337] width 337 height 18
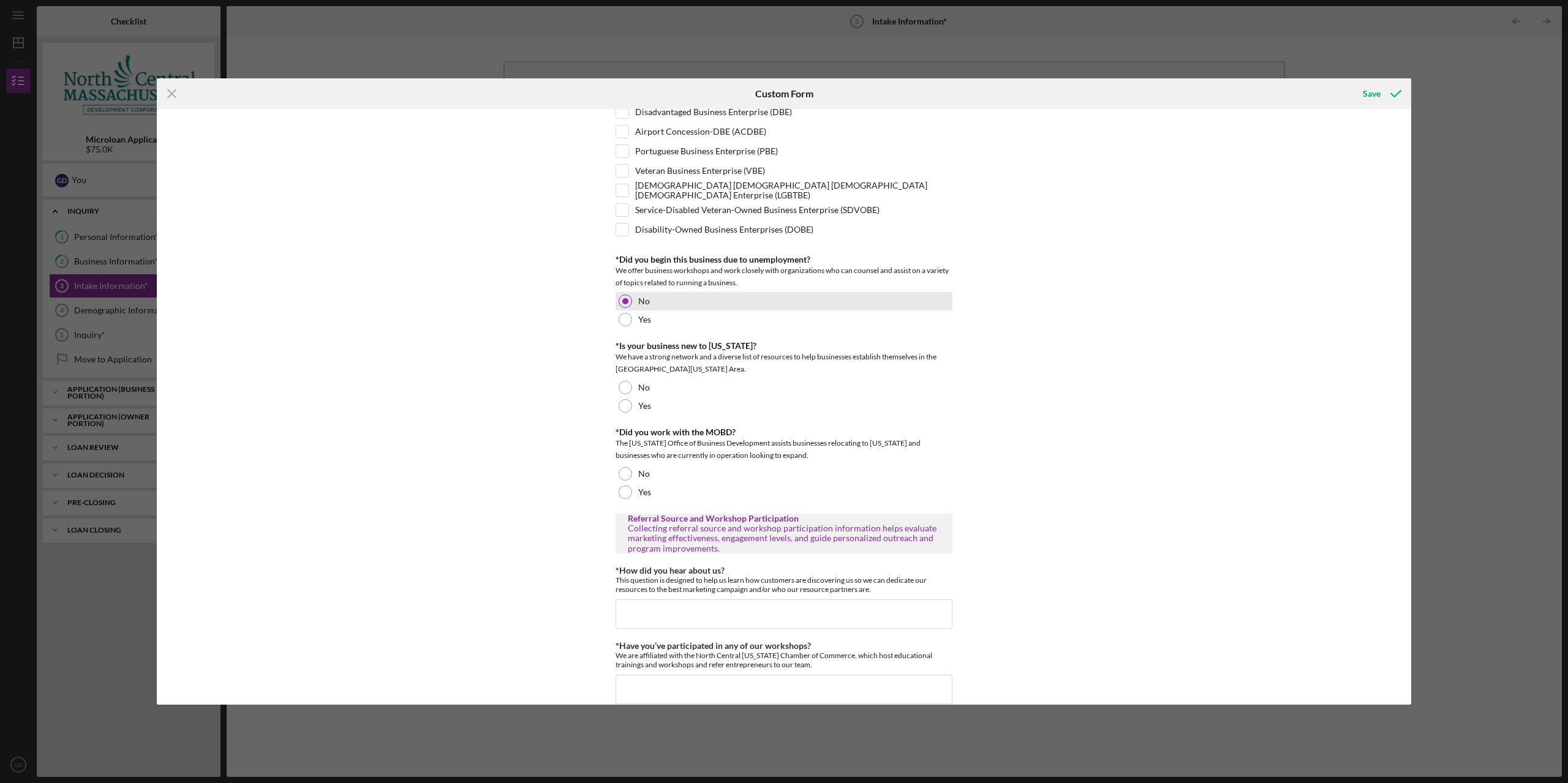
scroll to position [543, 0]
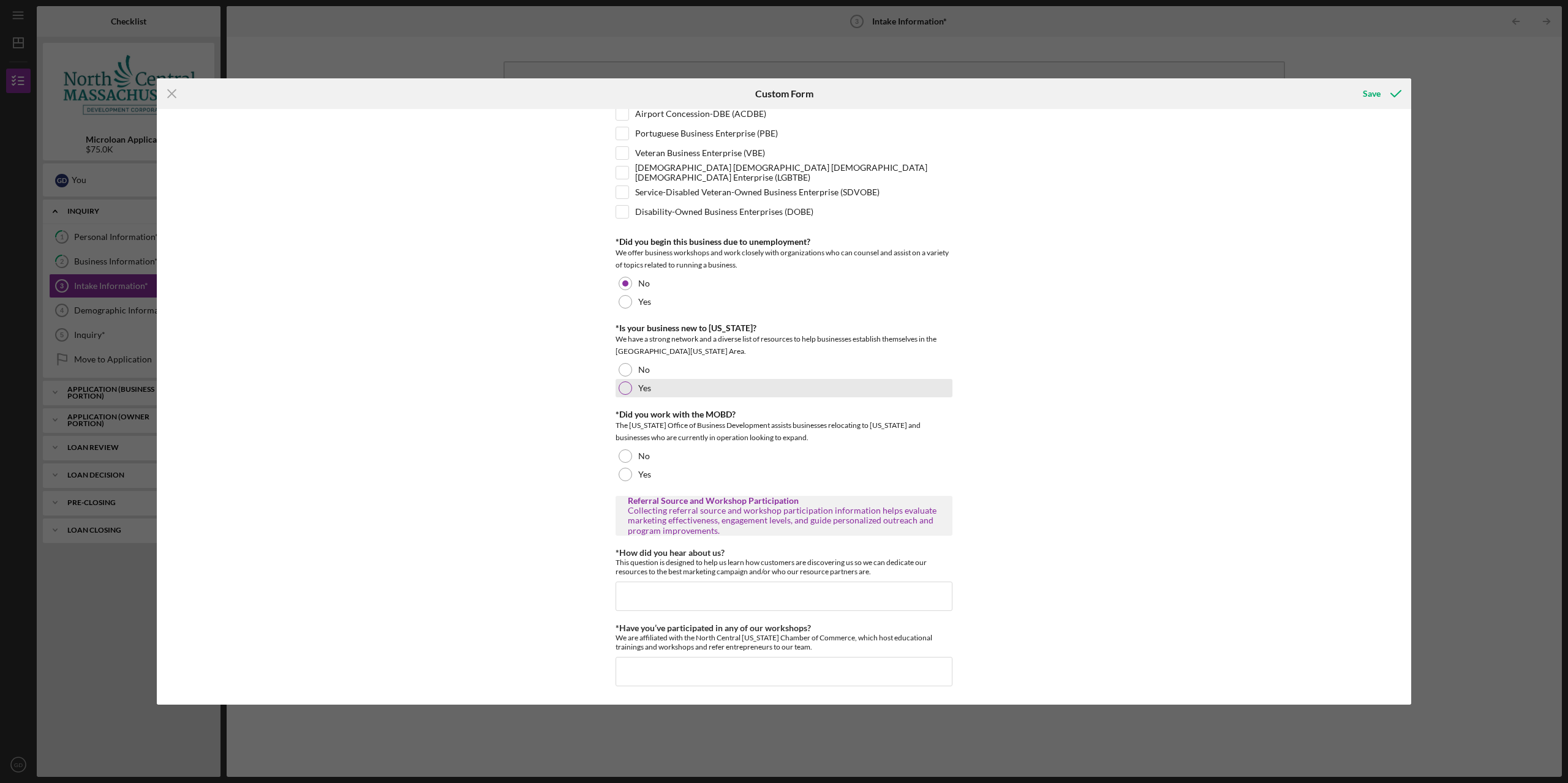
click at [644, 391] on label "Yes" at bounding box center [644, 388] width 13 height 10
click at [627, 462] on div at bounding box center [625, 456] width 14 height 14
click at [736, 594] on input "*How did you hear about us?" at bounding box center [784, 596] width 337 height 29
drag, startPoint x: 692, startPoint y: 587, endPoint x: 703, endPoint y: 615, distance: 30.1
click at [695, 591] on input "*How did you hear about us?" at bounding box center [784, 596] width 337 height 29
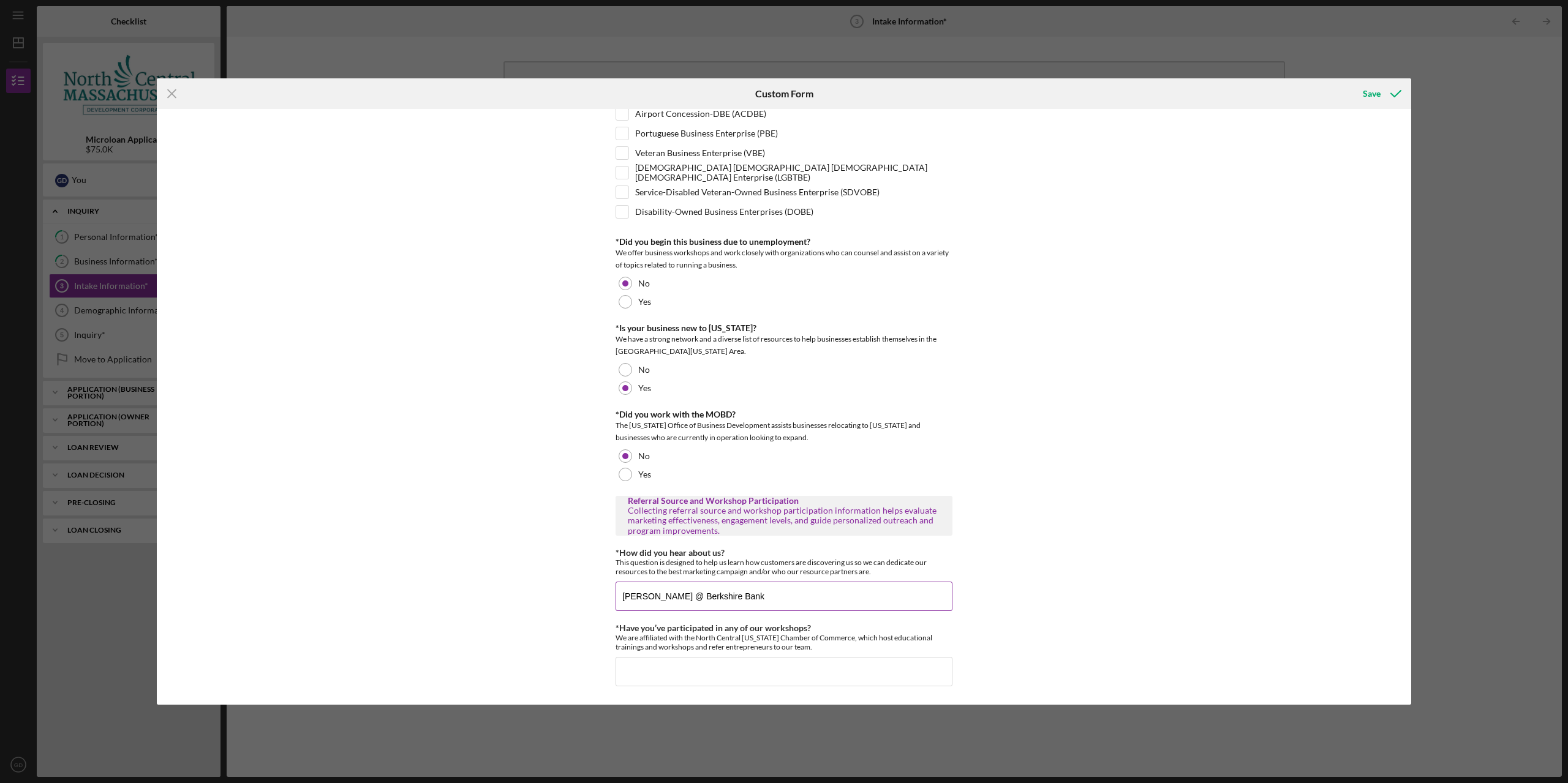
type input "Sonia Descormier @ Berkshire Bank"
type input "No"
click at [1174, 452] on div "Different Address? Does the business have a different address other than what h…" at bounding box center [783, 407] width 1254 height 596
click at [1376, 102] on div "Save" at bounding box center [1371, 93] width 17 height 24
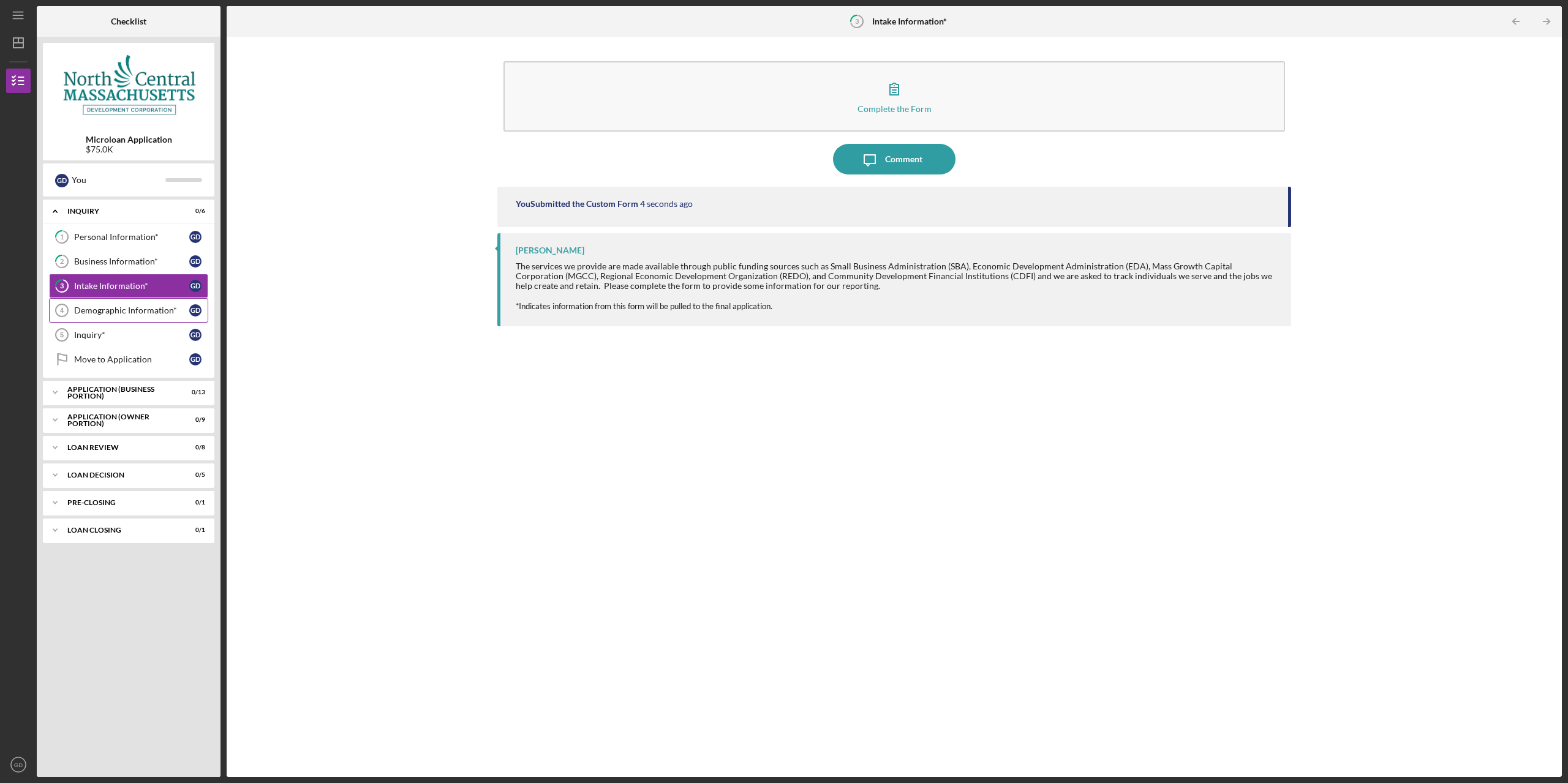
click at [156, 312] on div "Demographic Information*" at bounding box center [132, 311] width 115 height 10
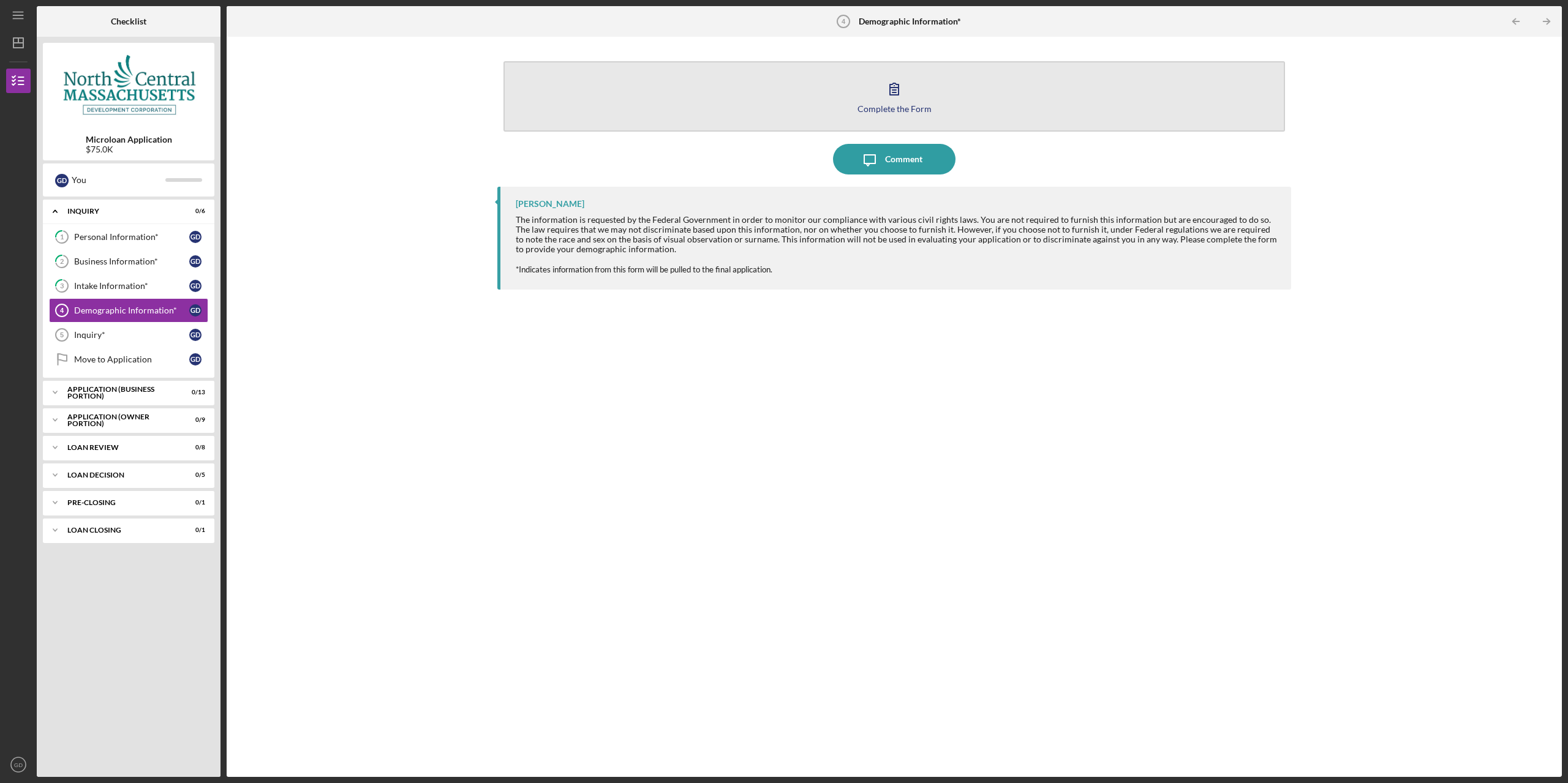
click at [630, 89] on button "Complete the Form Form" at bounding box center [894, 96] width 782 height 71
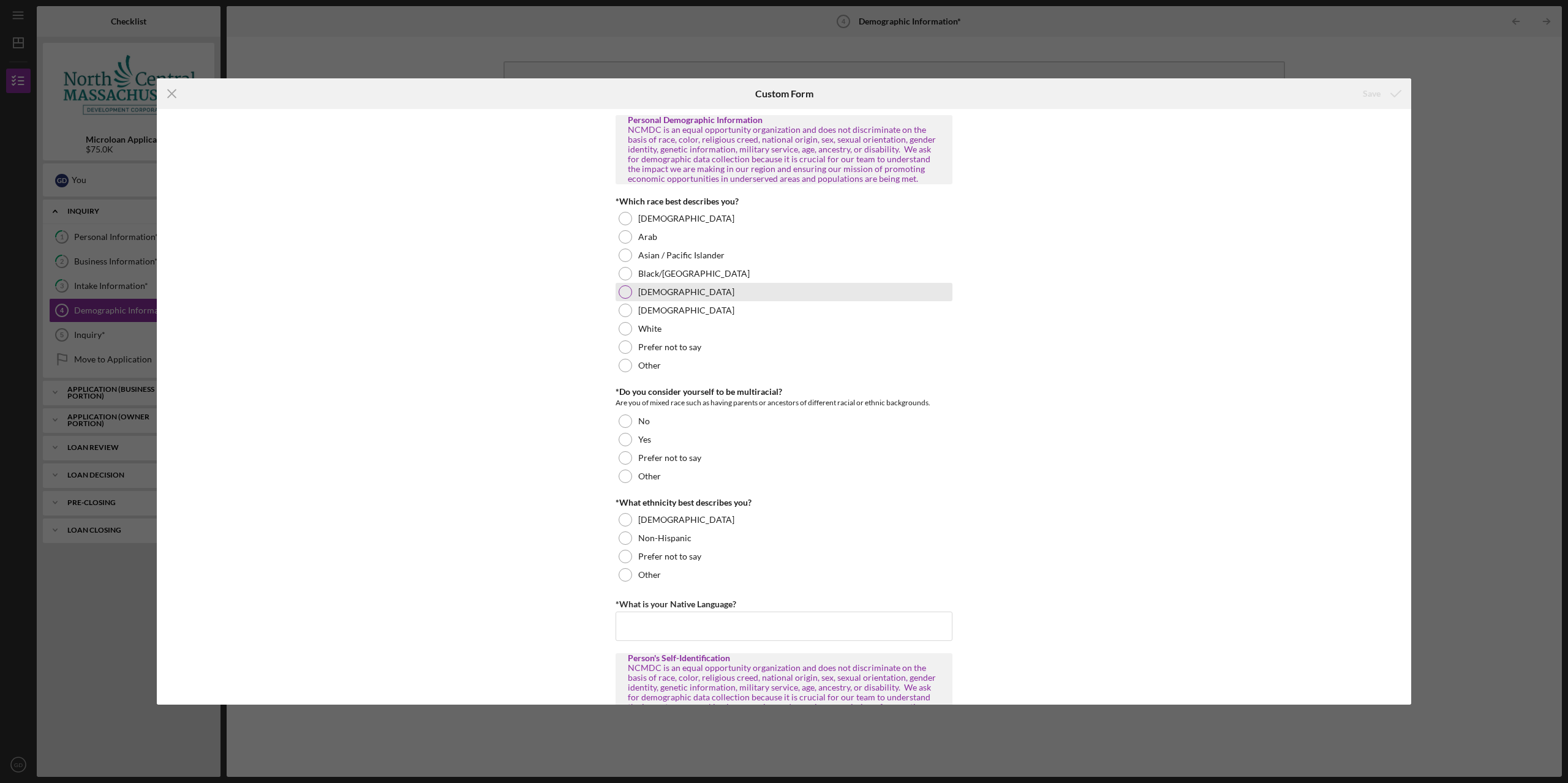
click at [766, 288] on div "Latino" at bounding box center [784, 291] width 337 height 18
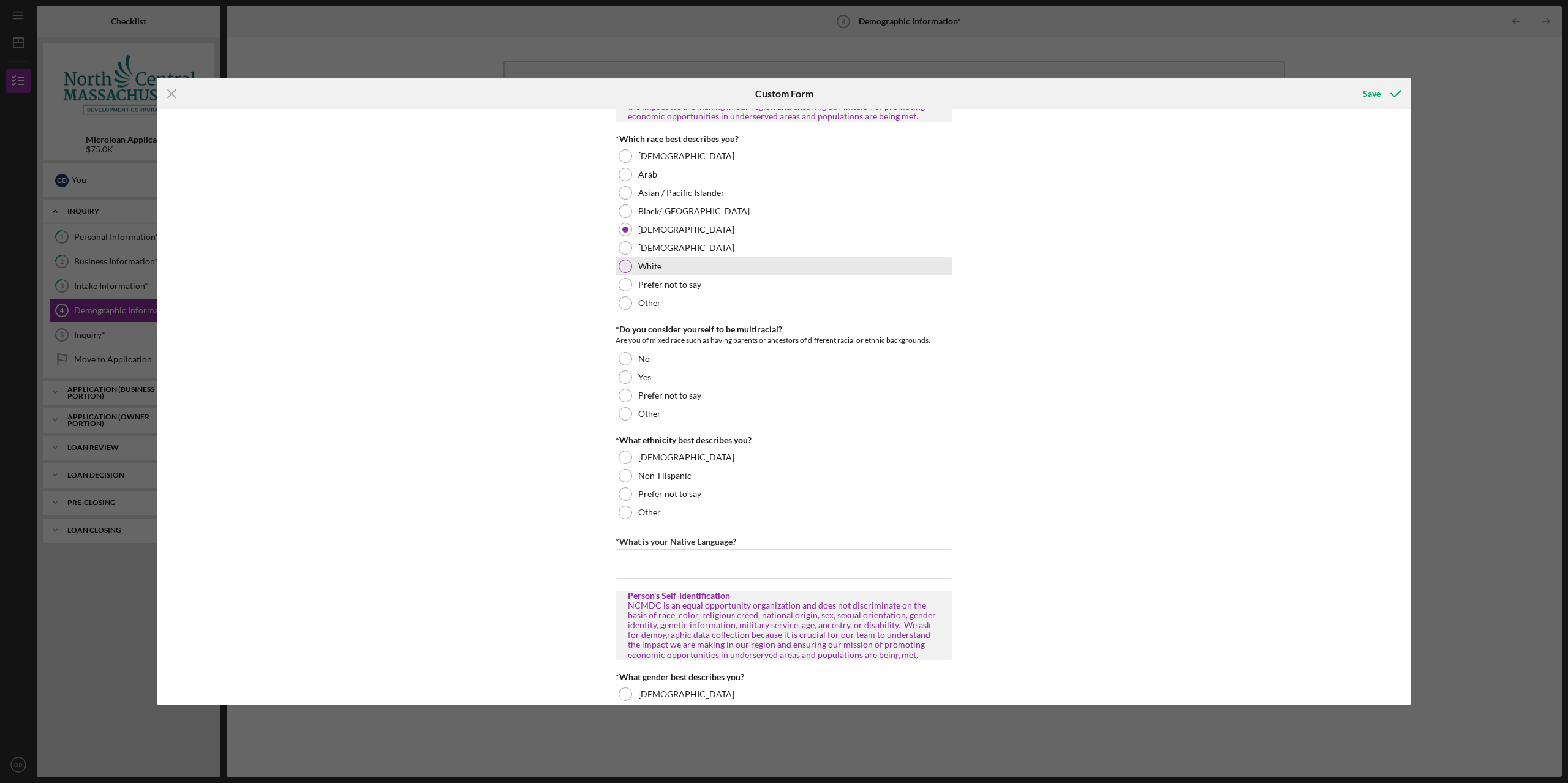
scroll to position [122, 0]
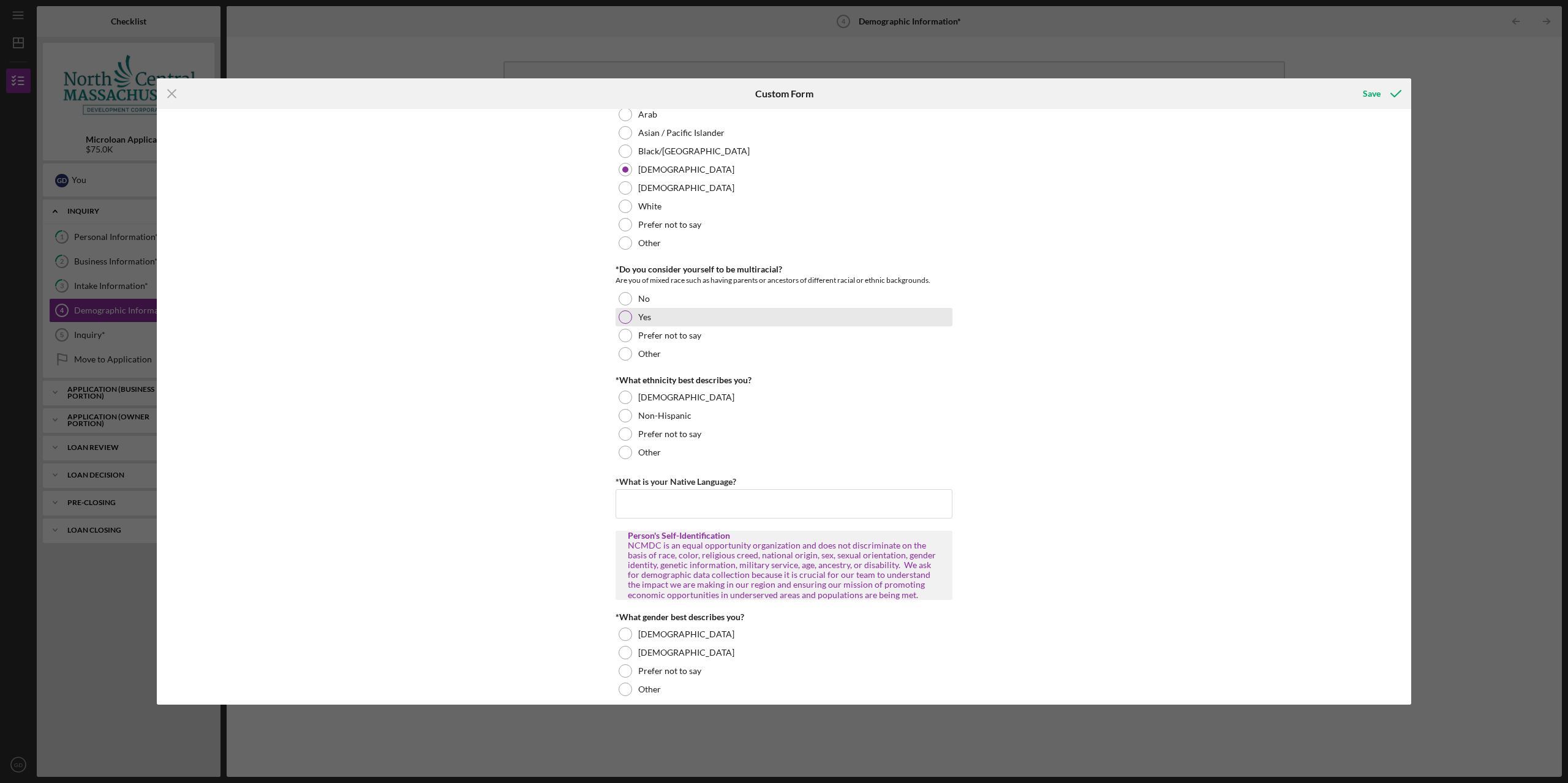
click at [724, 309] on div "Yes" at bounding box center [784, 316] width 337 height 18
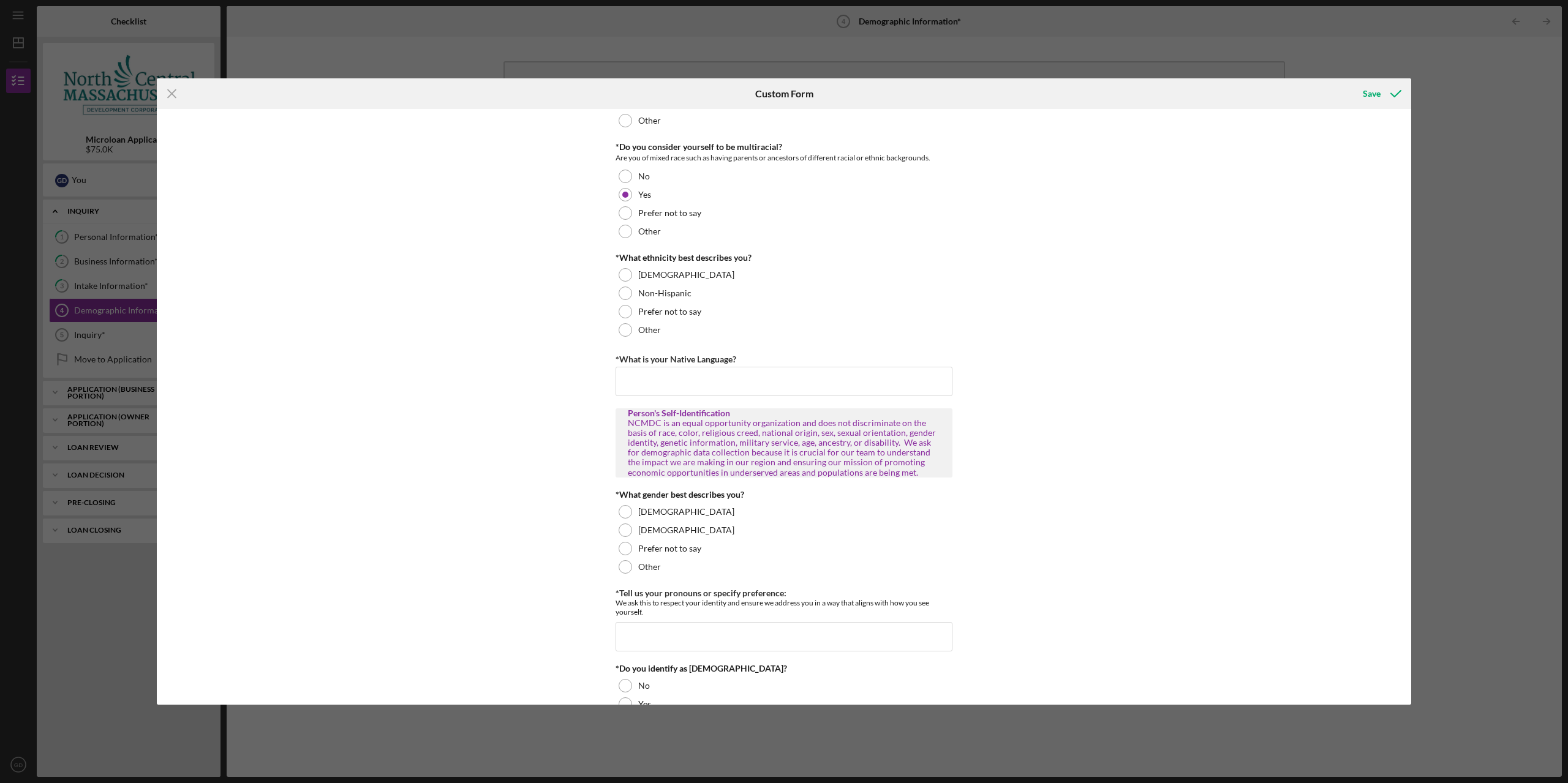
scroll to position [0, 0]
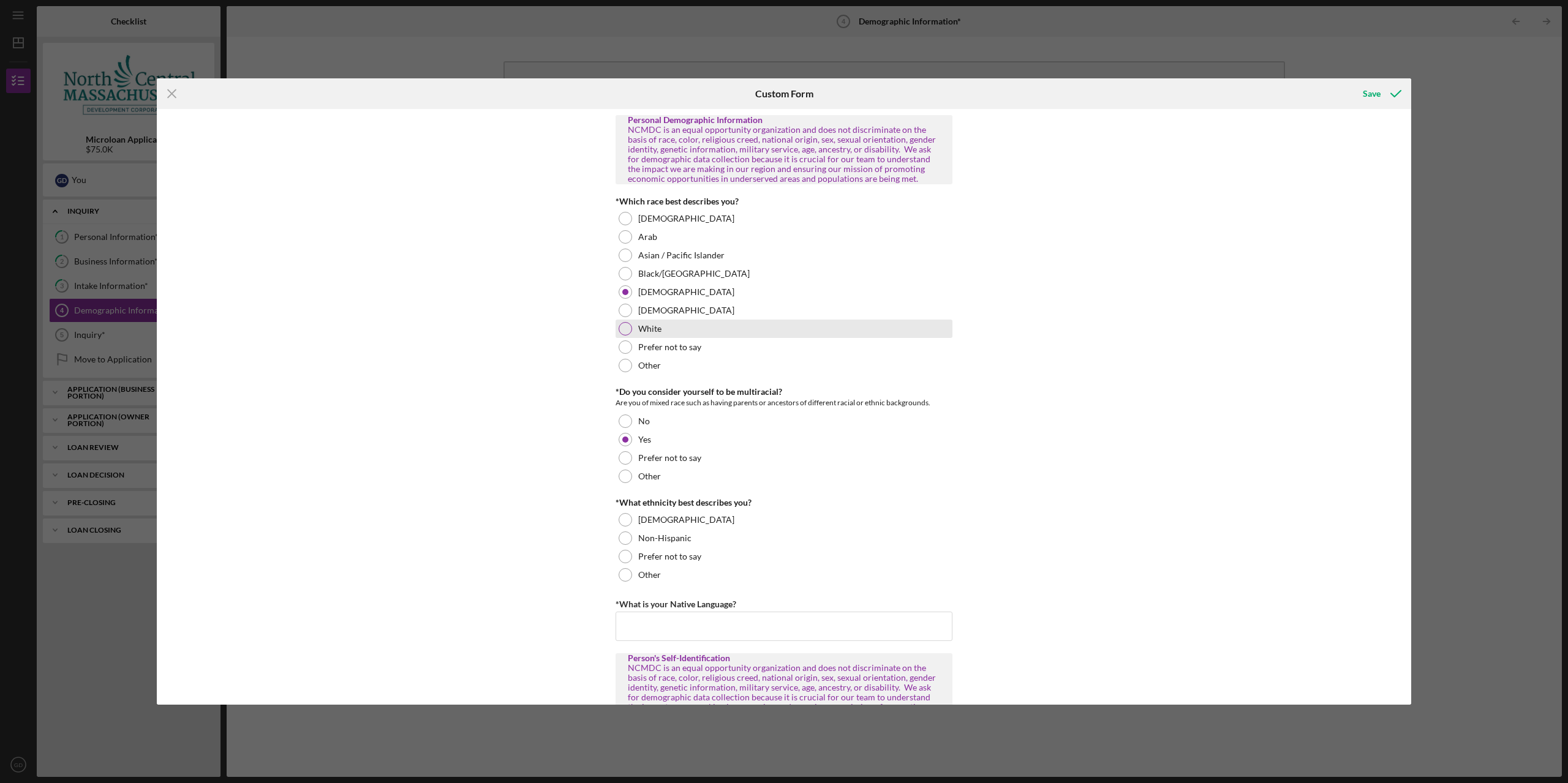
click at [689, 329] on div "White" at bounding box center [784, 328] width 337 height 18
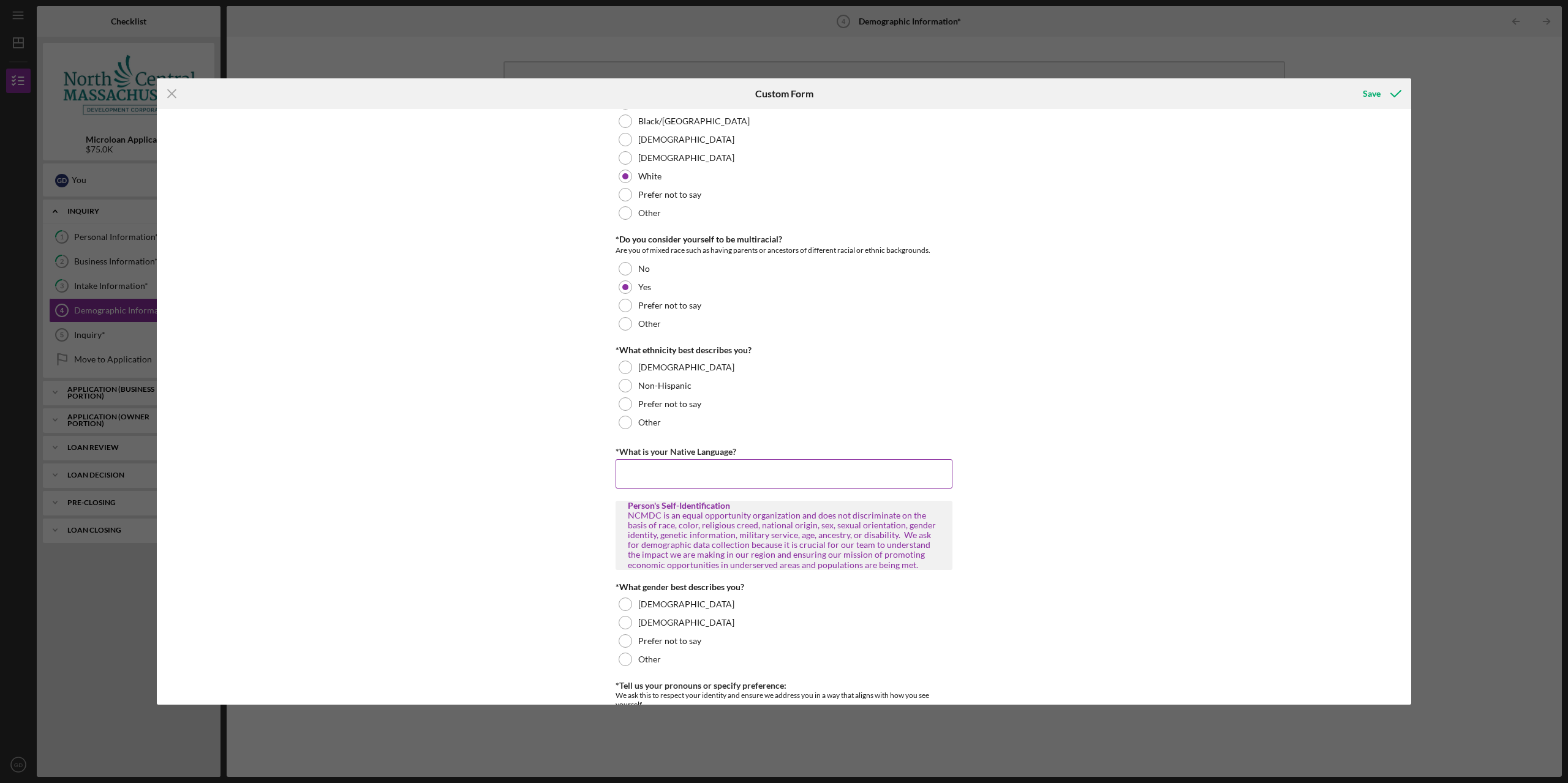
scroll to position [245, 0]
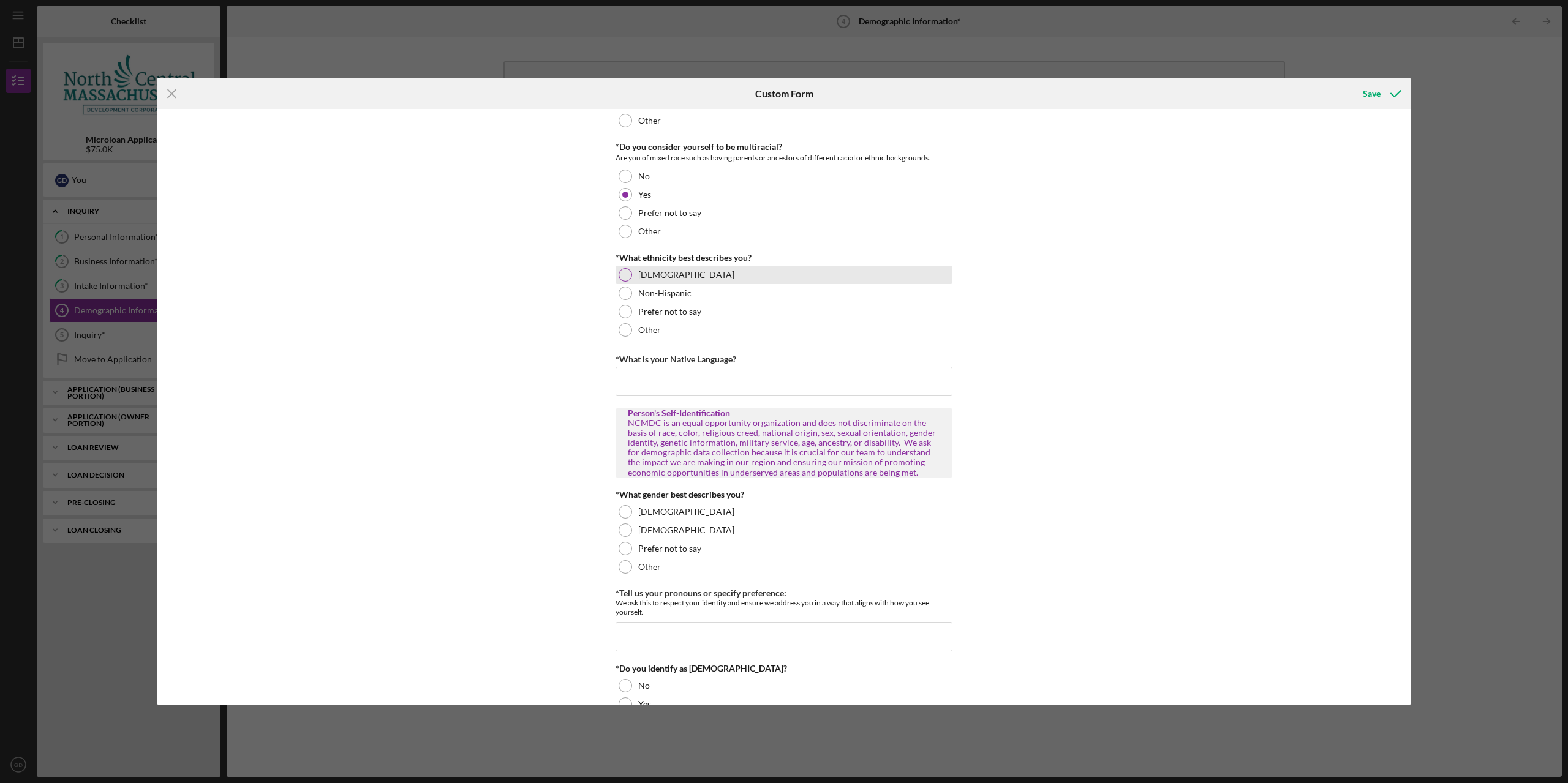
click at [705, 276] on div "Hispanic" at bounding box center [784, 275] width 337 height 18
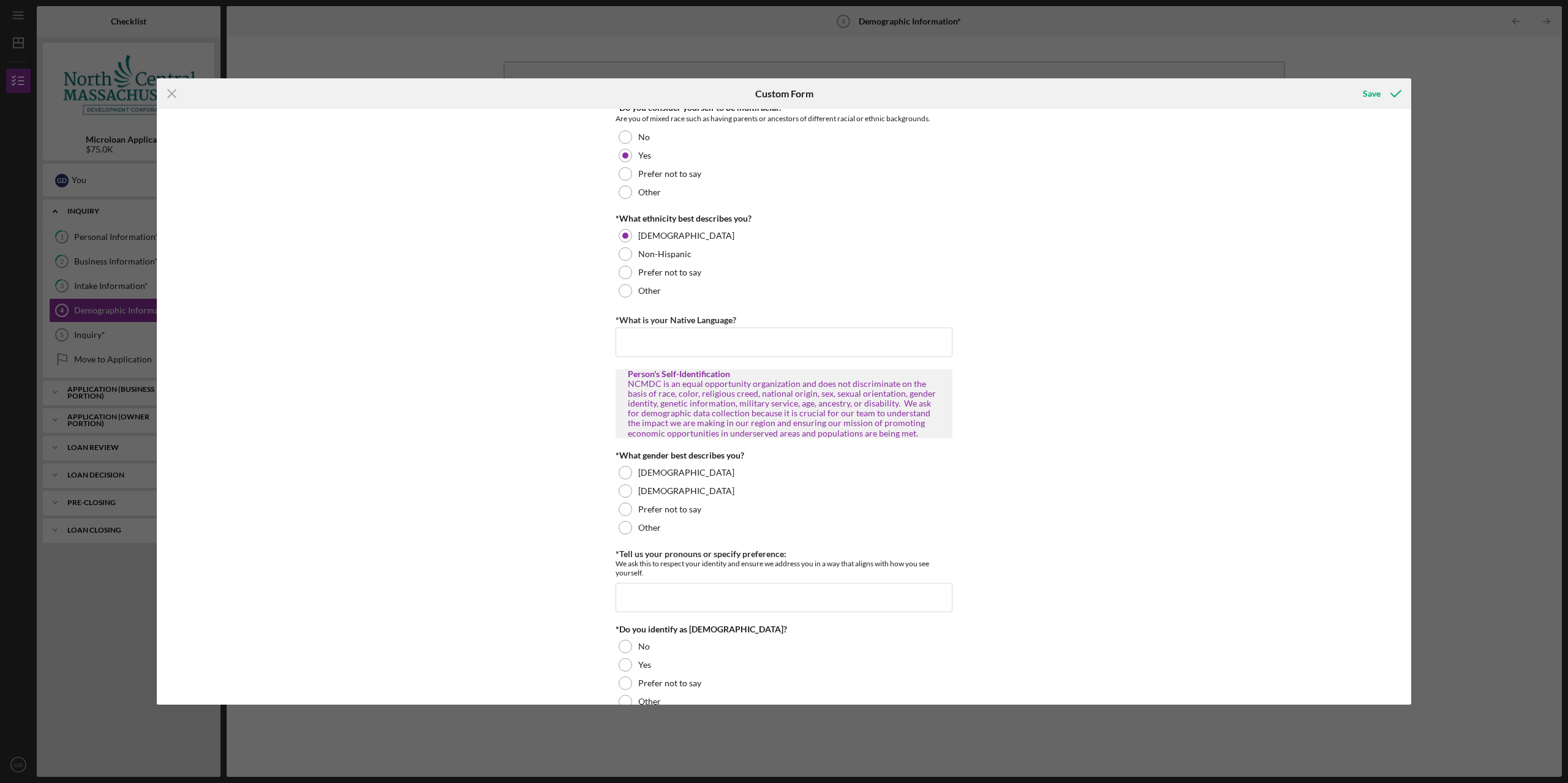
scroll to position [306, 0]
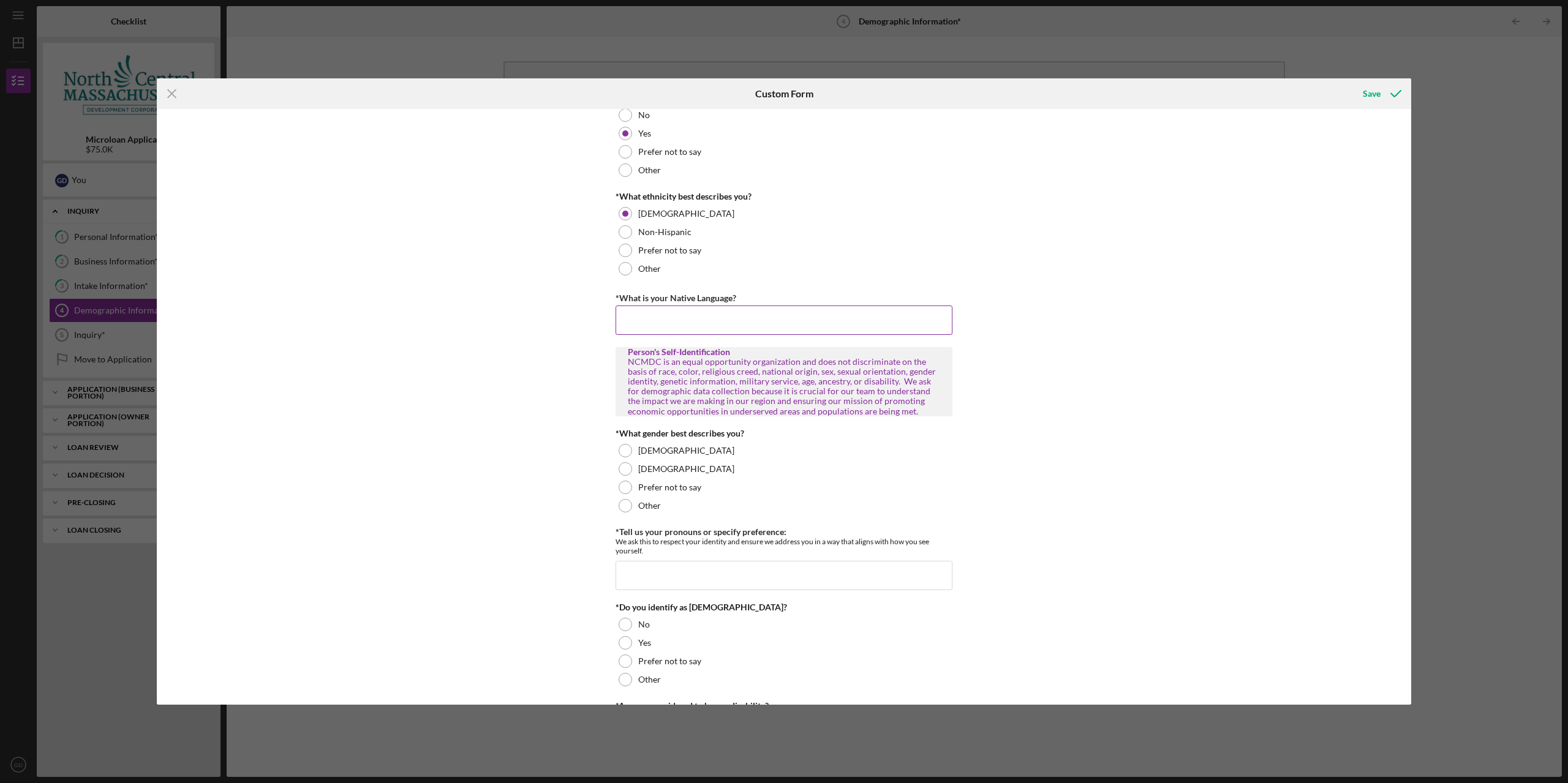
click at [722, 318] on input "*What is your Native Language?" at bounding box center [784, 320] width 337 height 29
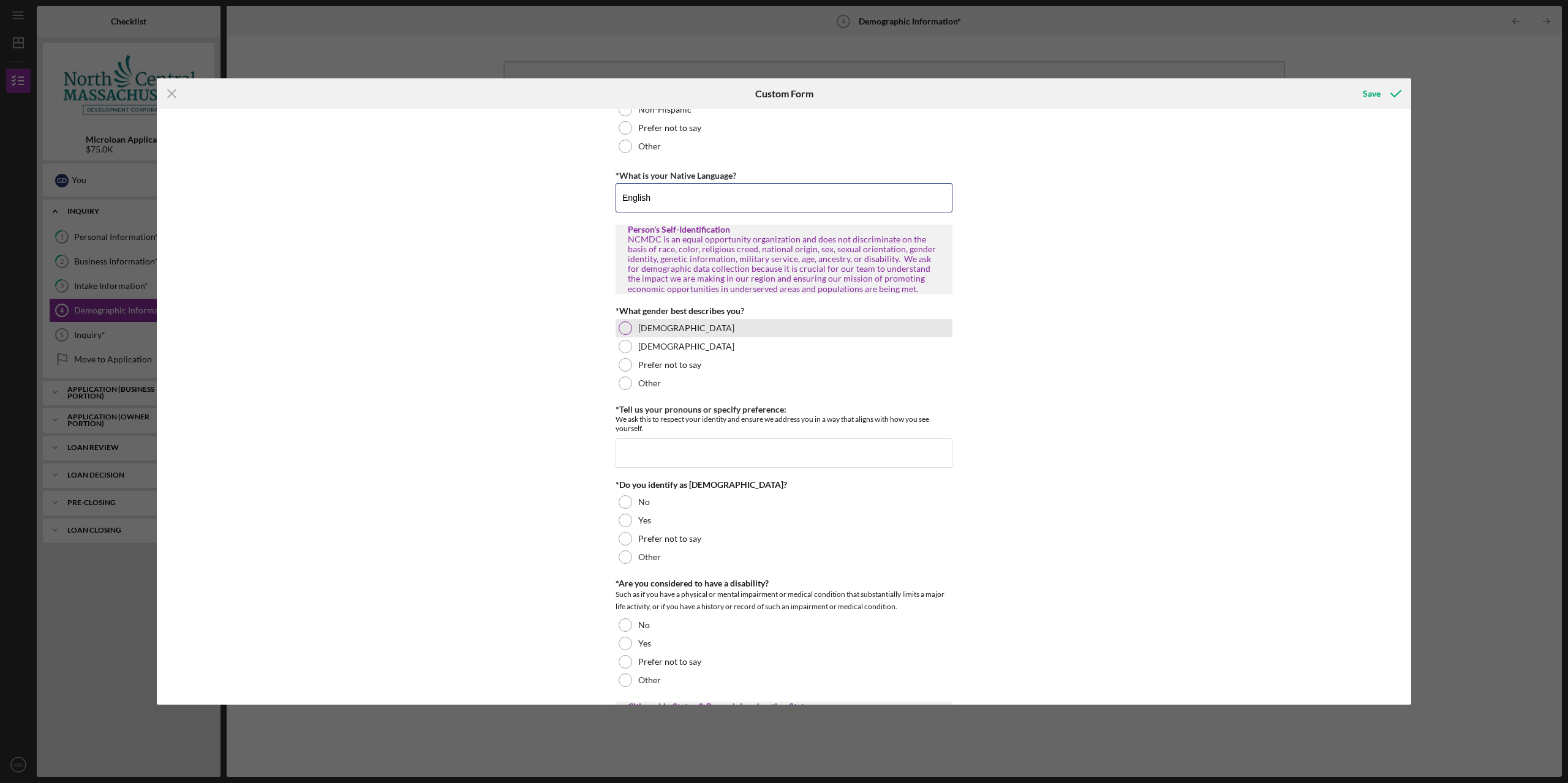
type input "English"
click at [672, 319] on div "Male" at bounding box center [784, 328] width 337 height 18
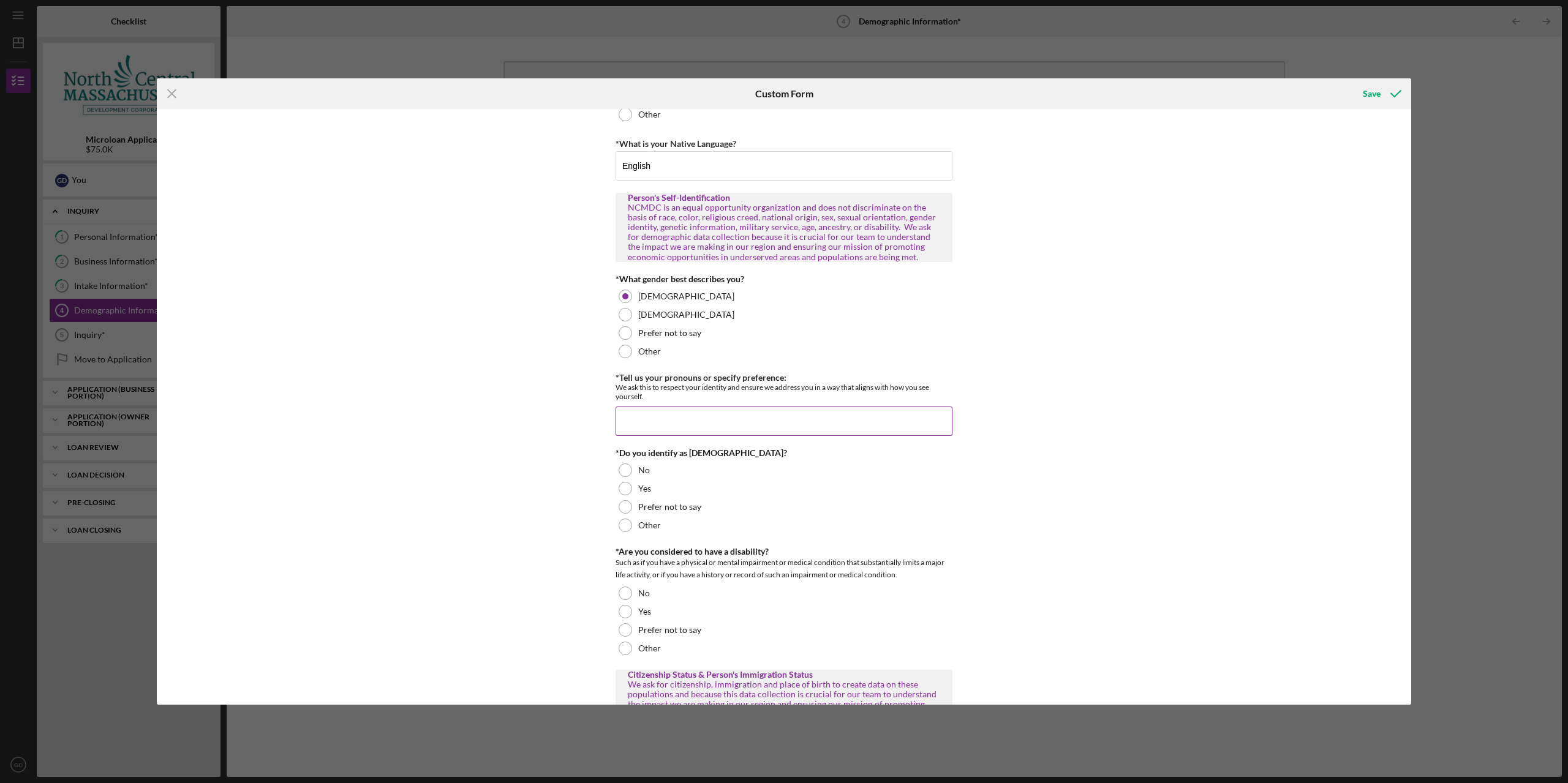
scroll to position [490, 0]
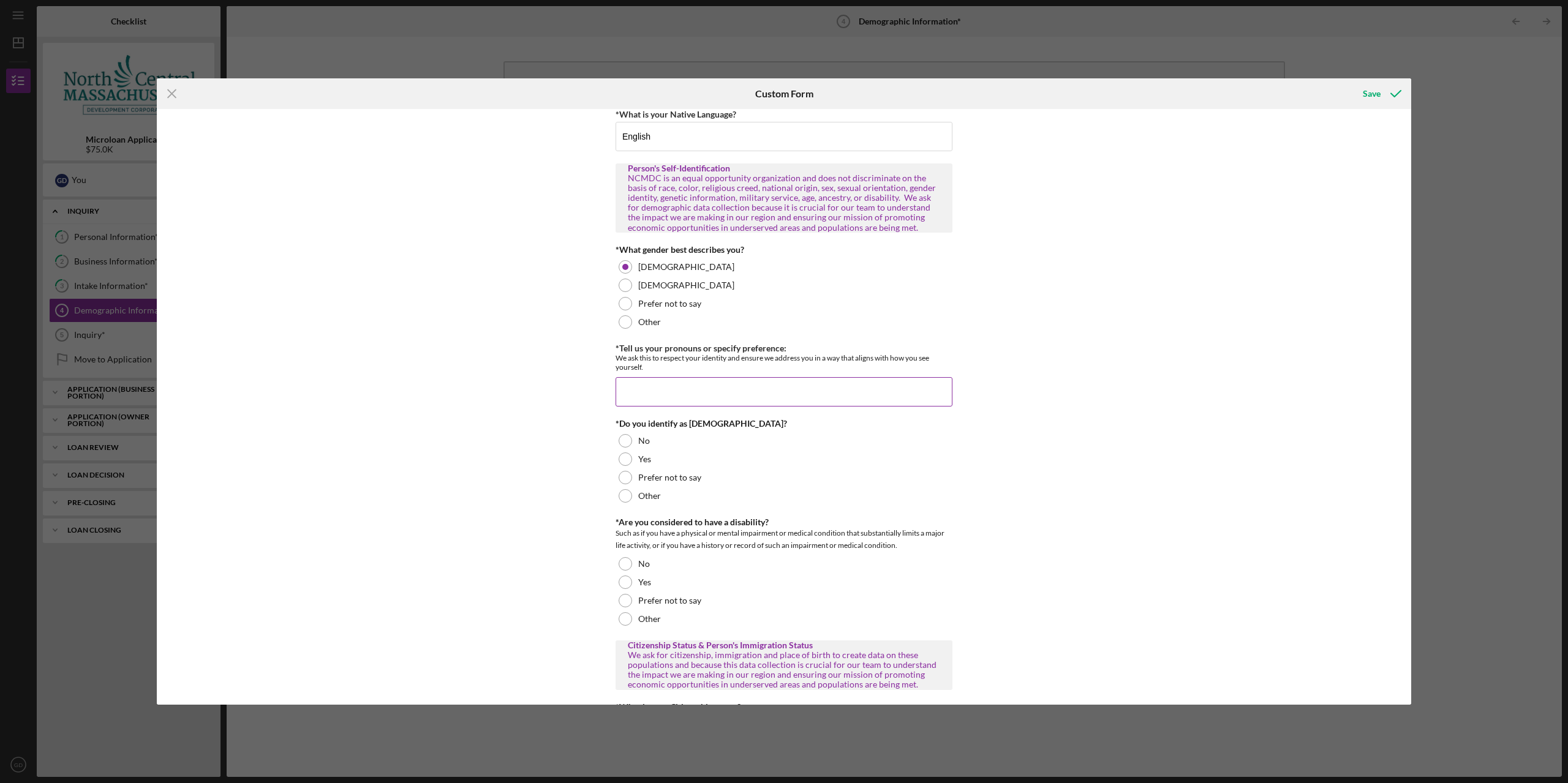
click at [777, 380] on input "*Tell us your pronouns or specify preference:" at bounding box center [784, 391] width 337 height 29
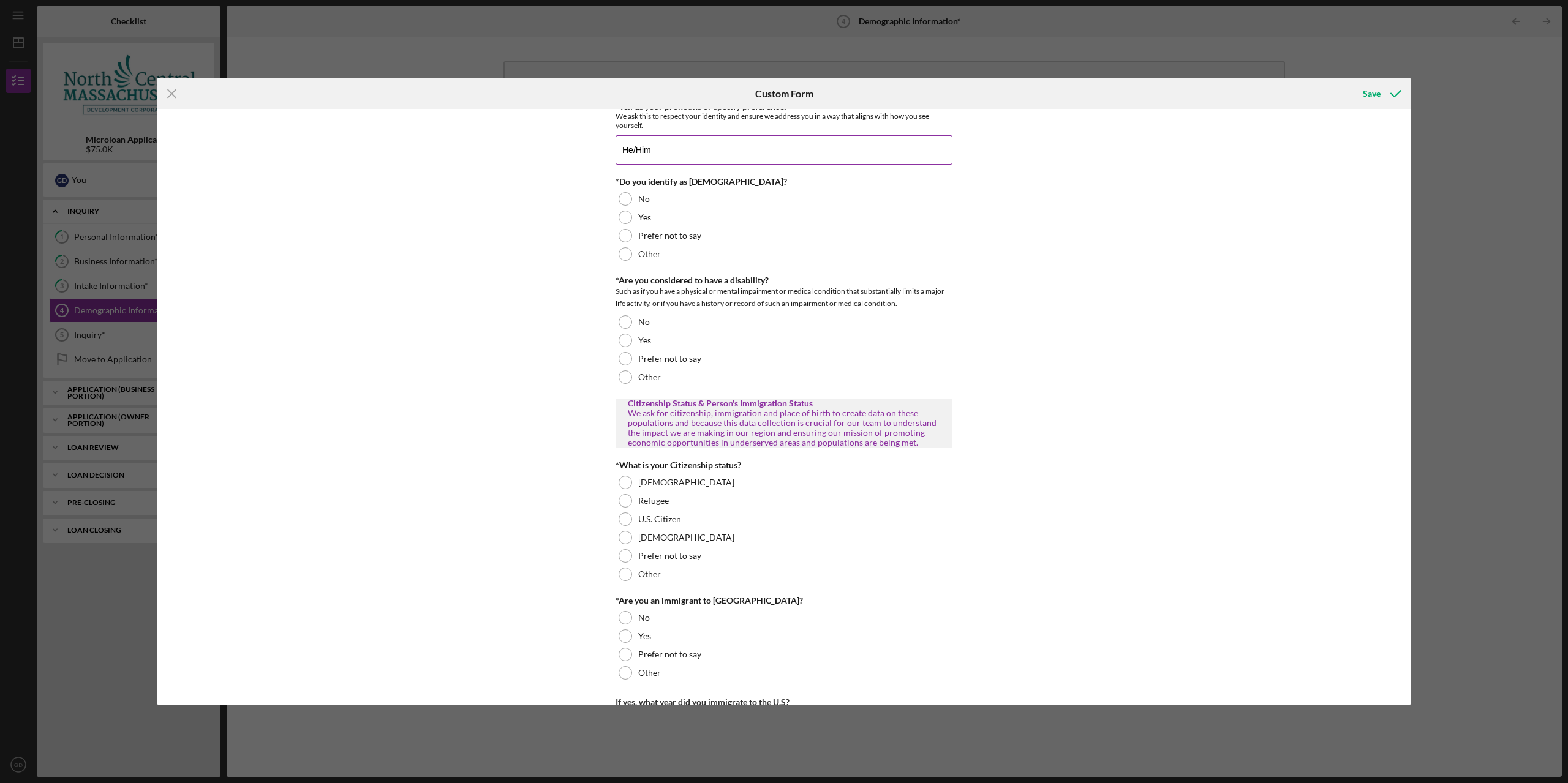
scroll to position [734, 0]
type input "He/Him"
click at [642, 203] on div "No" at bounding box center [784, 195] width 337 height 18
click at [728, 315] on div "No" at bounding box center [784, 318] width 337 height 18
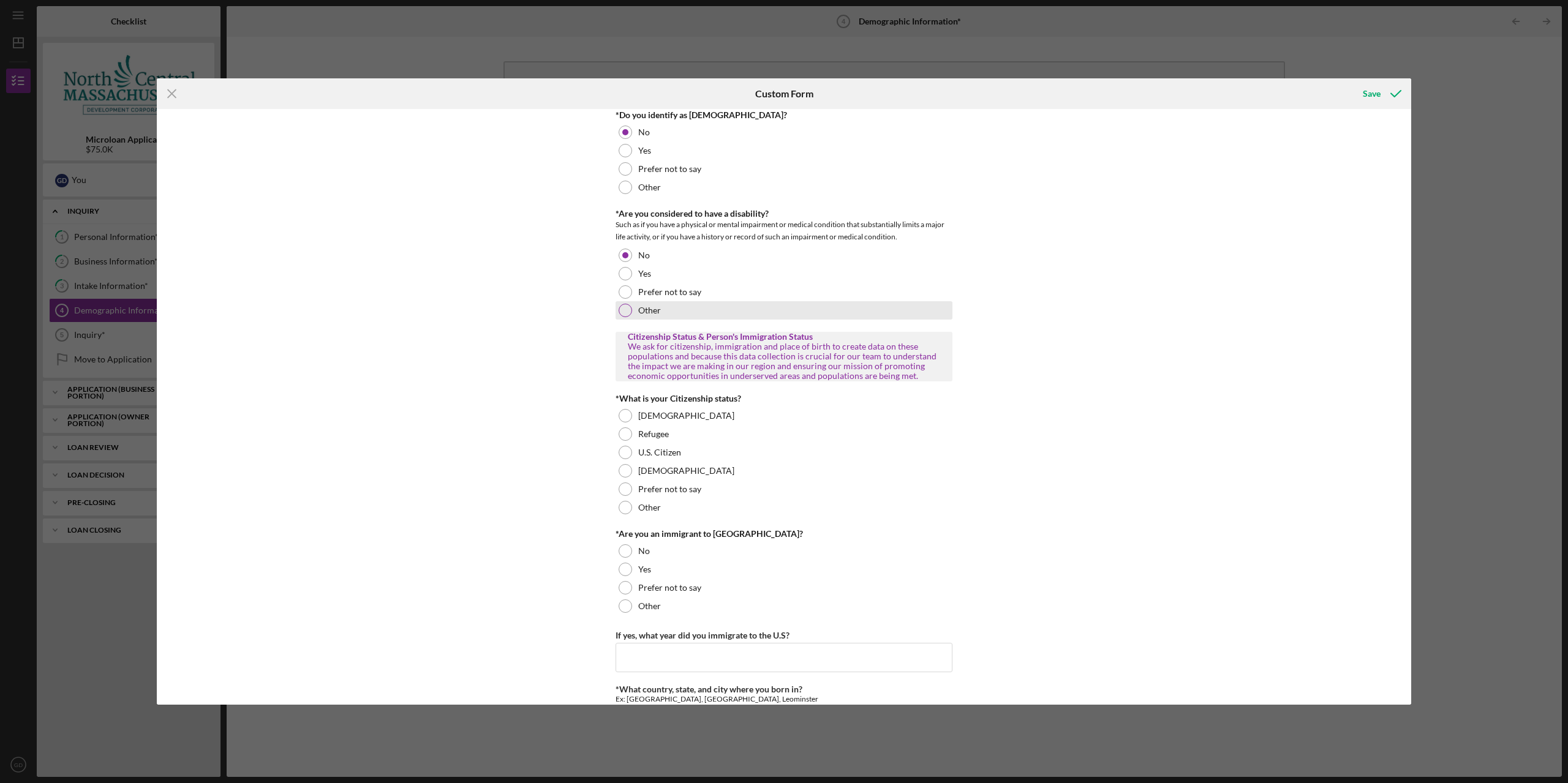
scroll to position [857, 0]
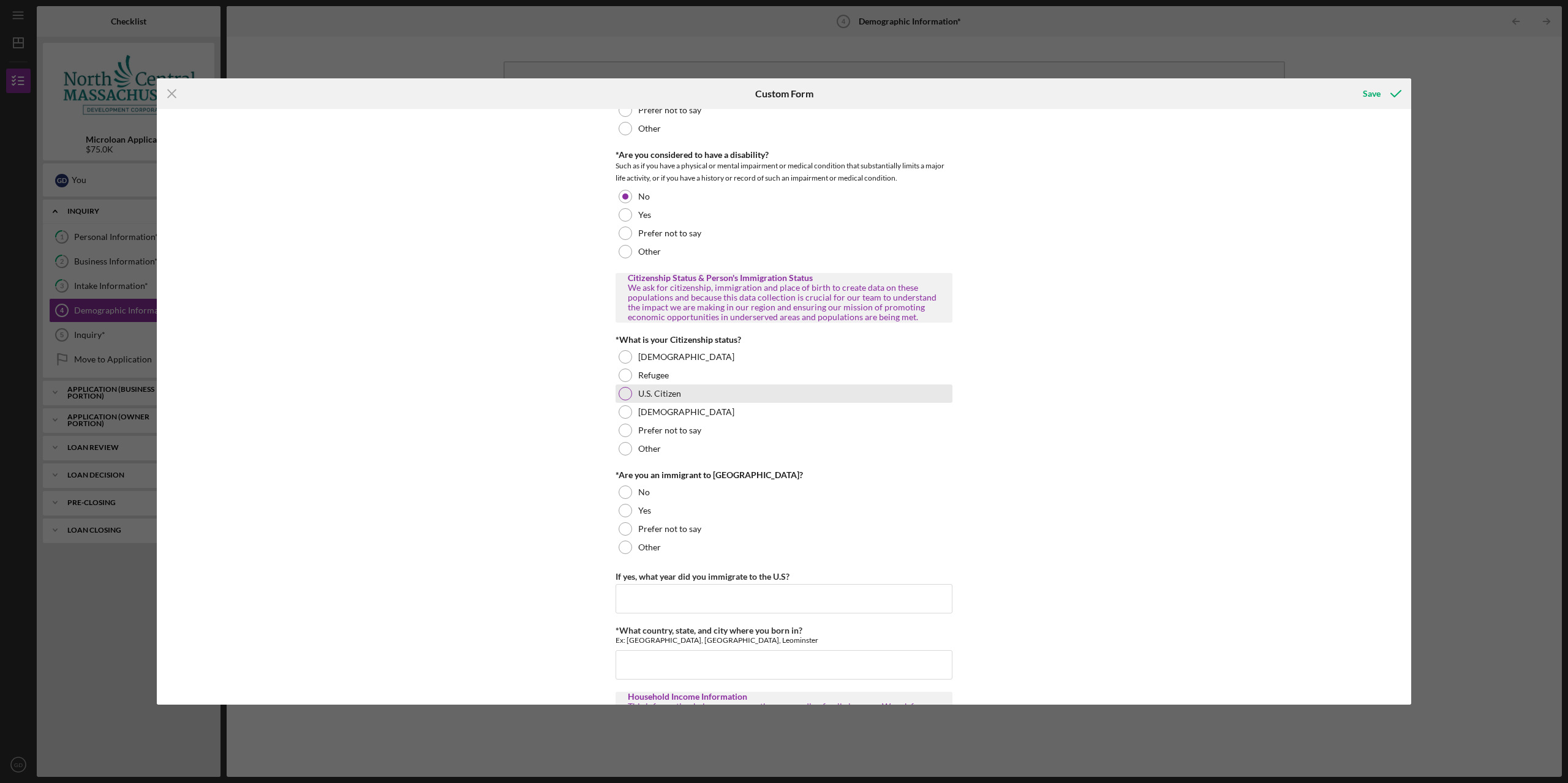
click at [701, 396] on div "U.S. Citizen" at bounding box center [784, 393] width 337 height 18
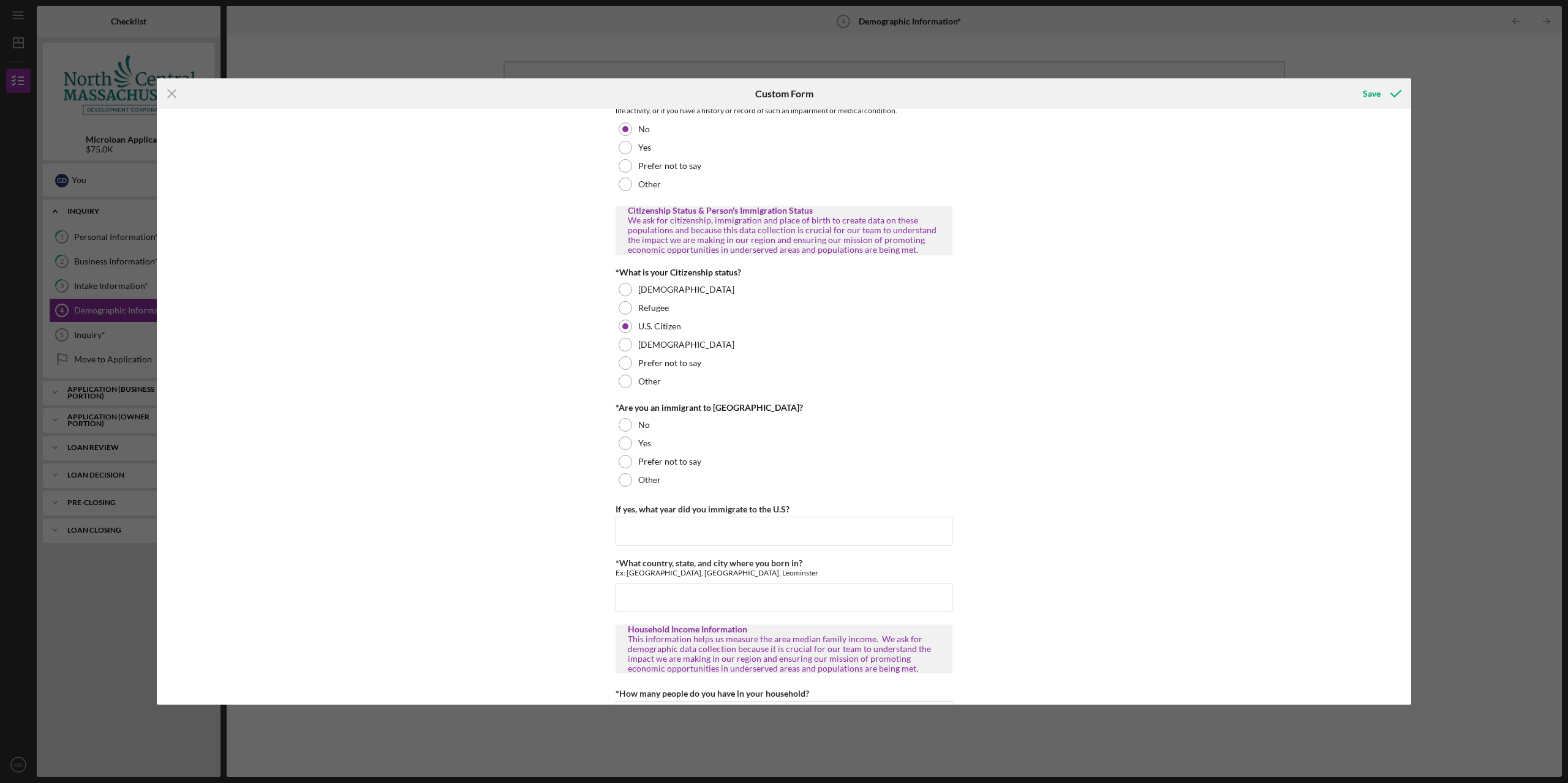
scroll to position [1026, 0]
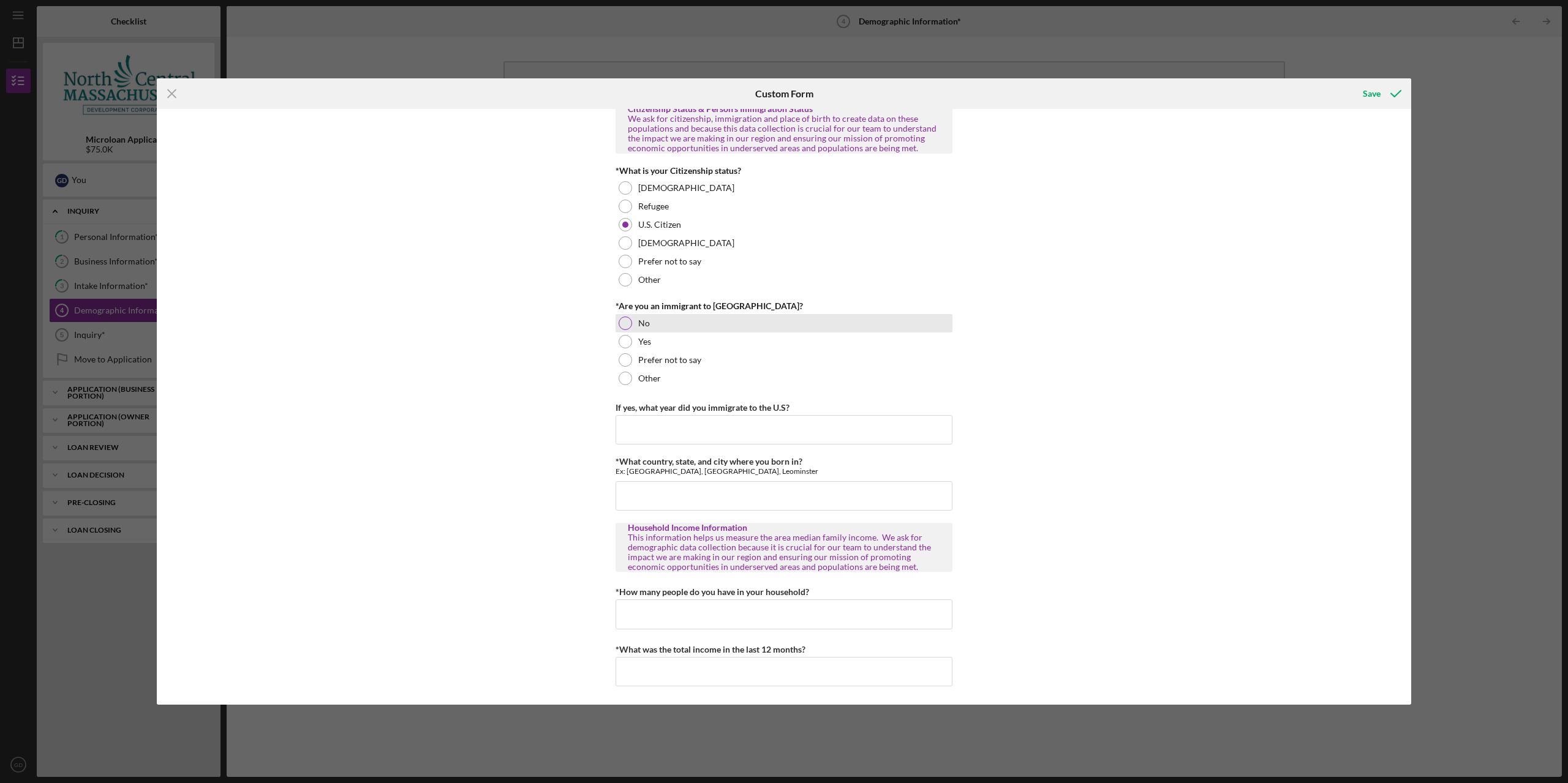
click at [672, 324] on div "No" at bounding box center [784, 323] width 337 height 18
click at [700, 498] on input "*What country, state, and city where you born in?" at bounding box center [784, 495] width 337 height 29
type input "USA, MA, Worcester"
click at [738, 615] on input "*How many people do you have in your household?" at bounding box center [784, 613] width 337 height 29
type input "2"
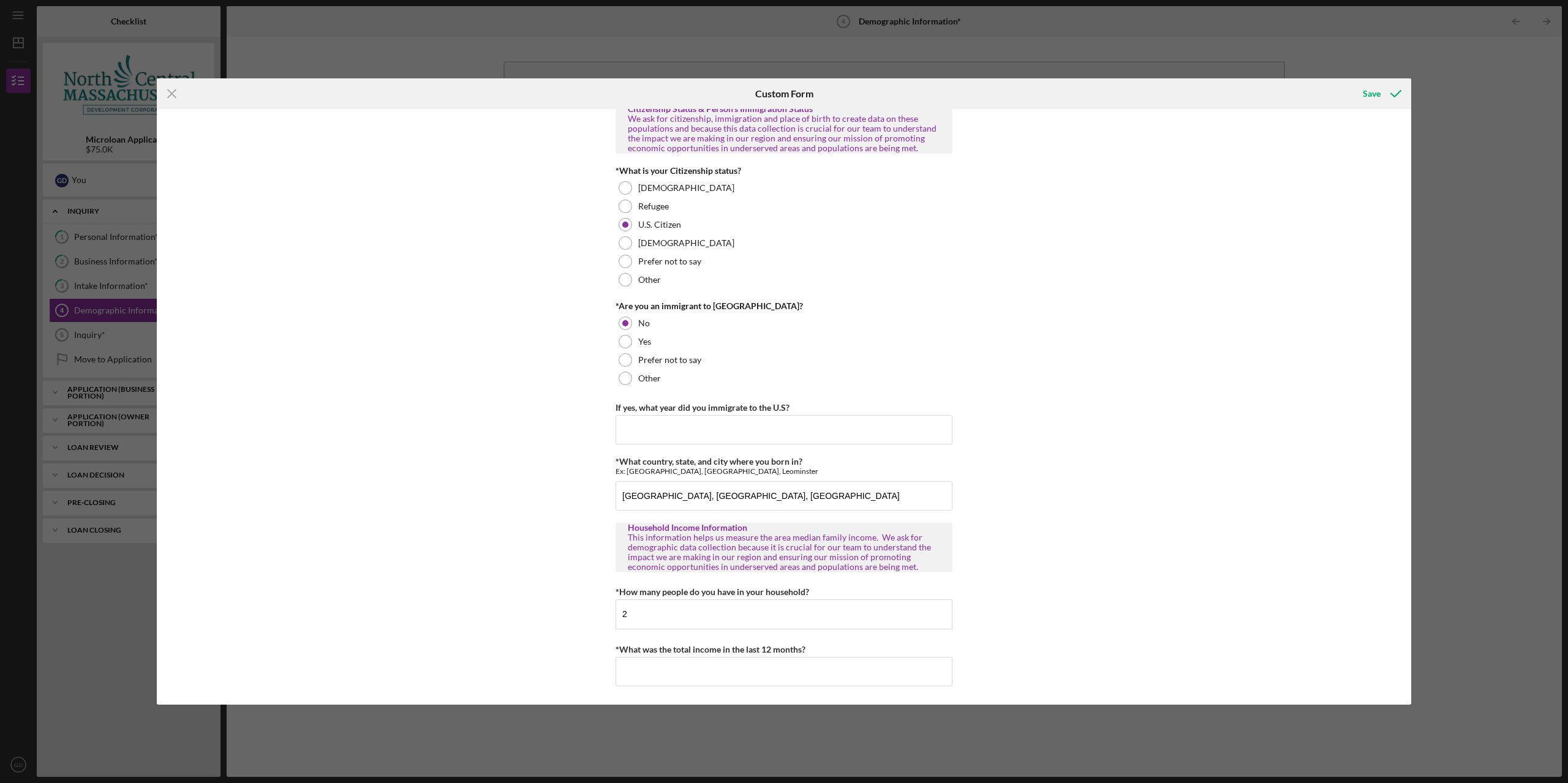
click at [1114, 567] on div "Personal Demographic Information NCMDC is an equal opportunity organization and…" at bounding box center [783, 407] width 1254 height 596
click at [840, 679] on input "*What was the total income in the last 12 months?" at bounding box center [784, 671] width 337 height 29
drag, startPoint x: 1239, startPoint y: 389, endPoint x: 1166, endPoint y: 415, distance: 77.5
click at [1236, 391] on div "Personal Demographic Information NCMDC is an equal opportunity organization and…" at bounding box center [783, 407] width 1254 height 596
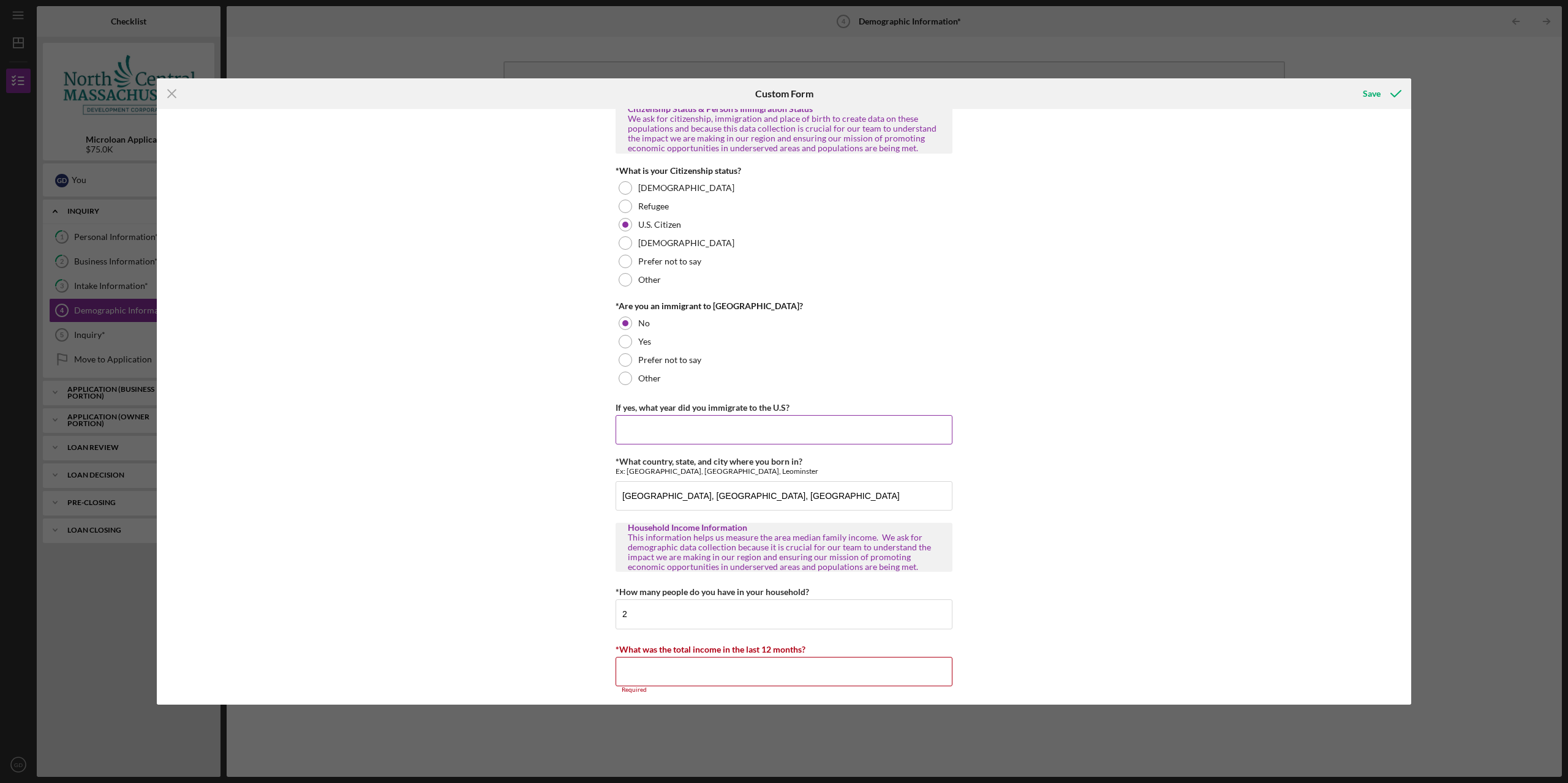
scroll to position [1033, 0]
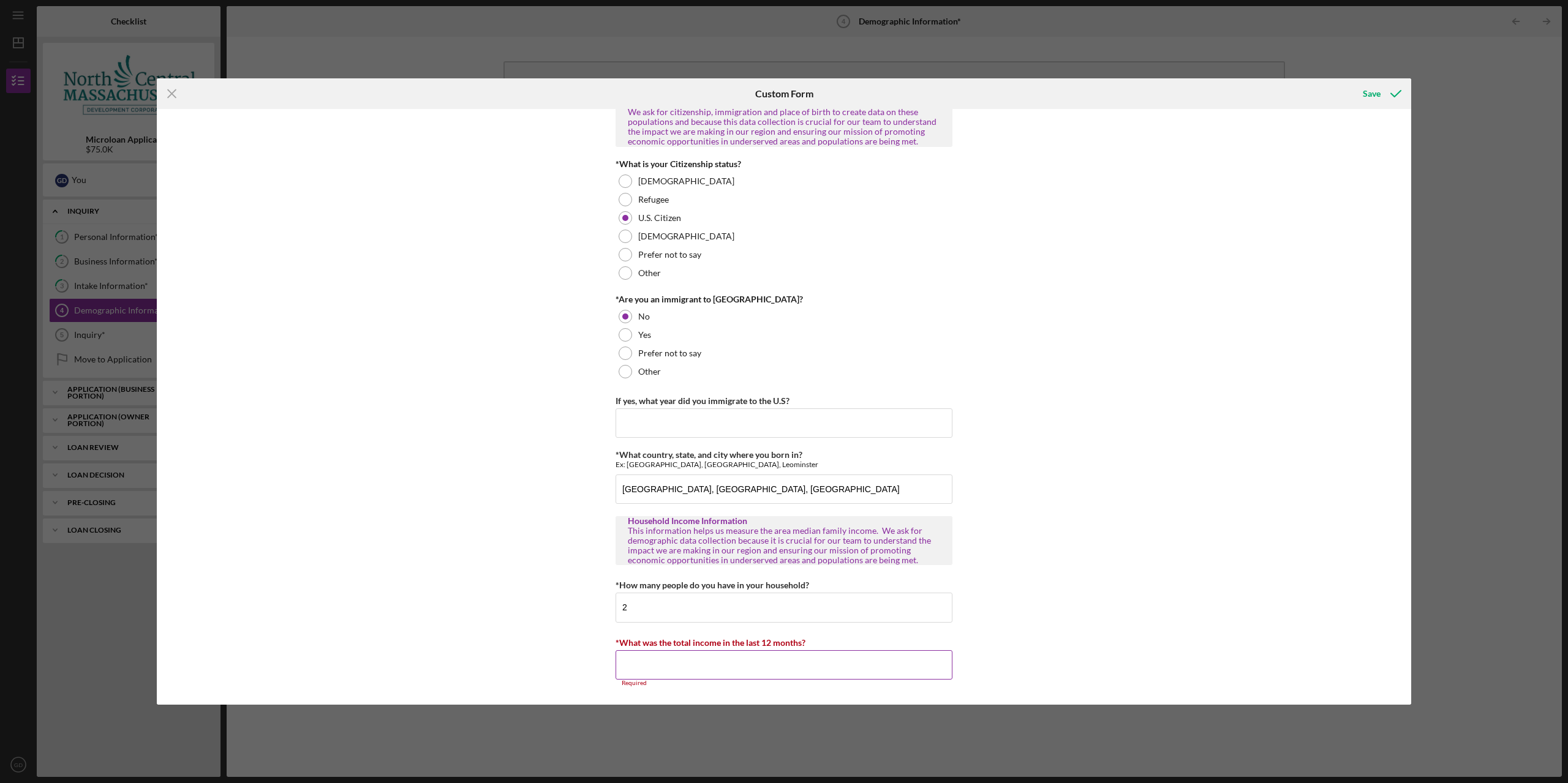
click at [738, 663] on input "*What was the total income in the last 12 months?" at bounding box center [784, 664] width 337 height 29
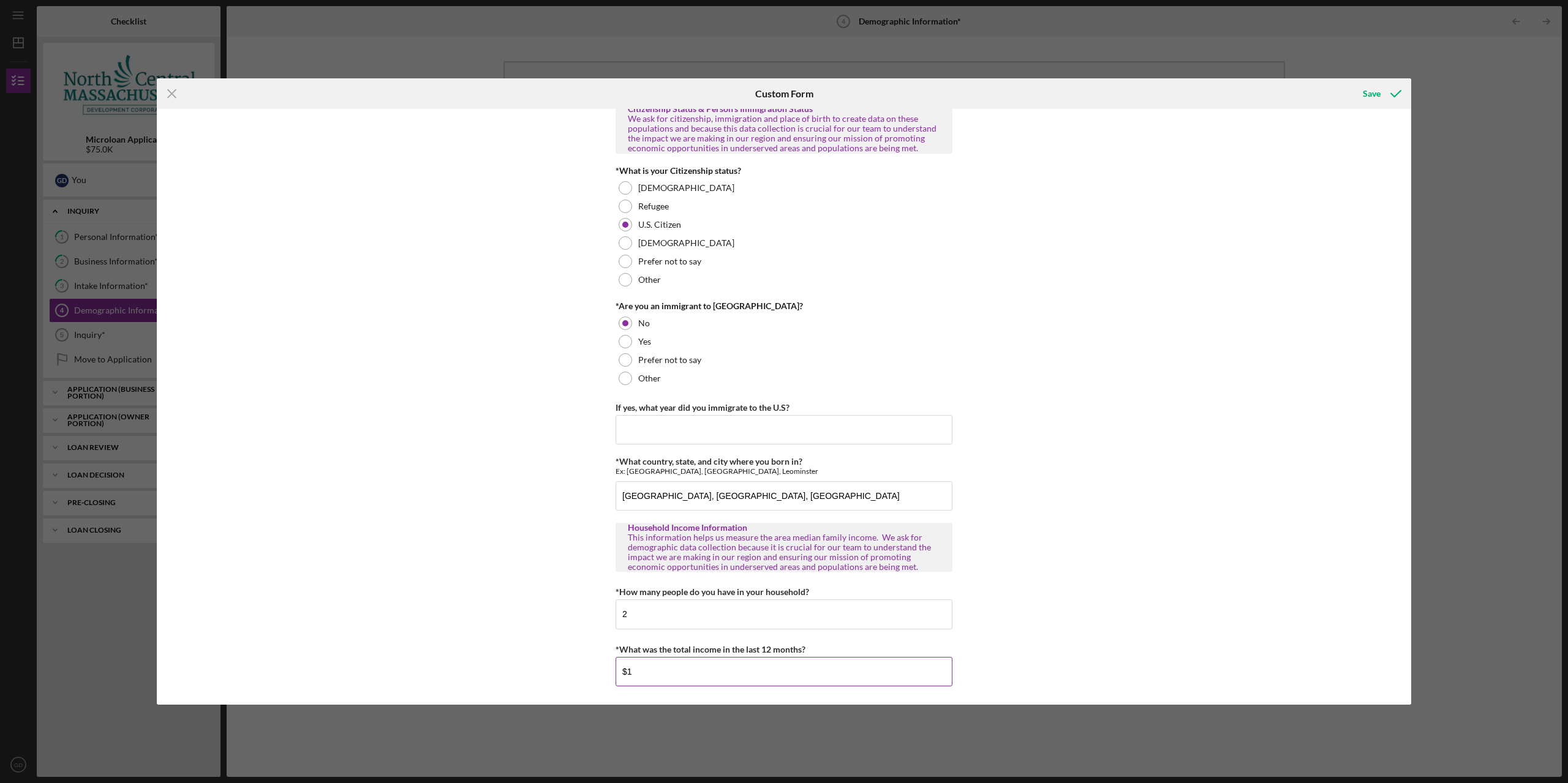
scroll to position [1026, 0]
type input "$170,000"
click at [1170, 397] on div "Personal Demographic Information NCMDC is an equal opportunity organization and…" at bounding box center [783, 407] width 1254 height 596
click at [1381, 79] on div "Save" at bounding box center [1380, 94] width 61 height 31
click at [1378, 87] on div "Save" at bounding box center [1371, 93] width 17 height 24
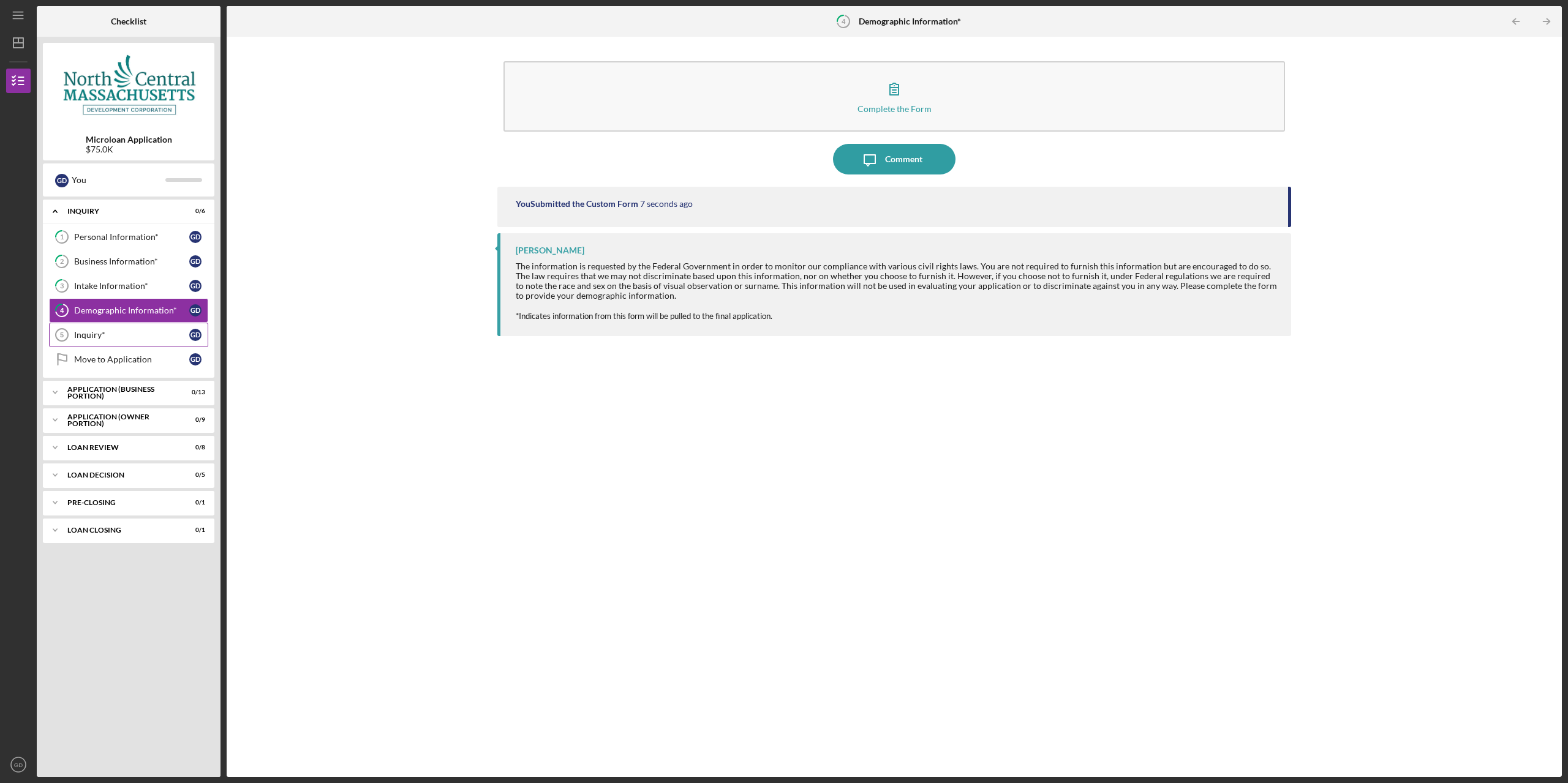
click at [107, 329] on link "Inquiry* 5 Inquiry* G D" at bounding box center [128, 334] width 159 height 24
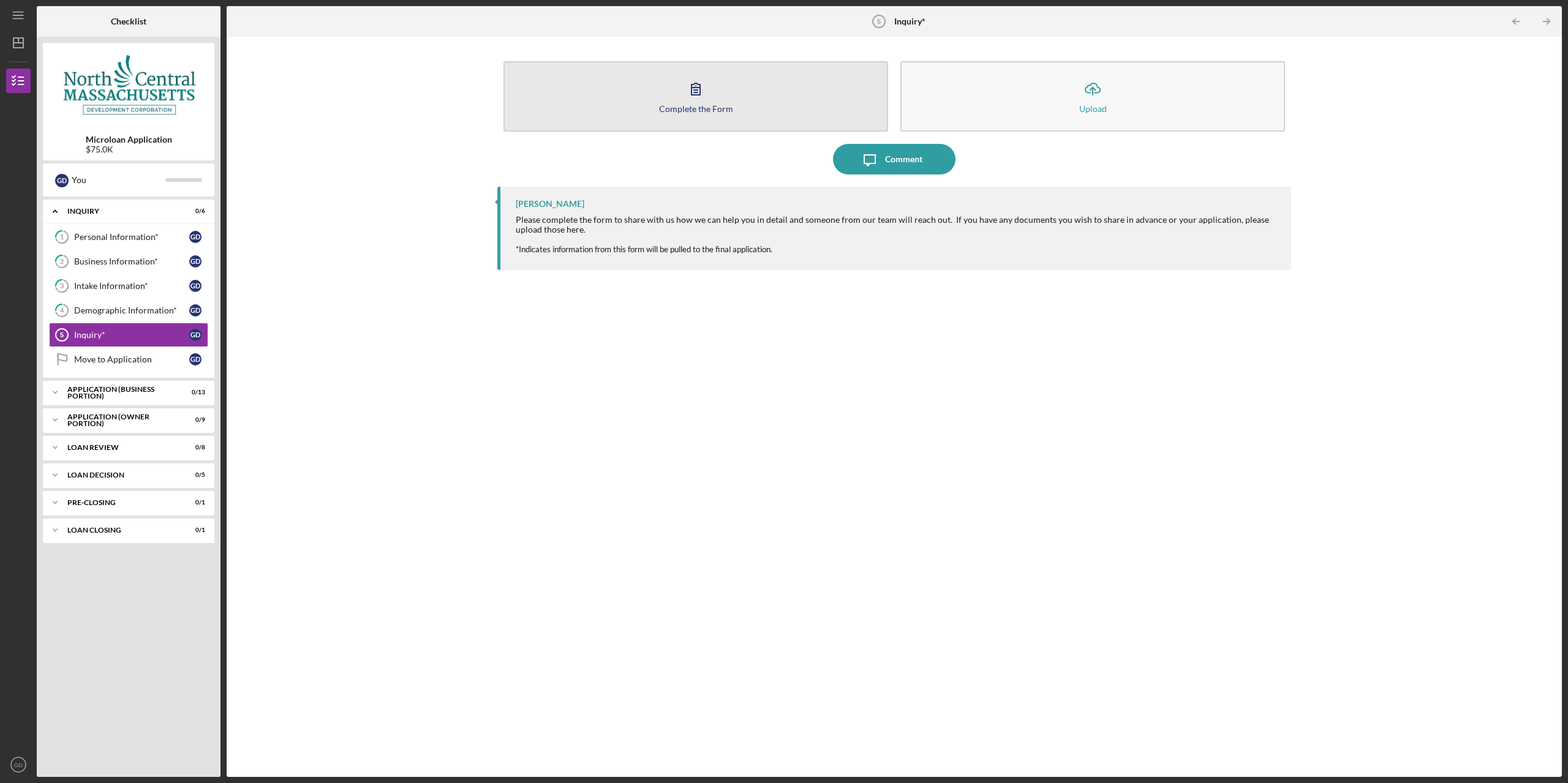
click at [677, 98] on button "Complete the Form Form" at bounding box center [695, 96] width 385 height 71
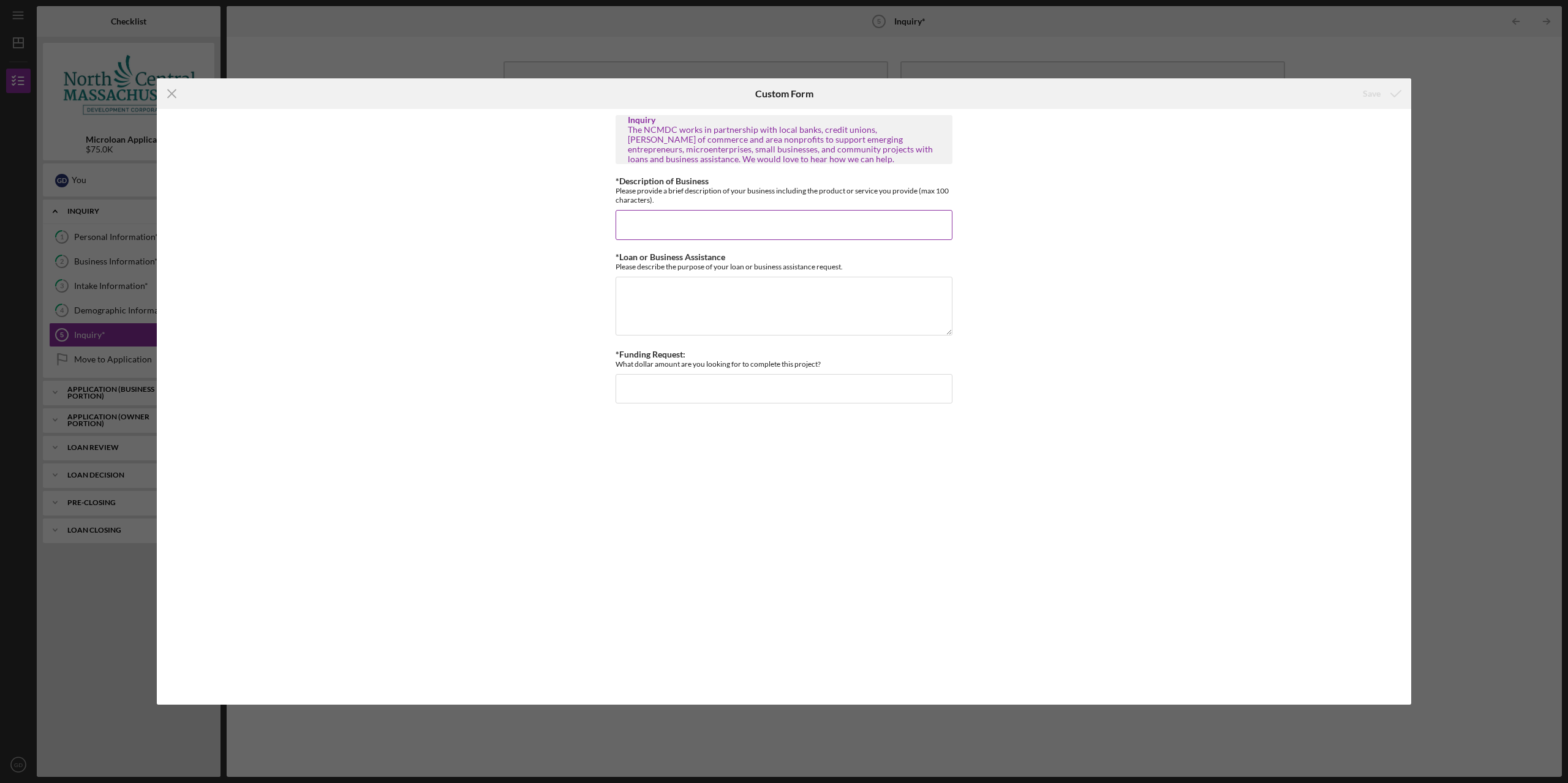
click at [807, 221] on input "*Description of Business" at bounding box center [784, 225] width 337 height 29
click at [820, 313] on textarea "*Loan or Business Assistance" at bounding box center [784, 306] width 337 height 59
click at [796, 418] on div "Inquiry The NCMDC works in partnership with local banks, credit unions, chamber…" at bounding box center [784, 406] width 337 height 583
click at [794, 414] on input "*Funding Request:" at bounding box center [784, 402] width 337 height 29
type input "$"
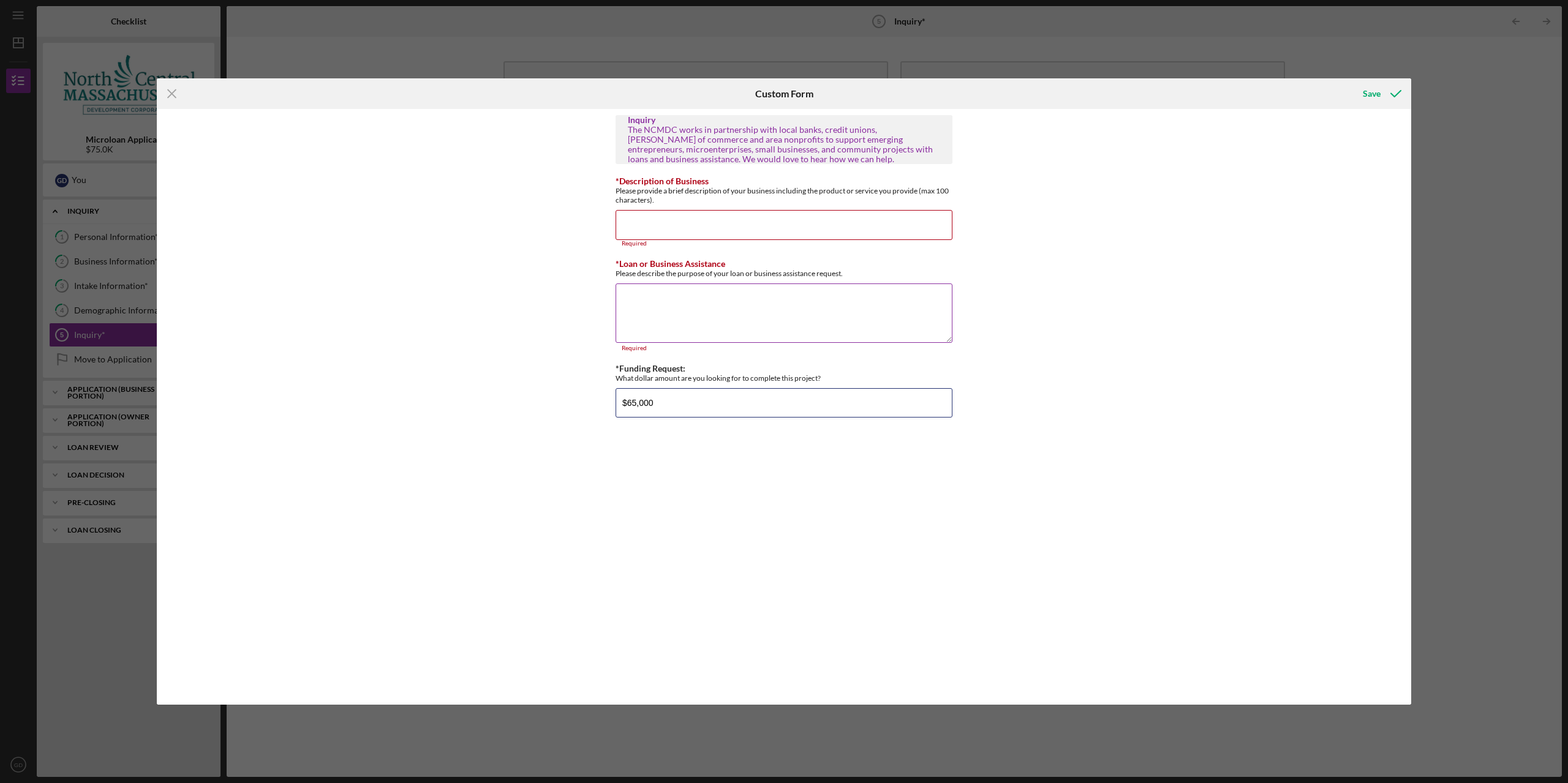
type input "$65,000"
click at [791, 321] on textarea "*Loan or Business Assistance" at bounding box center [784, 313] width 337 height 59
click at [677, 323] on textarea "*Loan or Business Assistance" at bounding box center [784, 313] width 337 height 59
type textarea "Rent and payroll"
click at [677, 254] on div "Inquiry The NCMDC works in partnership with local banks, credit unions, chamber…" at bounding box center [784, 406] width 337 height 583
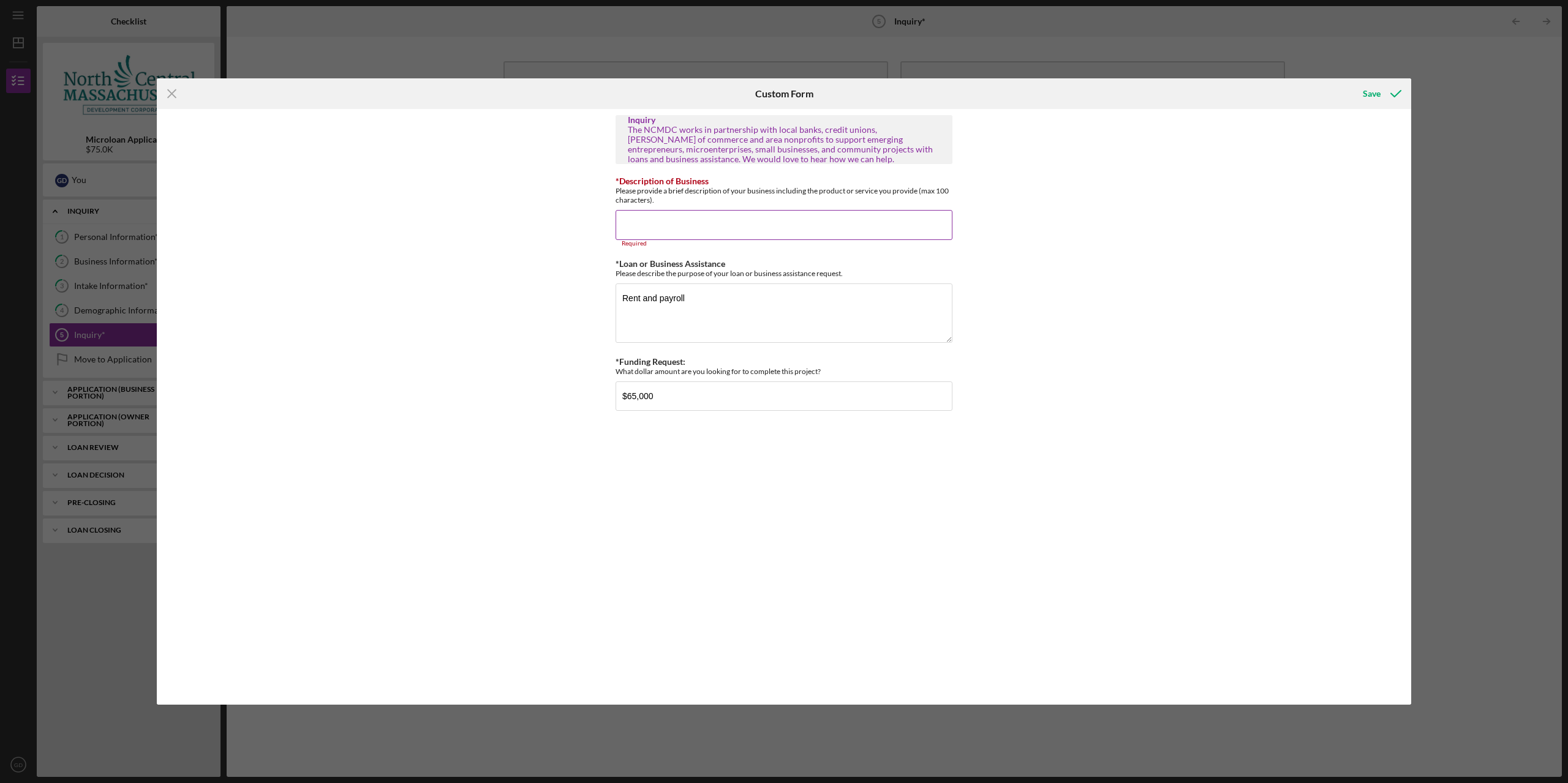
click at [688, 210] on div "*Description of Business Please provide a brief description of your business in…" at bounding box center [784, 212] width 337 height 71
click at [690, 224] on input "*Description of Business" at bounding box center [784, 225] width 337 height 29
type input "D"
type input "A"
type input "I"
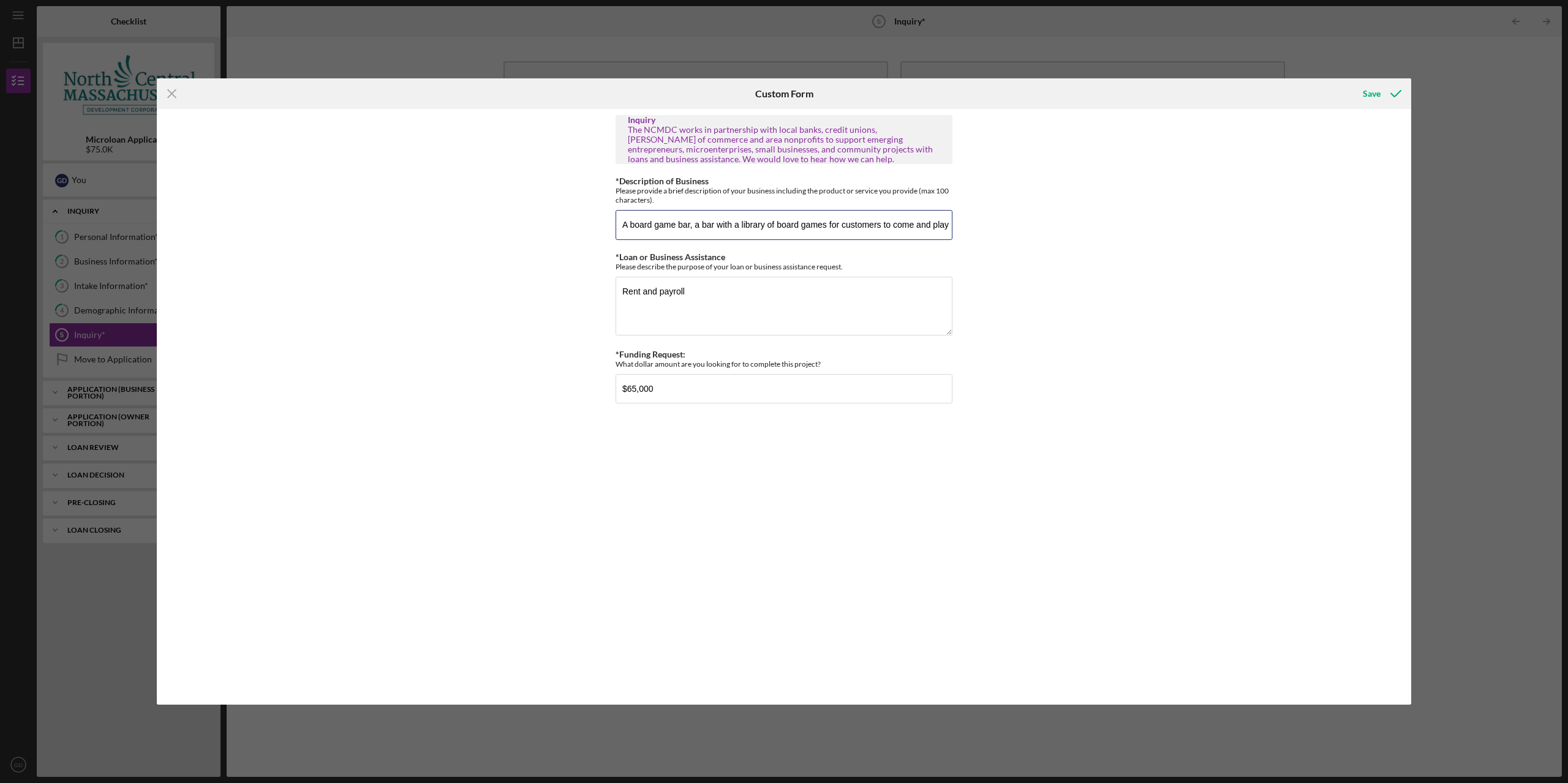
type input "A board game bar, a bar with a library of board games for customers to come and…"
click at [1019, 265] on div "Inquiry The NCMDC works in partnership with local banks, credit unions, chamber…" at bounding box center [783, 407] width 1254 height 596
click at [1381, 97] on icon "submit" at bounding box center [1395, 94] width 31 height 31
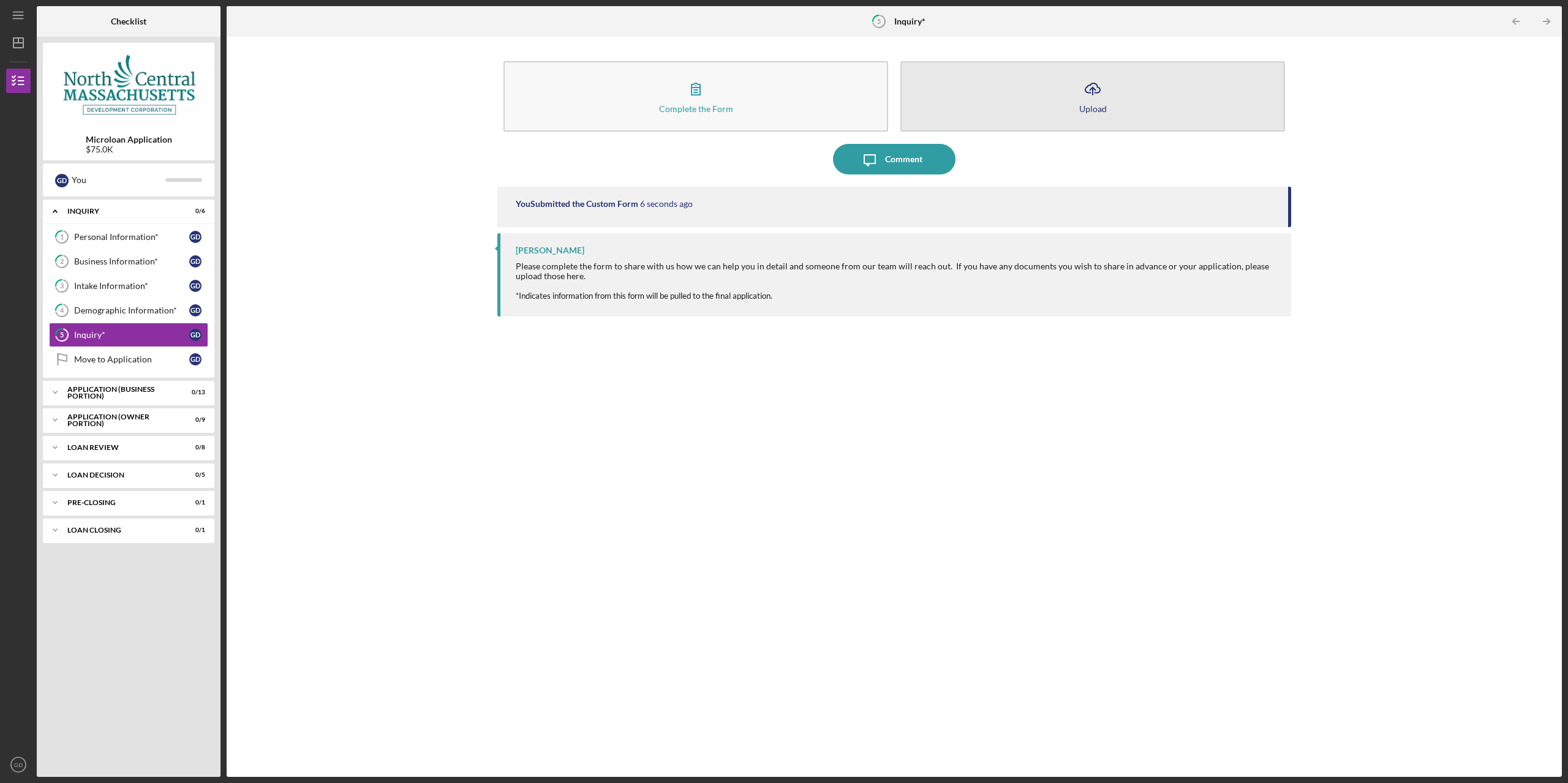
click at [1041, 94] on button "Icon/Upload Upload" at bounding box center [1092, 96] width 385 height 71
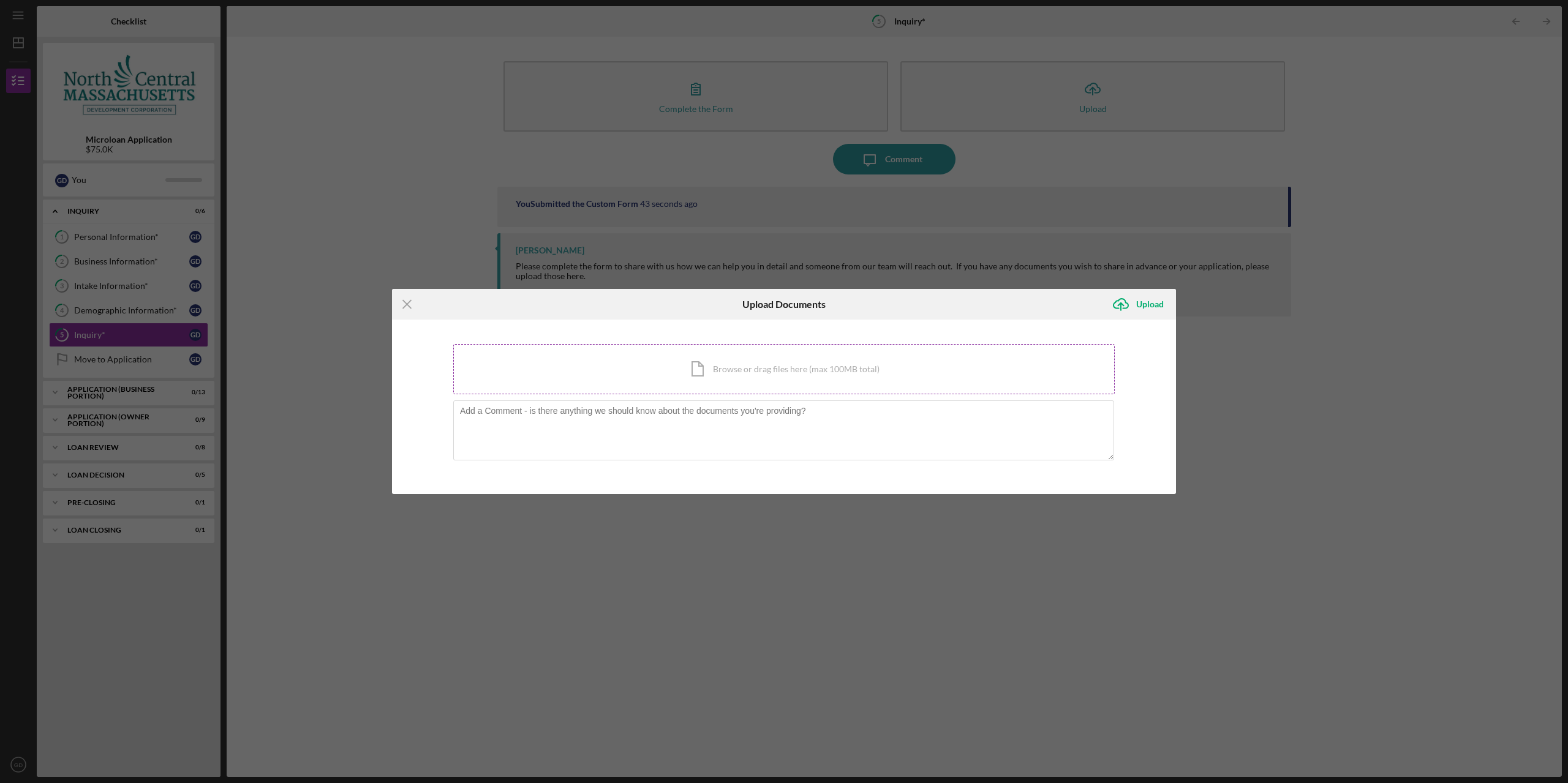
click at [750, 351] on div "Icon/Document Browse or drag files here (max 100MB total) Tap to choose files o…" at bounding box center [784, 369] width 662 height 50
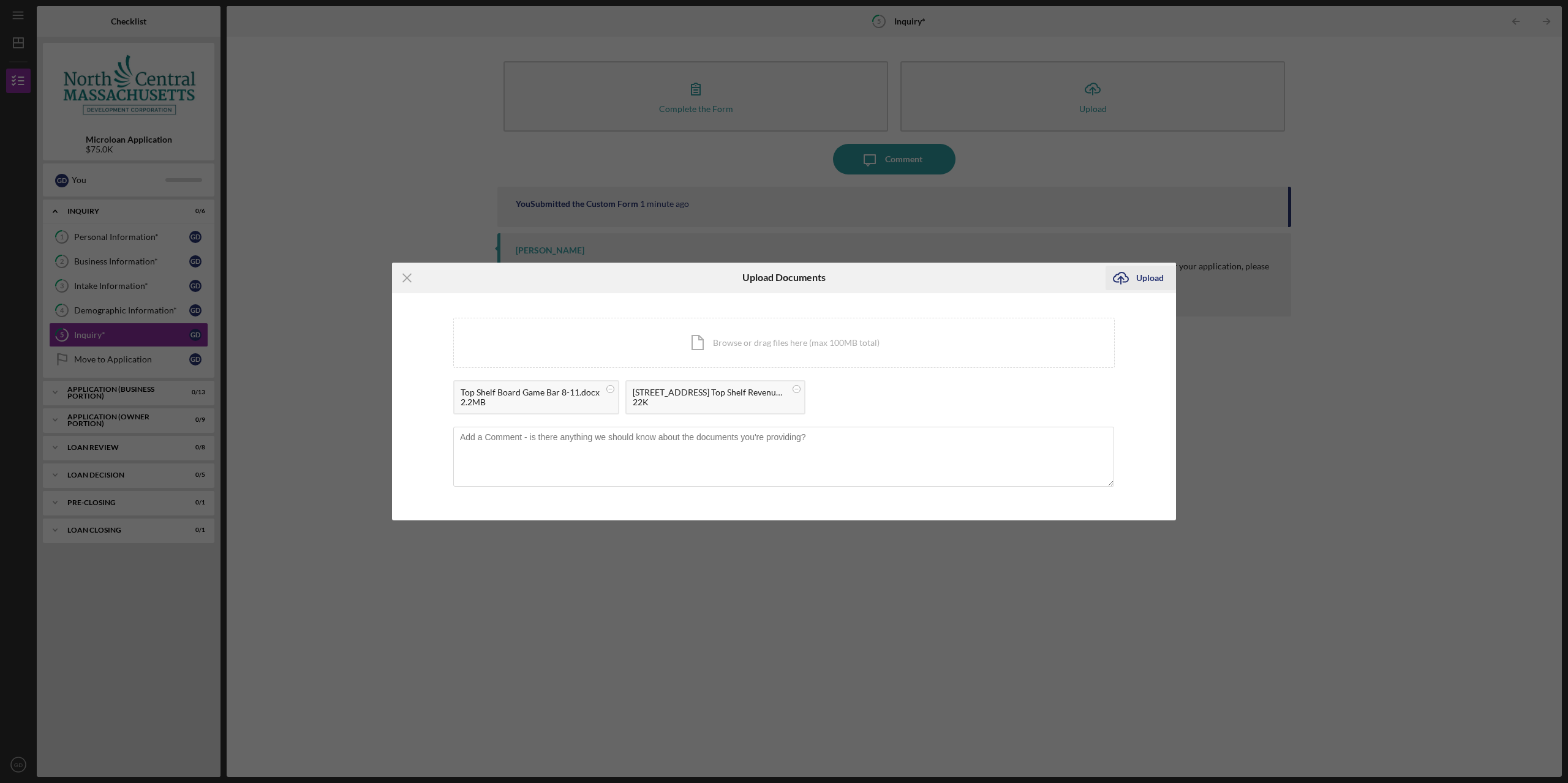
click at [1145, 286] on div "Upload" at bounding box center [1150, 278] width 27 height 24
